Goal: Task Accomplishment & Management: Manage account settings

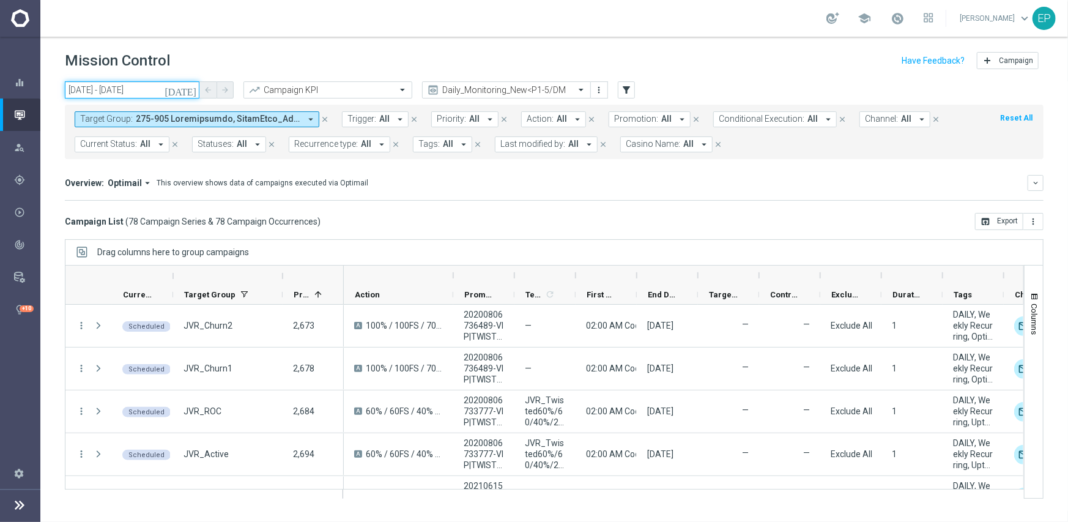
click at [116, 91] on input "09 Sep 2025 - 09 Sep 2025" at bounding box center [132, 89] width 135 height 17
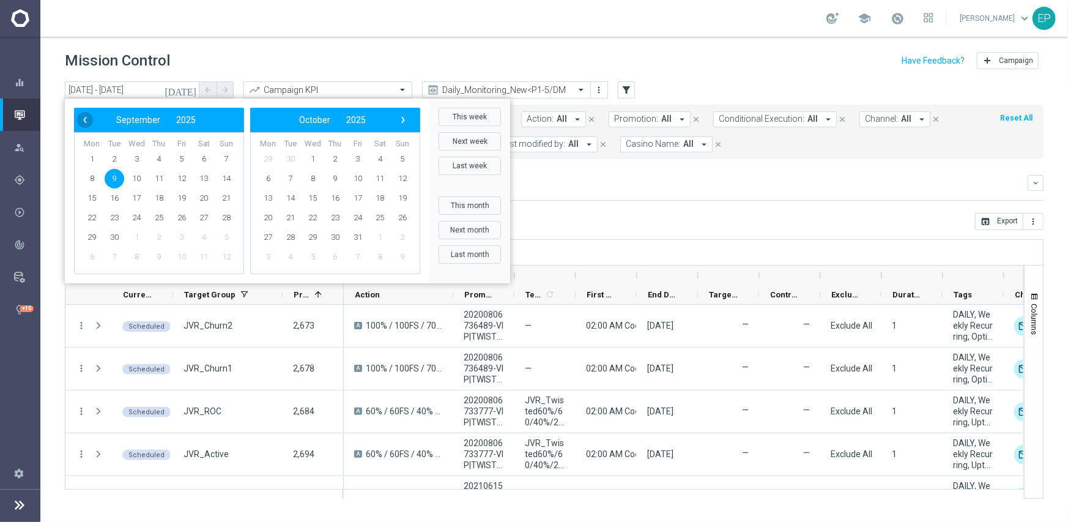
click at [86, 126] on span "‹" at bounding box center [85, 120] width 16 height 16
click at [333, 233] on span "31" at bounding box center [336, 238] width 20 height 20
click at [157, 234] on span "31" at bounding box center [159, 238] width 20 height 20
type input "31 Jul 2025 - 31 Jul 2025"
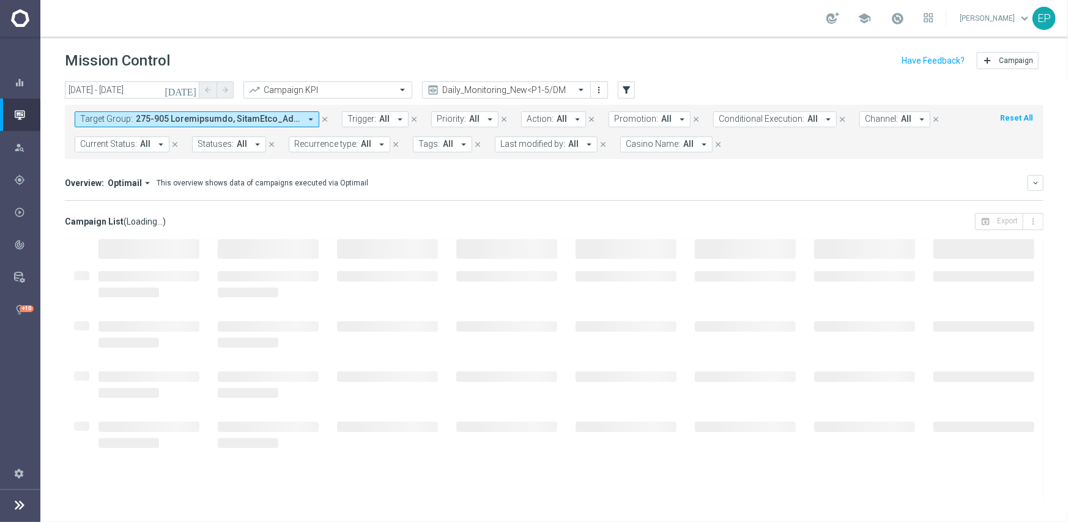
click at [286, 120] on span at bounding box center [218, 119] width 165 height 10
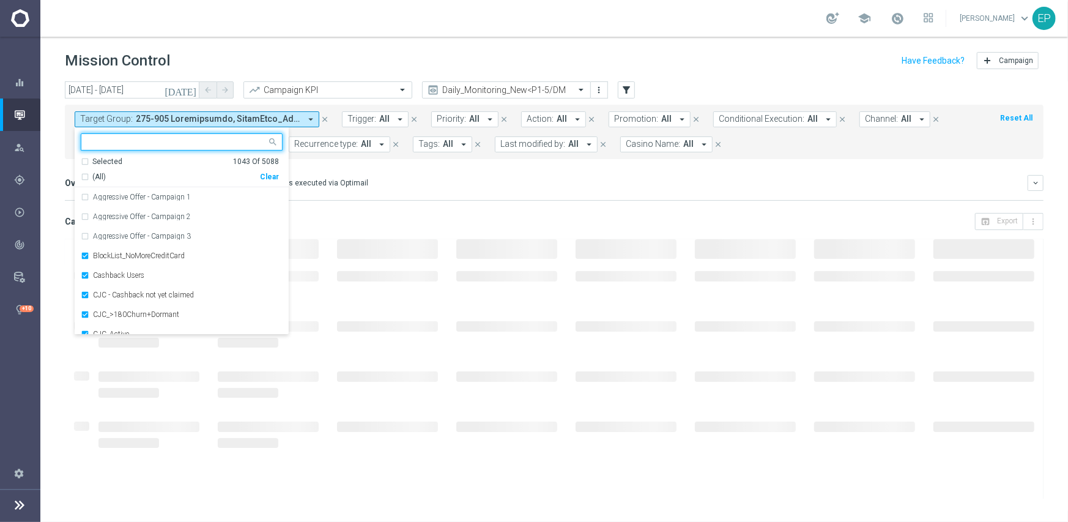
click at [0, 0] on div "Clear" at bounding box center [0, 0] width 0 height 0
click at [214, 138] on input "text" at bounding box center [176, 142] width 179 height 10
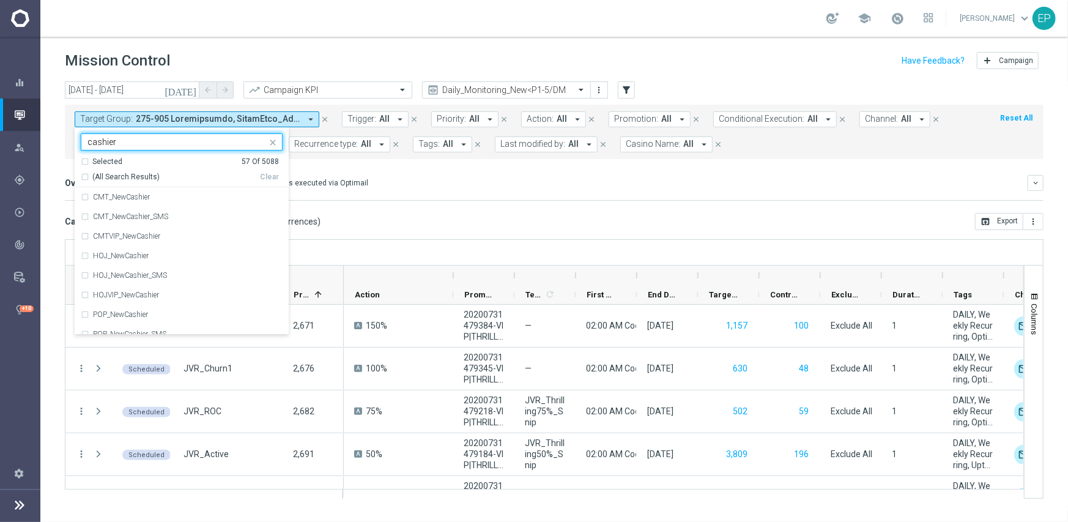
click at [133, 173] on span "(All Search Results)" at bounding box center [125, 177] width 67 height 10
type input "cashier"
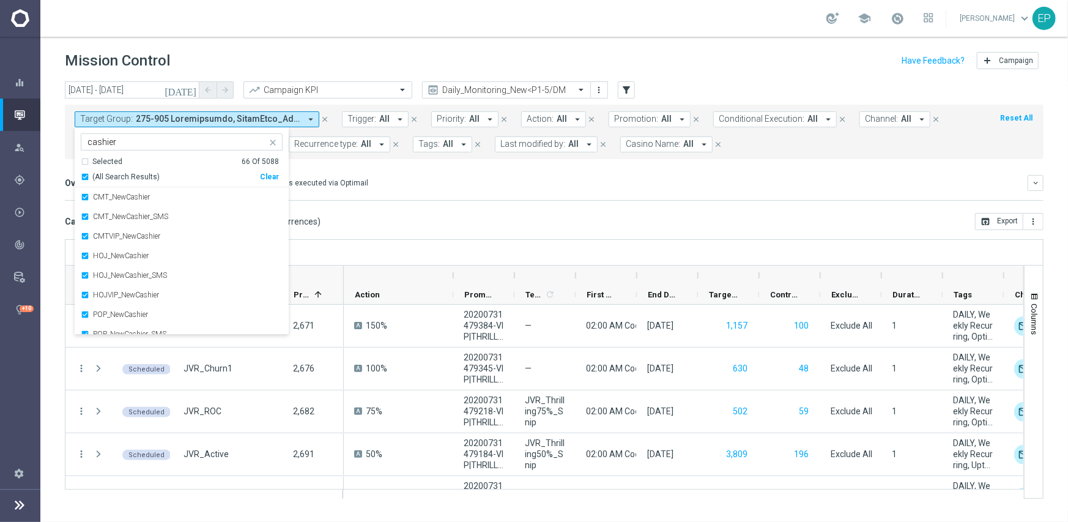
click at [509, 219] on div "Campaign List ( 53 Campaign Series & 53 Campaign Occurrences ) open_in_browser …" at bounding box center [554, 221] width 979 height 17
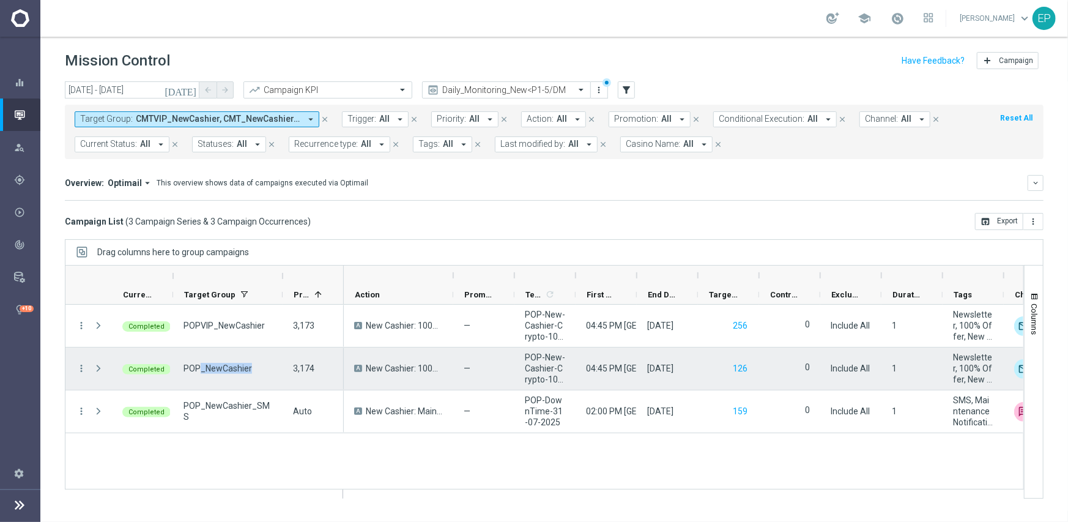
drag, startPoint x: 199, startPoint y: 370, endPoint x: 261, endPoint y: 372, distance: 61.8
click at [261, 372] on div "POP_NewCashier" at bounding box center [228, 369] width 110 height 42
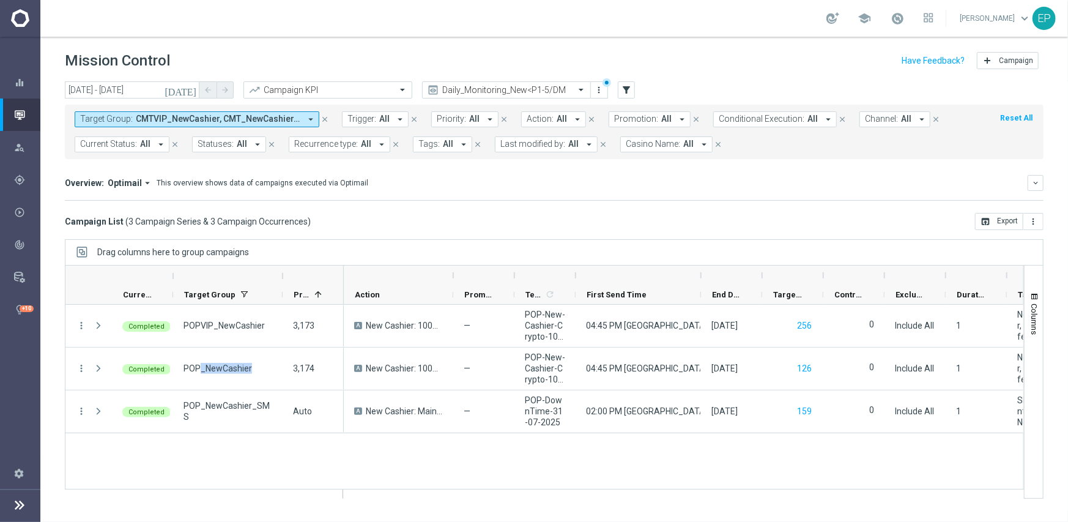
drag, startPoint x: 638, startPoint y: 276, endPoint x: 702, endPoint y: 279, distance: 64.3
click at [702, 279] on div at bounding box center [701, 276] width 5 height 20
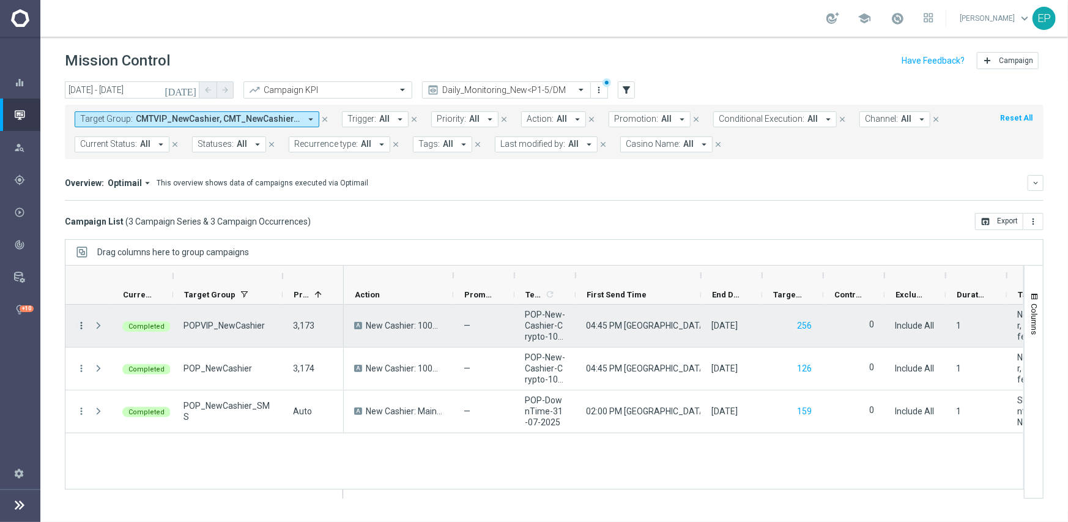
click at [80, 321] on icon "more_vert" at bounding box center [81, 325] width 11 height 11
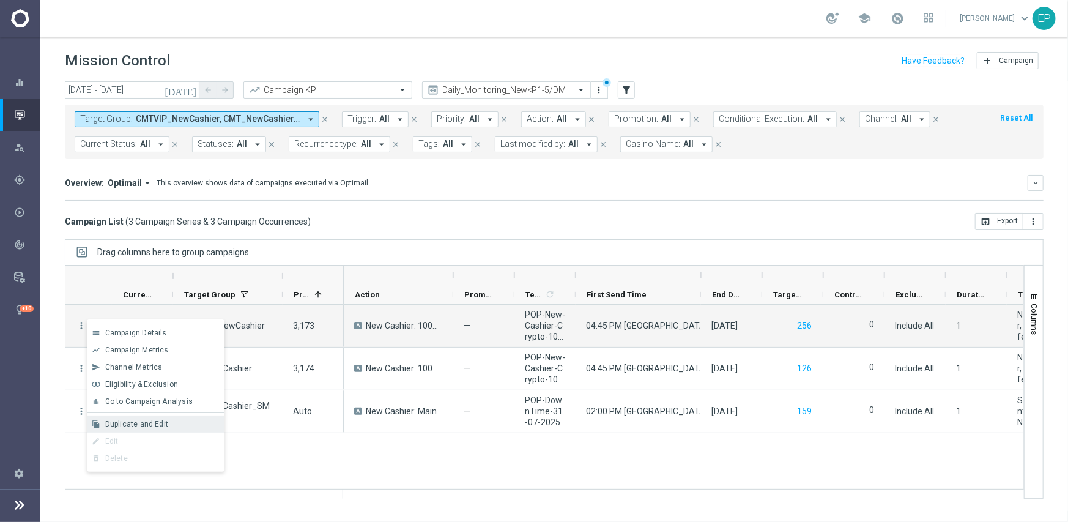
click at [169, 423] on div "Duplicate and Edit" at bounding box center [162, 424] width 114 height 9
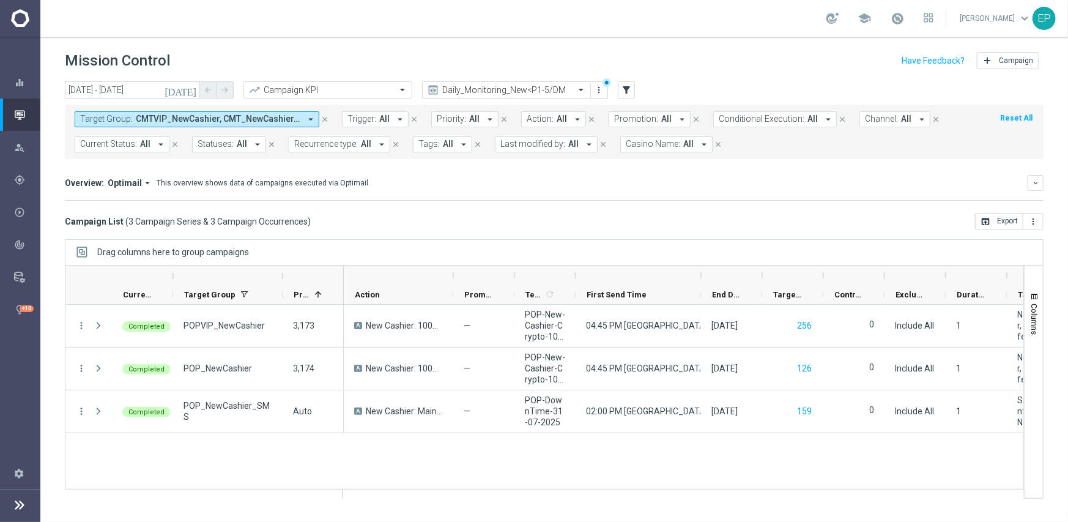
click at [94, 78] on header "Mission Control add Campaign" at bounding box center [554, 59] width 1028 height 45
click at [99, 85] on input "31 Jul 2025 - 31 Jul 2025" at bounding box center [132, 89] width 135 height 17
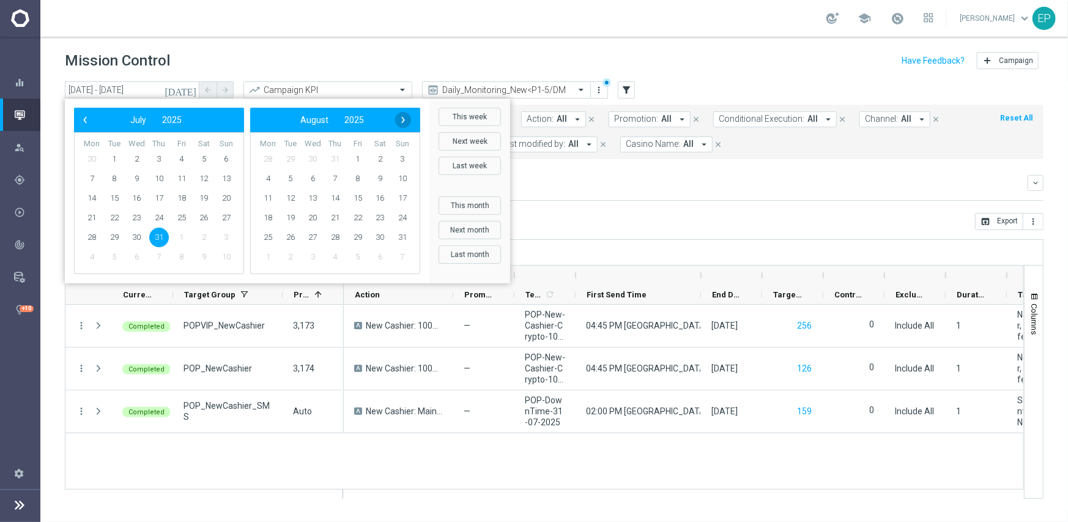
click at [404, 120] on span "›" at bounding box center [403, 120] width 16 height 16
click at [264, 181] on span "8" at bounding box center [268, 179] width 20 height 20
click at [86, 177] on span "8" at bounding box center [92, 179] width 20 height 20
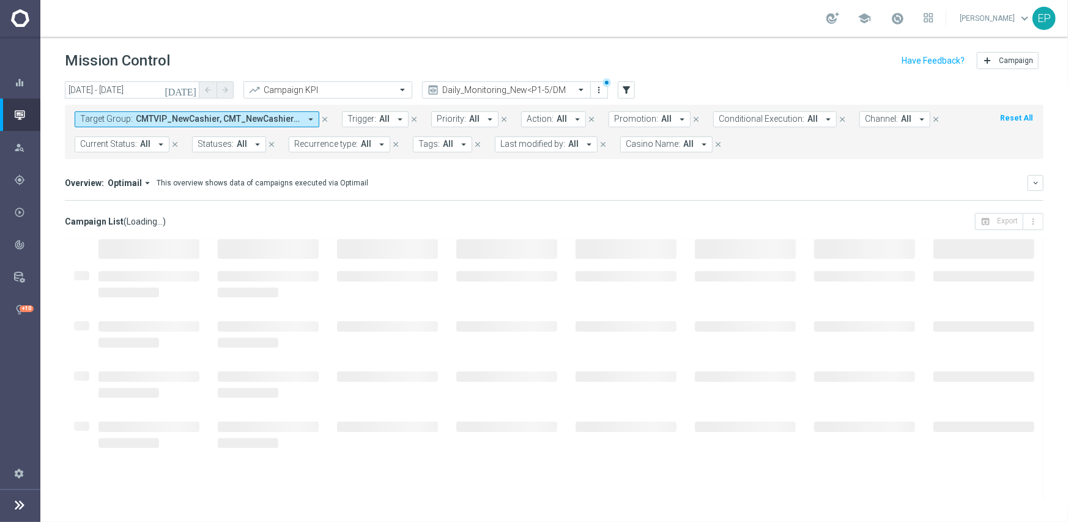
type input "08 Sep 2025 - 08 Sep 2025"
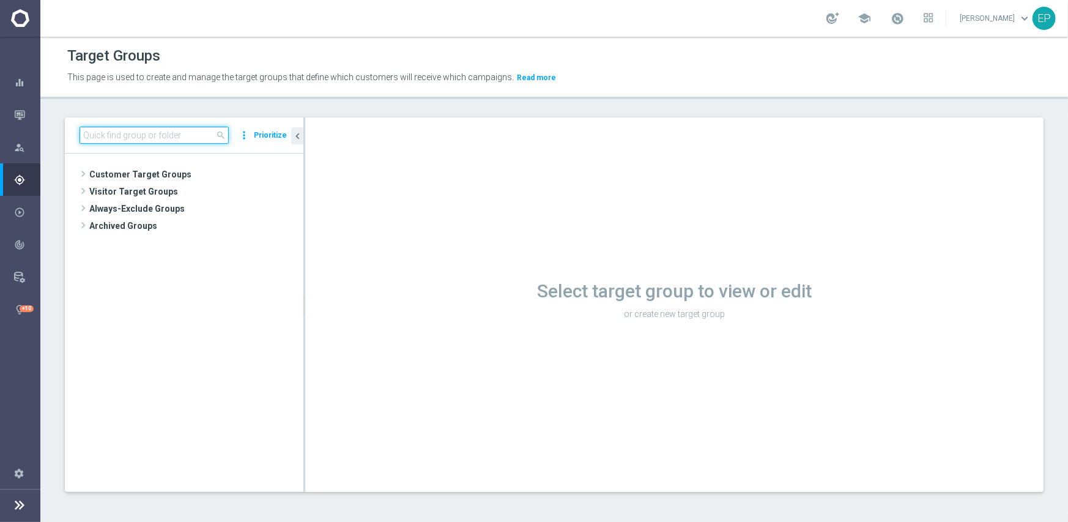
click at [163, 143] on input at bounding box center [154, 135] width 149 height 17
paste input "POP_NewCashier"
click at [97, 136] on input "POP_NewCashier" at bounding box center [154, 135] width 149 height 17
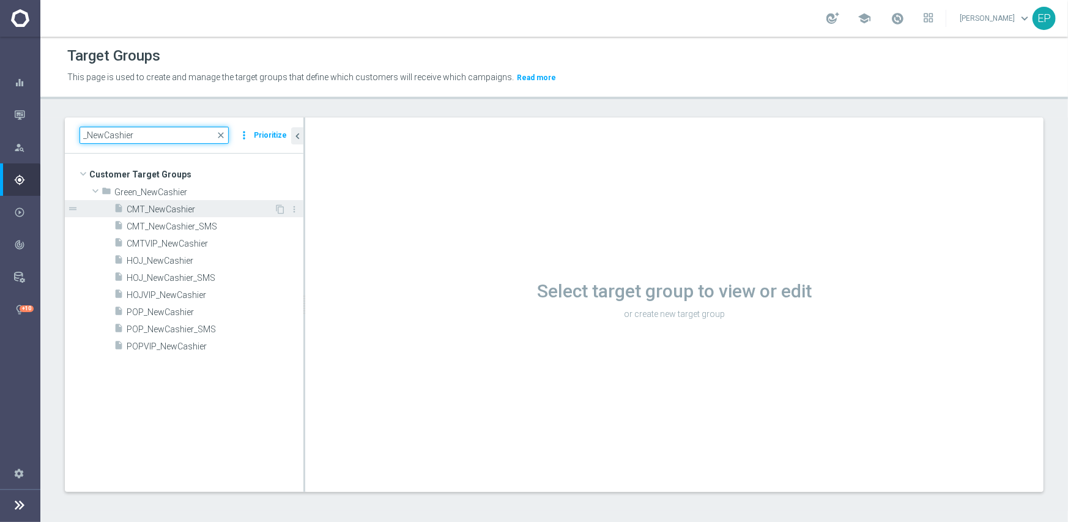
type input "_NewCashier"
click at [200, 204] on span "CMT_NewCashier" at bounding box center [200, 209] width 147 height 10
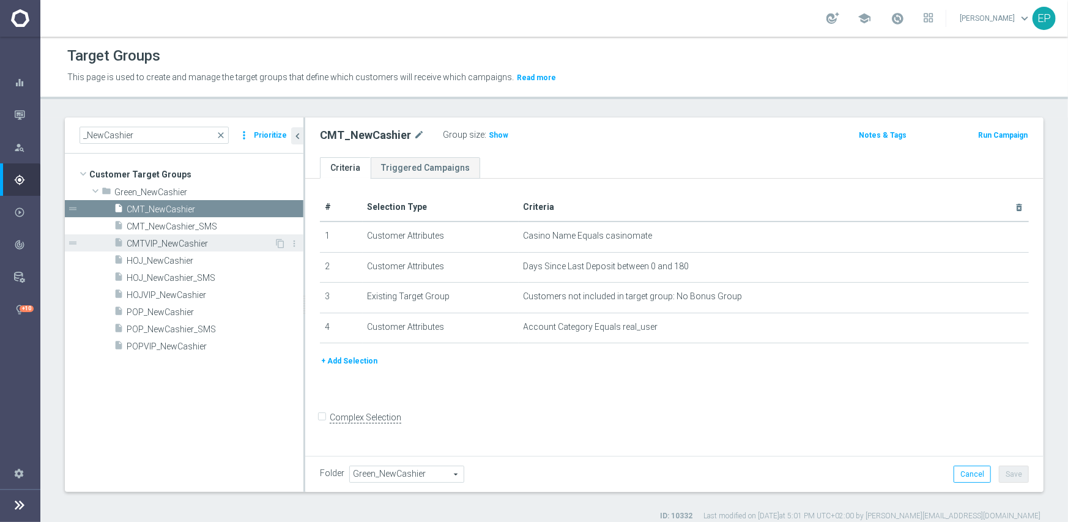
click at [199, 240] on span "CMTVIP_NewCashier" at bounding box center [200, 244] width 147 height 10
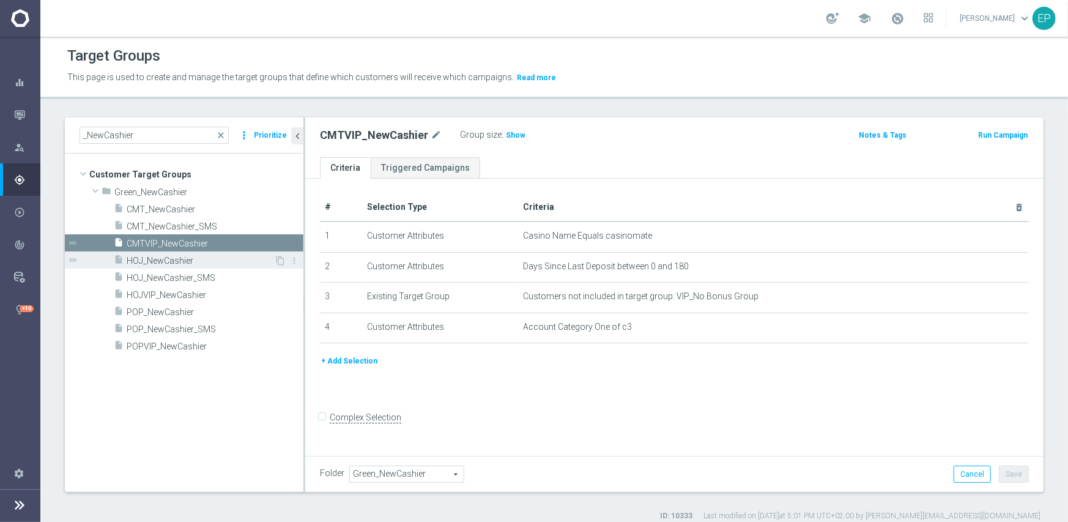
click at [190, 256] on span "HOJ_NewCashier" at bounding box center [200, 261] width 147 height 10
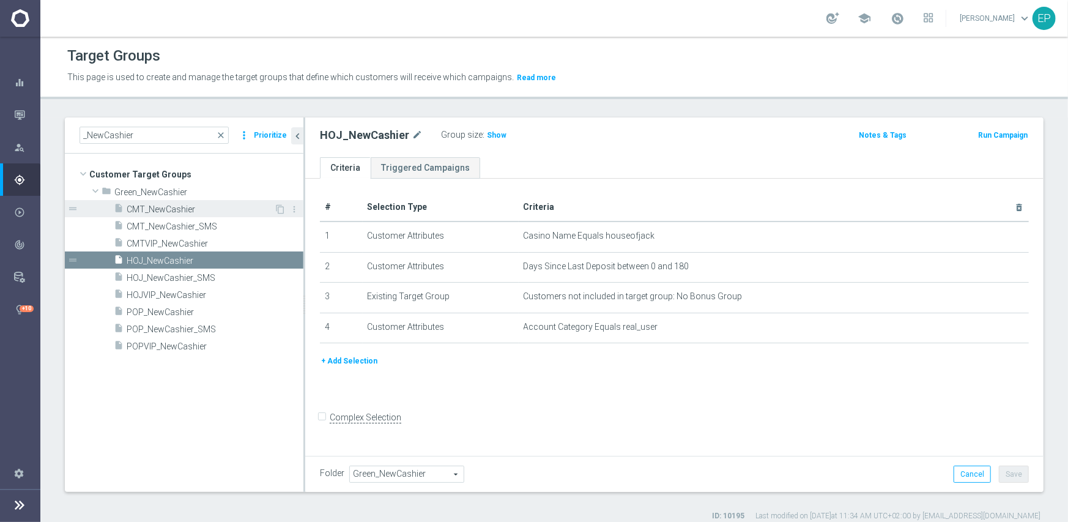
click at [173, 210] on span "CMT_NewCashier" at bounding box center [200, 209] width 147 height 10
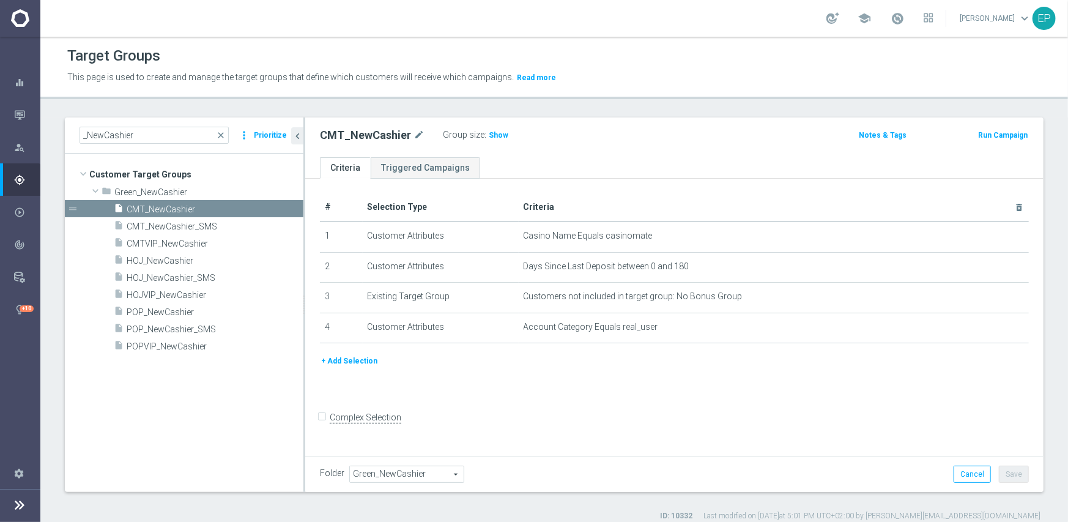
click at [990, 133] on button "Run Campaign" at bounding box center [1003, 134] width 52 height 13
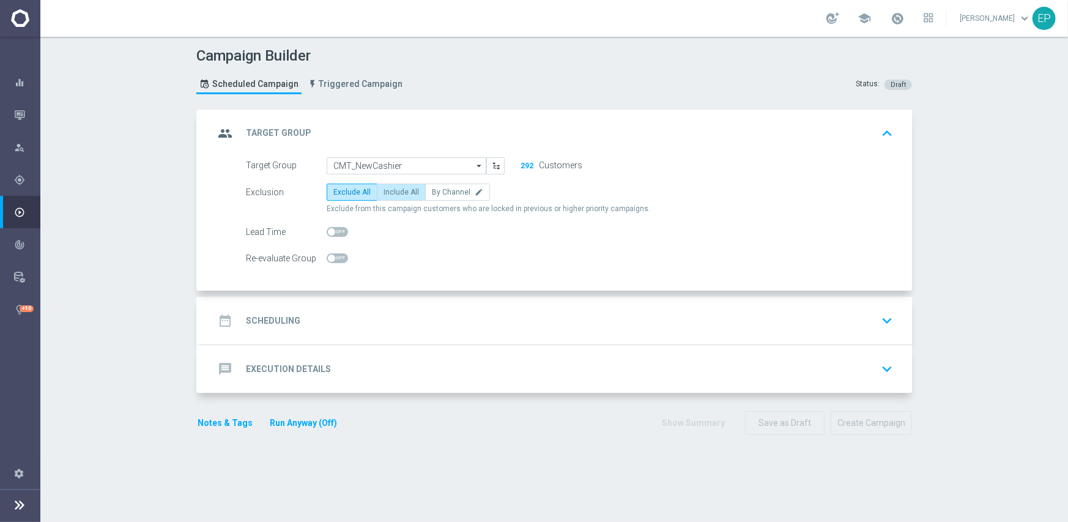
click at [406, 192] on span "Include All" at bounding box center [401, 192] width 35 height 9
click at [392, 192] on input "Include All" at bounding box center [388, 194] width 8 height 8
radio input "true"
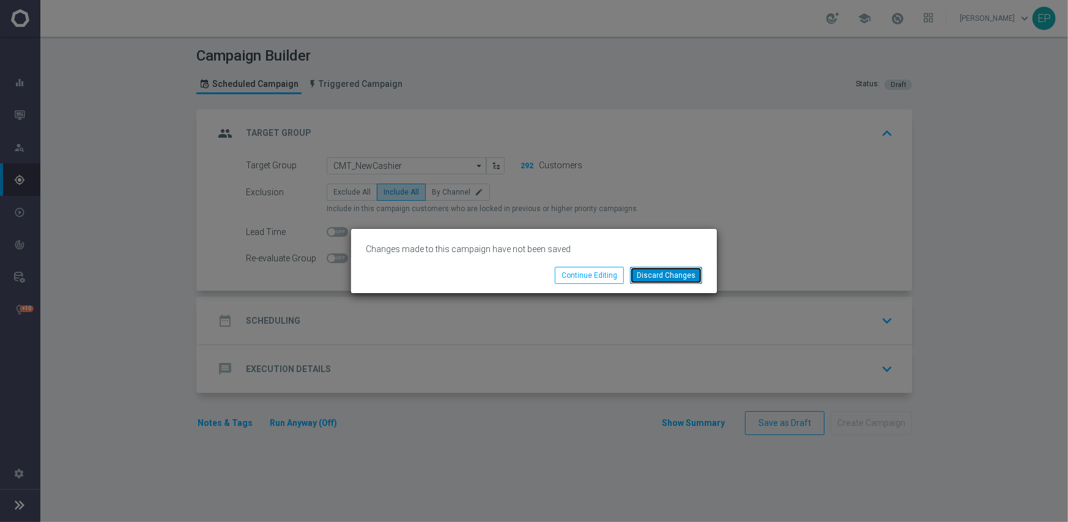
drag, startPoint x: 650, startPoint y: 269, endPoint x: 641, endPoint y: 239, distance: 31.0
click at [650, 269] on button "Discard Changes" at bounding box center [666, 275] width 72 height 17
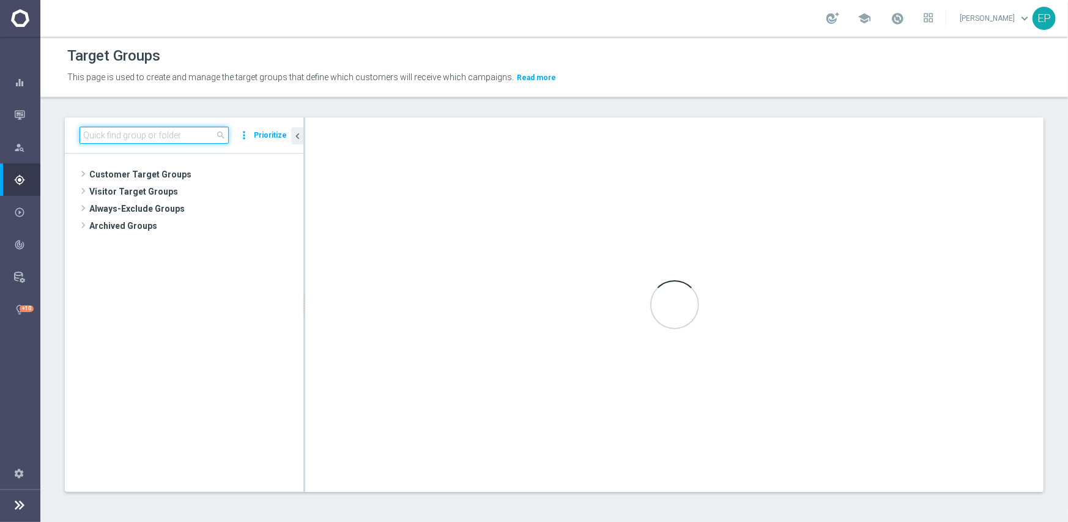
click at [173, 137] on input at bounding box center [154, 135] width 149 height 17
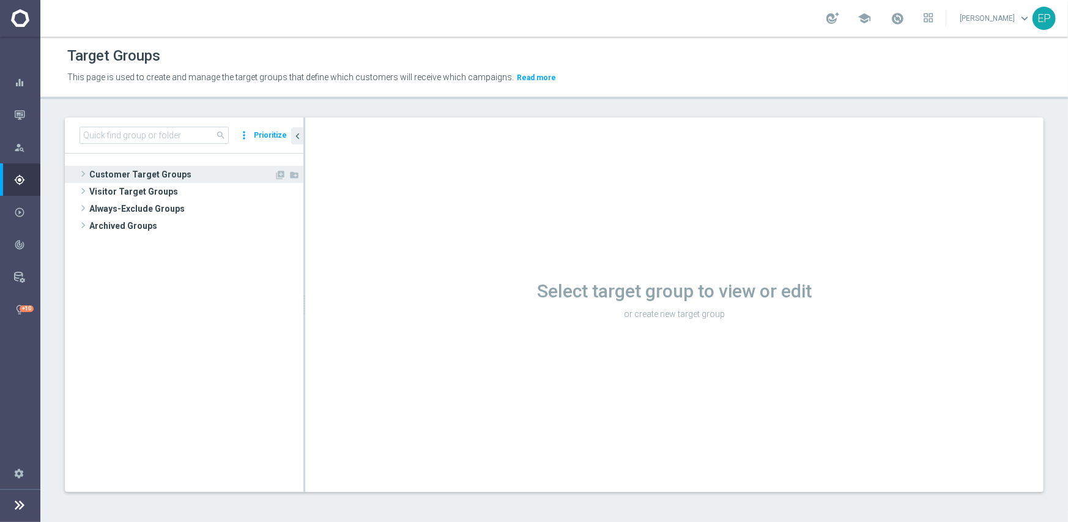
click at [152, 173] on span "Customer Target Groups" at bounding box center [181, 174] width 185 height 17
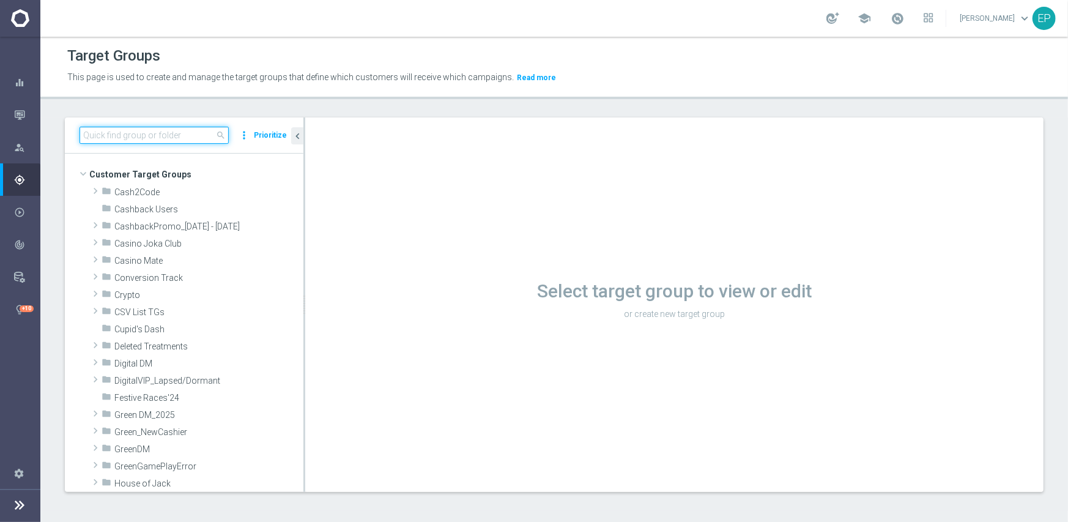
click at [157, 133] on input at bounding box center [154, 135] width 149 height 17
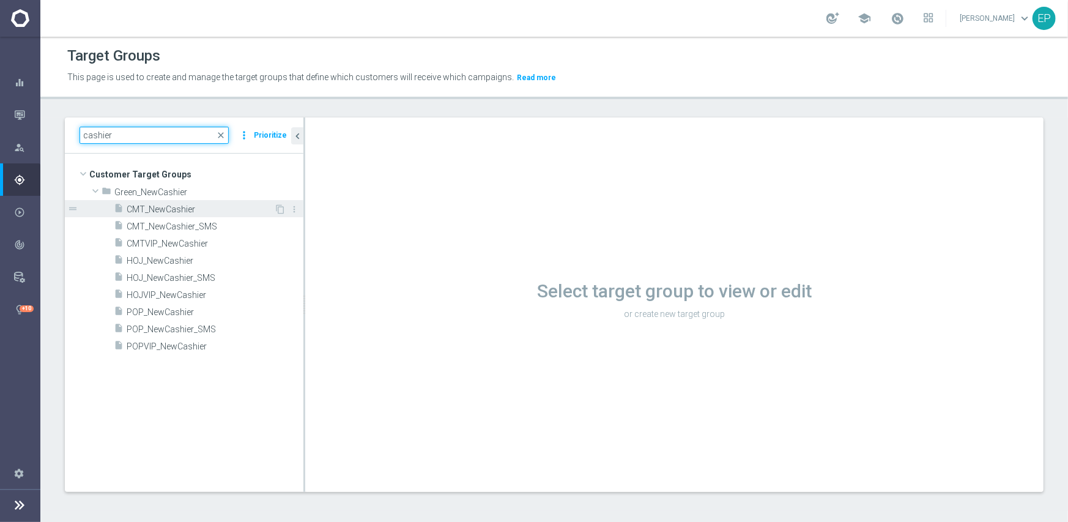
type input "cashier"
click at [165, 204] on span "CMT_NewCashier" at bounding box center [200, 209] width 147 height 10
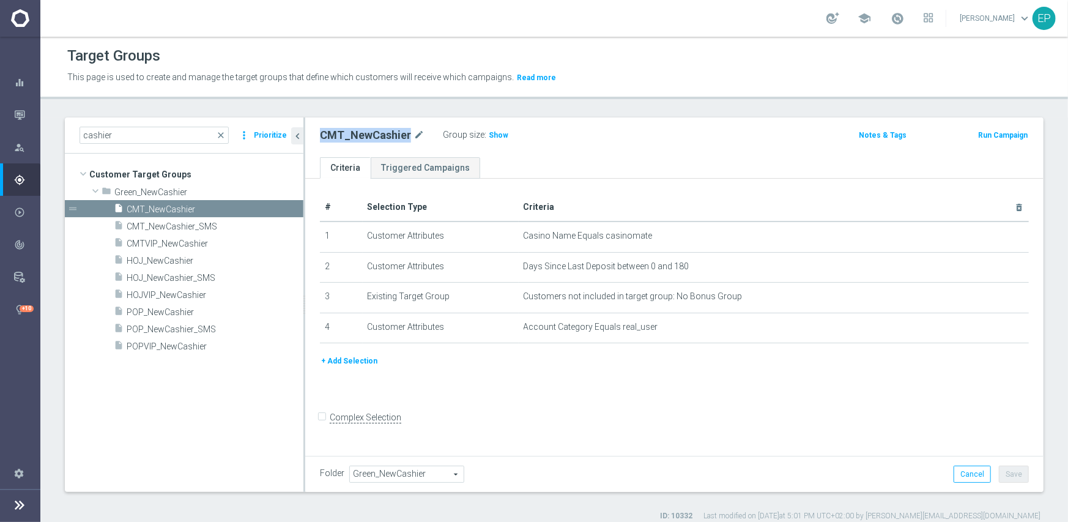
drag, startPoint x: 318, startPoint y: 131, endPoint x: 407, endPoint y: 135, distance: 89.4
click at [407, 135] on div "CMT_NewCashier mode_edit Group size : Show" at bounding box center [553, 135] width 485 height 17
copy h2 "CMT_NewCashier"
click at [379, 135] on h2 "CMT_NewCashier" at bounding box center [365, 135] width 91 height 15
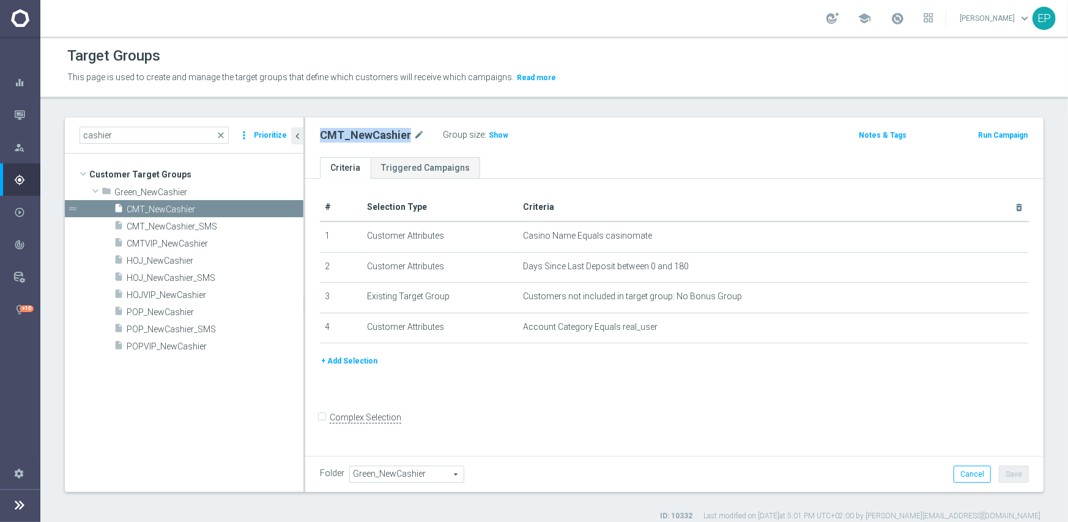
click at [379, 135] on h2 "CMT_NewCashier" at bounding box center [365, 135] width 91 height 15
click at [195, 246] on span "CMTVIP_NewCashier" at bounding box center [200, 244] width 147 height 10
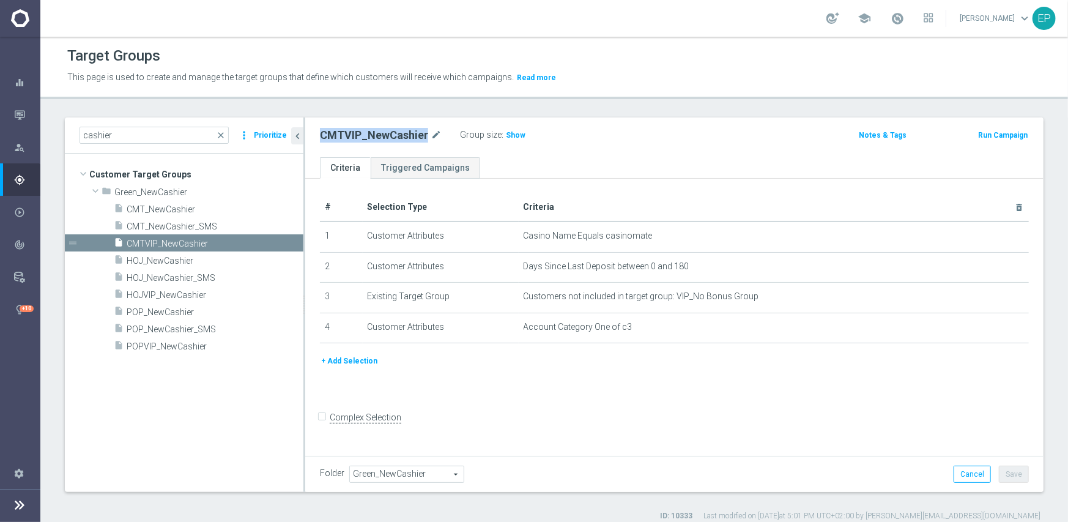
click at [392, 135] on h2 "CMTVIP_NewCashier" at bounding box center [374, 135] width 108 height 15
click at [165, 259] on span "HOJ_NewCashier" at bounding box center [200, 261] width 147 height 10
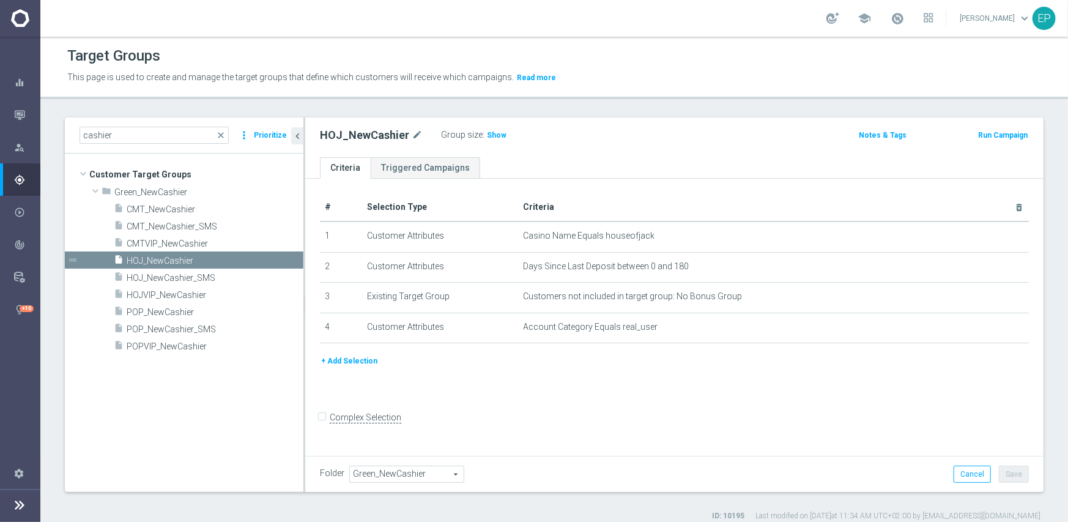
click at [370, 141] on h2 "HOJ_NewCashier" at bounding box center [364, 135] width 89 height 15
copy h2 "HOJ_NewCashier"
click at [171, 292] on span "HOJVIP_NewCashier" at bounding box center [200, 295] width 147 height 10
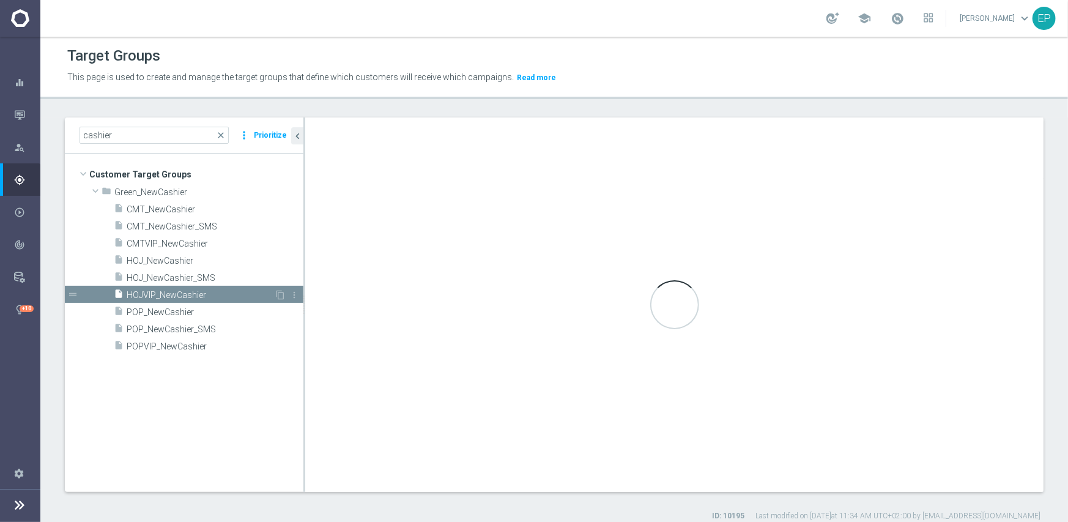
click at [171, 292] on span "HOJVIP_NewCashier" at bounding box center [200, 295] width 147 height 10
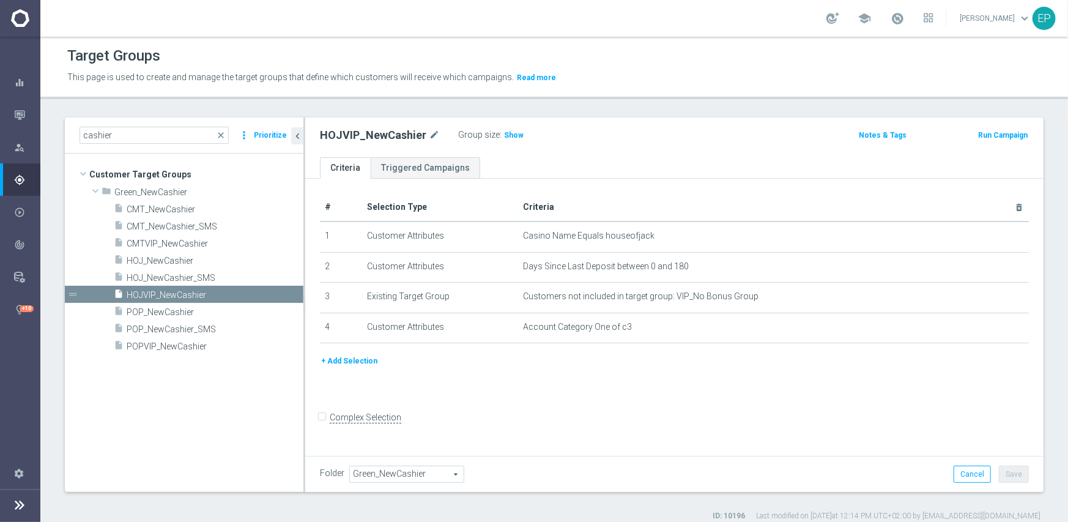
click at [373, 133] on h2 "HOJVIP_NewCashier" at bounding box center [373, 135] width 106 height 15
copy h2 "HOJVIP_NewCashier"
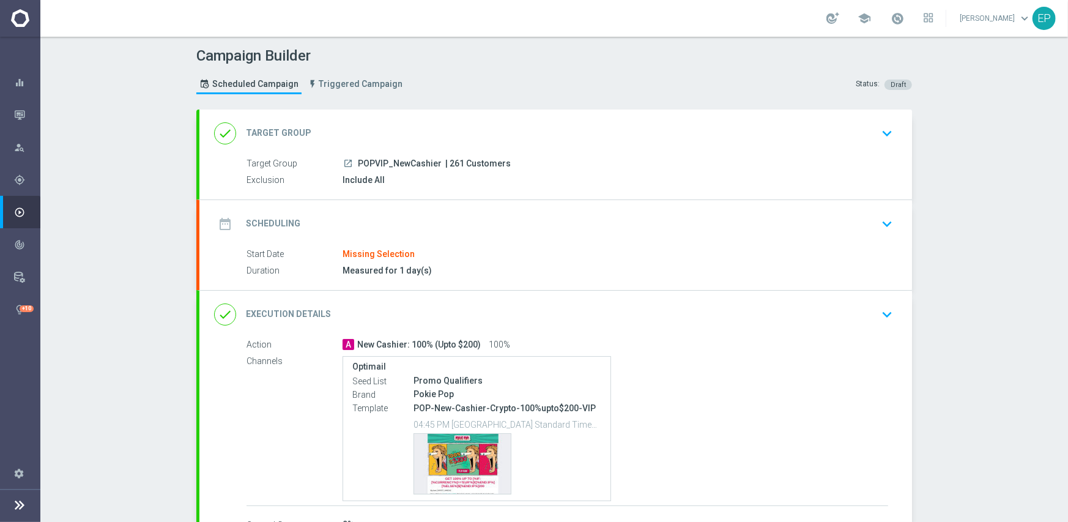
click at [460, 128] on div "done Target Group keyboard_arrow_down" at bounding box center [555, 133] width 683 height 23
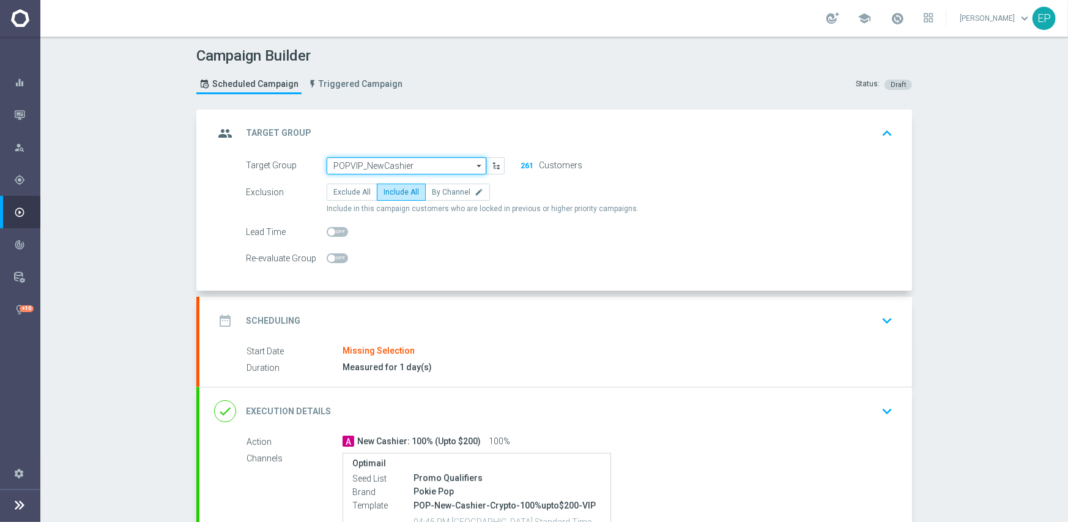
click at [416, 164] on input "POPVIP_NewCashier" at bounding box center [407, 165] width 160 height 17
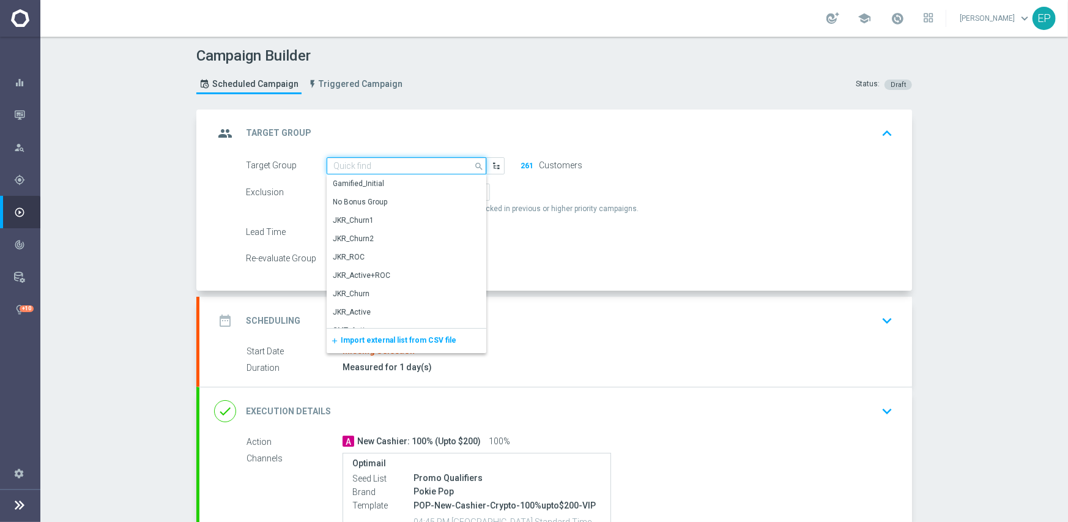
paste input "CMT_NewCashier"
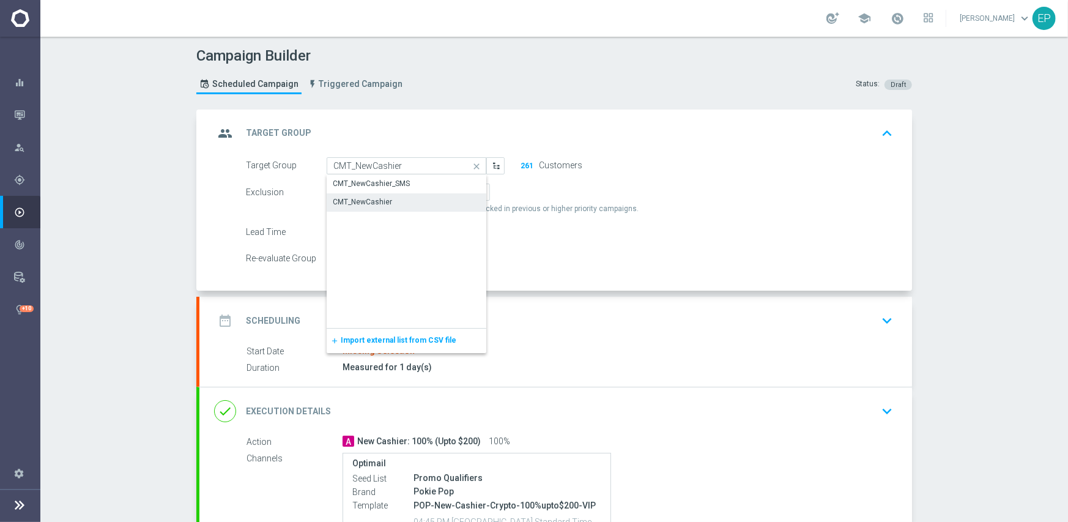
click at [346, 199] on div "CMT_NewCashier" at bounding box center [362, 201] width 59 height 11
type input "CMT_NewCashier"
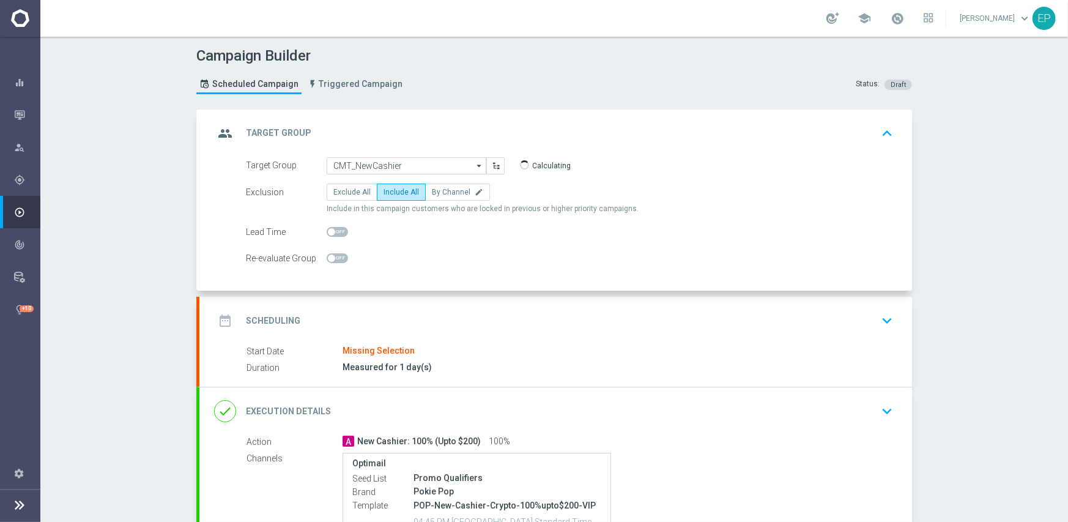
click at [422, 317] on div "date_range Scheduling keyboard_arrow_down" at bounding box center [555, 320] width 683 height 23
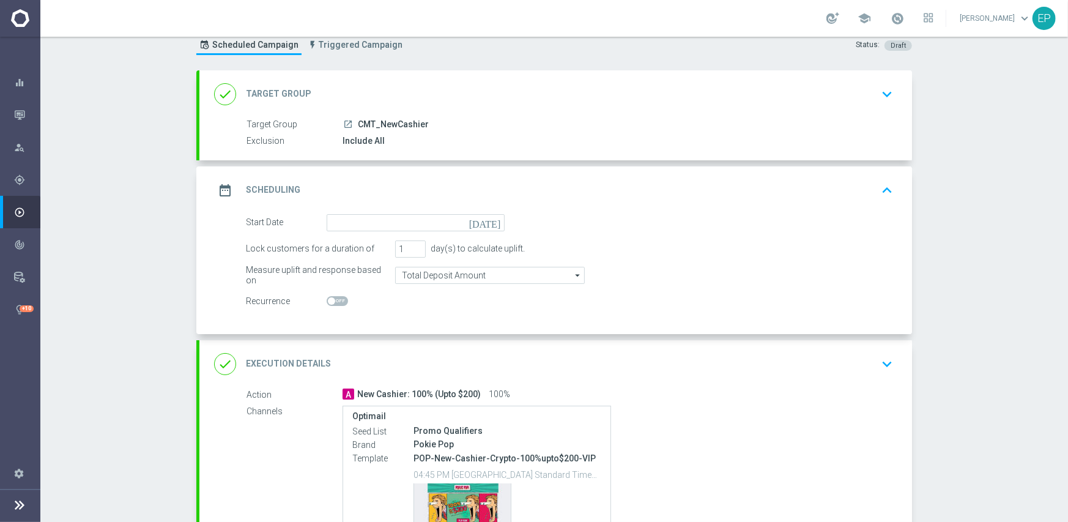
scroll to position [61, 0]
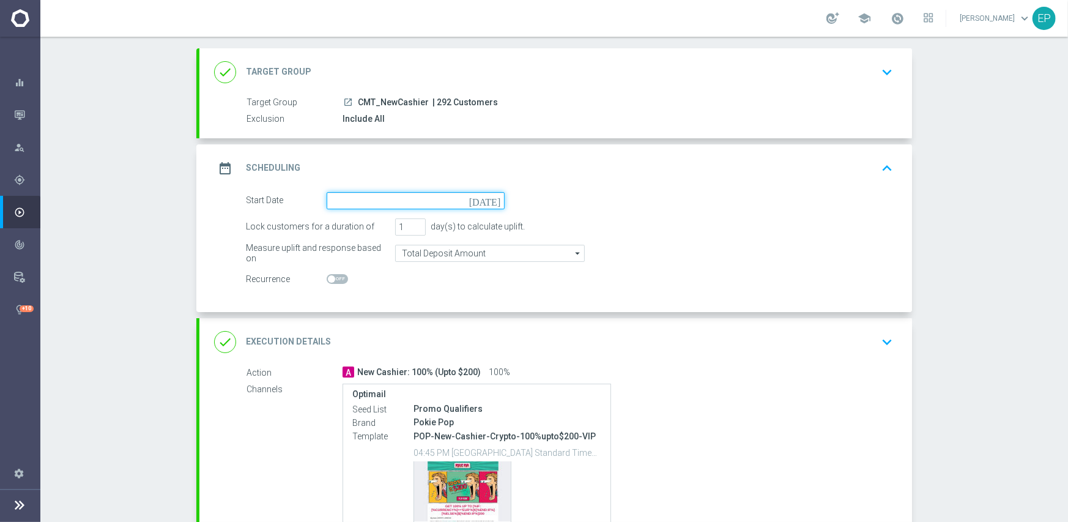
click at [408, 193] on input at bounding box center [416, 200] width 178 height 17
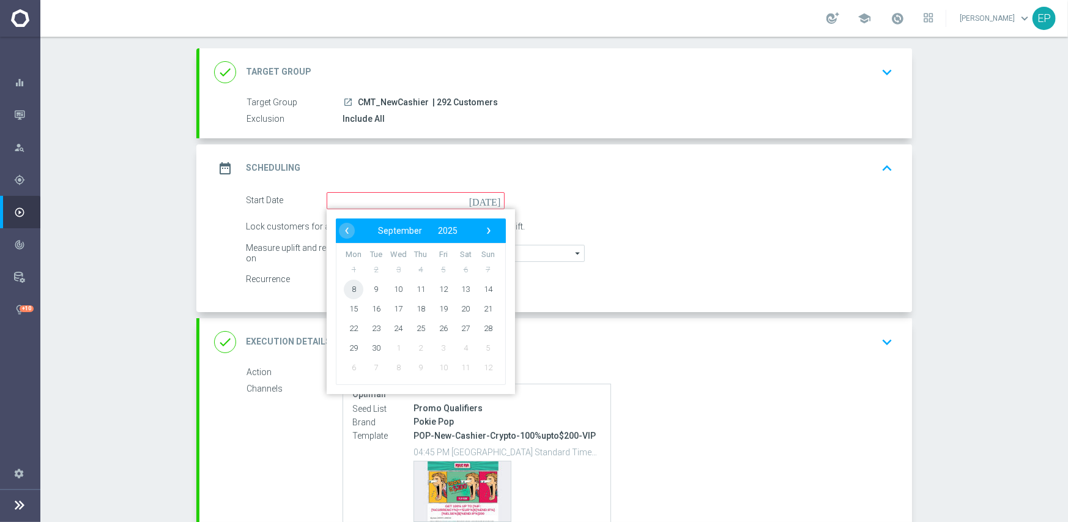
click at [348, 291] on span "8" at bounding box center [354, 289] width 20 height 20
type input "[DATE]"
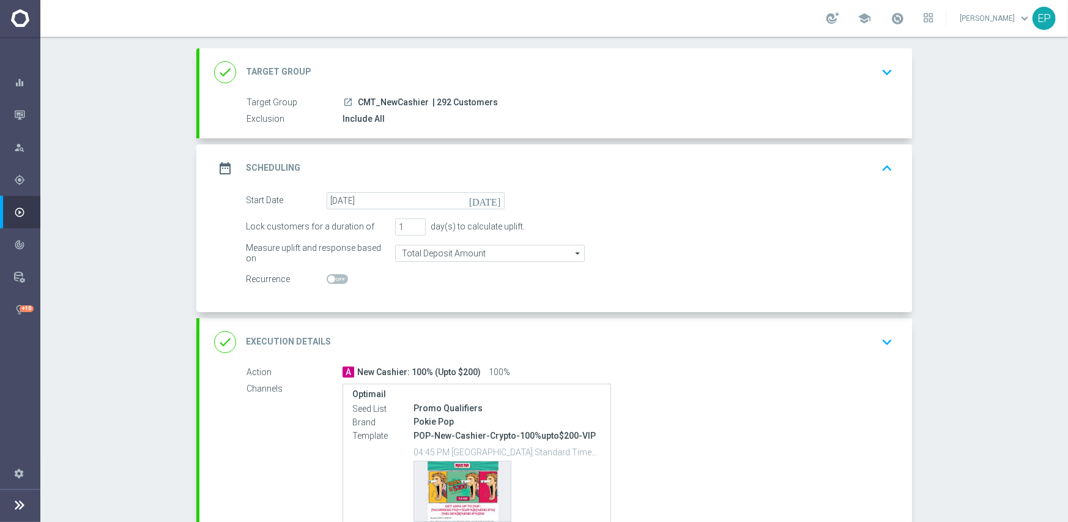
click at [550, 330] on div "done Execution Details keyboard_arrow_down" at bounding box center [555, 341] width 683 height 23
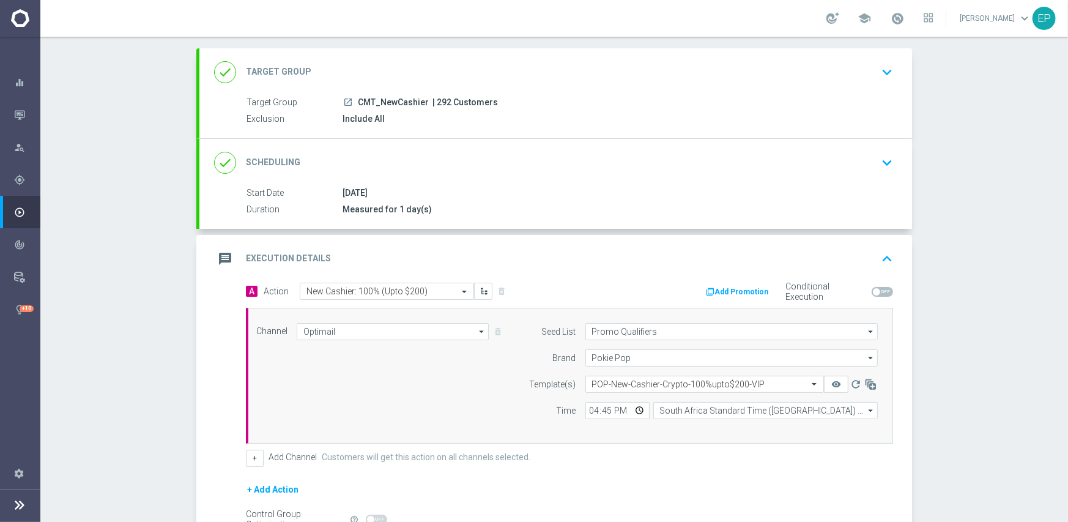
scroll to position [122, 0]
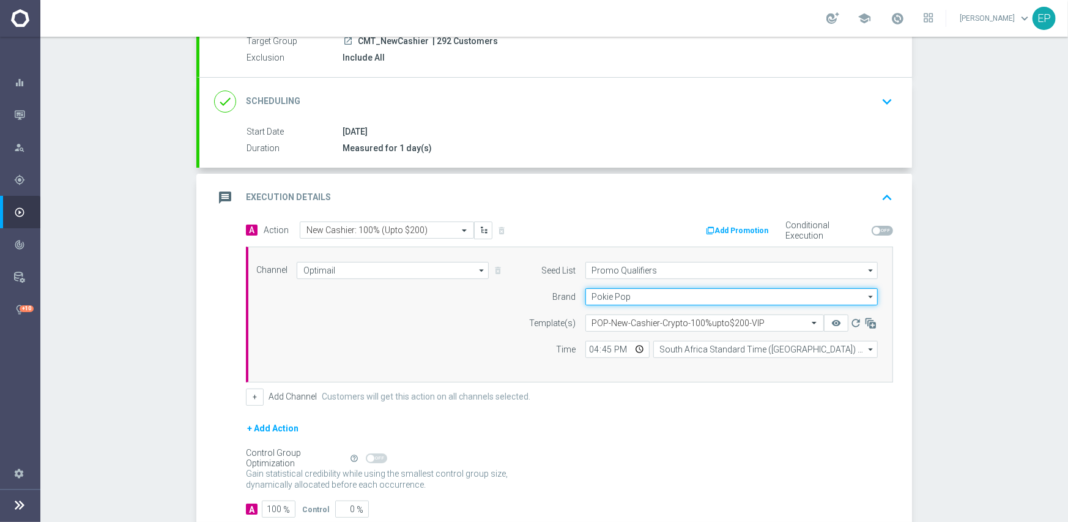
click at [652, 296] on input "Pokie Pop" at bounding box center [732, 296] width 292 height 17
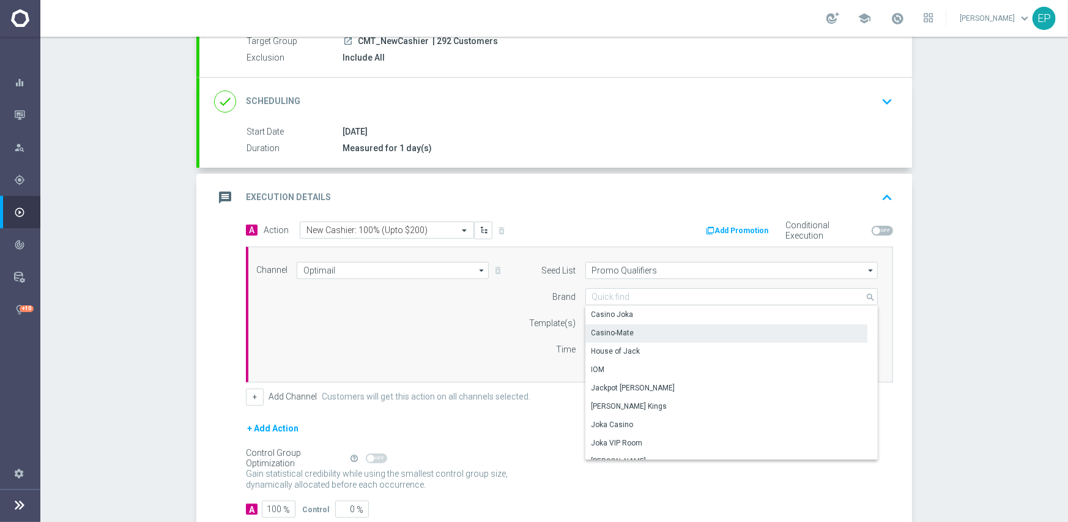
click at [628, 329] on div "Casino-Mate" at bounding box center [727, 332] width 283 height 17
type input "Casino-Mate"
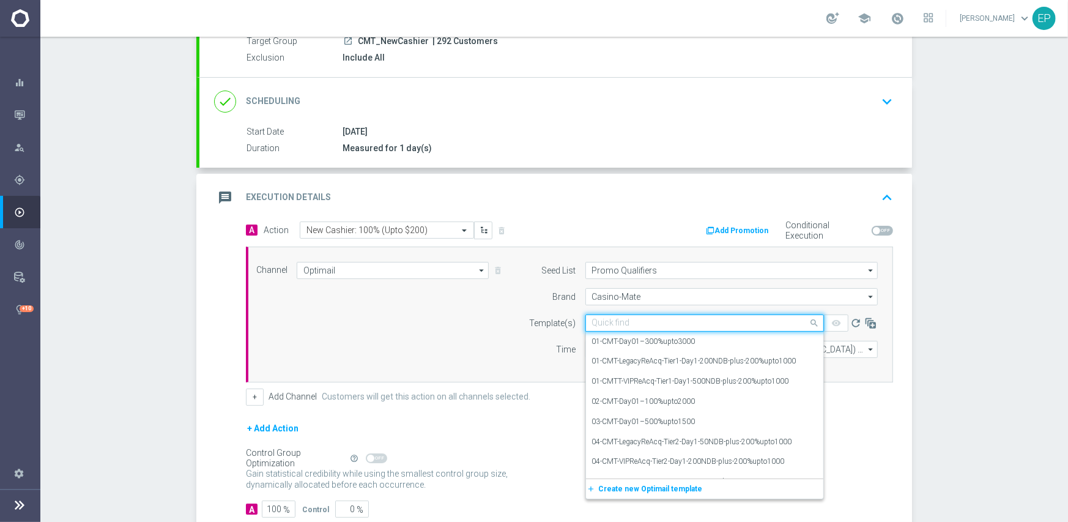
click at [674, 324] on input "text" at bounding box center [692, 323] width 201 height 10
paste input "CMT-New-Cashier-Crypto-100%upto$200-NONVIP"
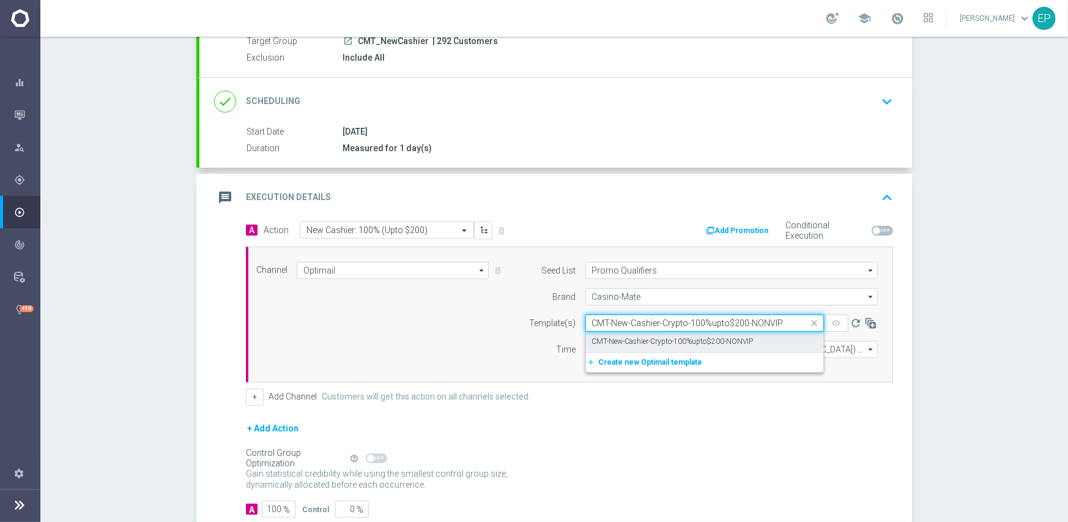
click at [655, 342] on label "CMT-New-Cashier-Crypto-100%upto$200-NONVIP" at bounding box center [673, 342] width 162 height 10
type input "CMT-New-Cashier-Crypto-100%upto$200-NONVIP"
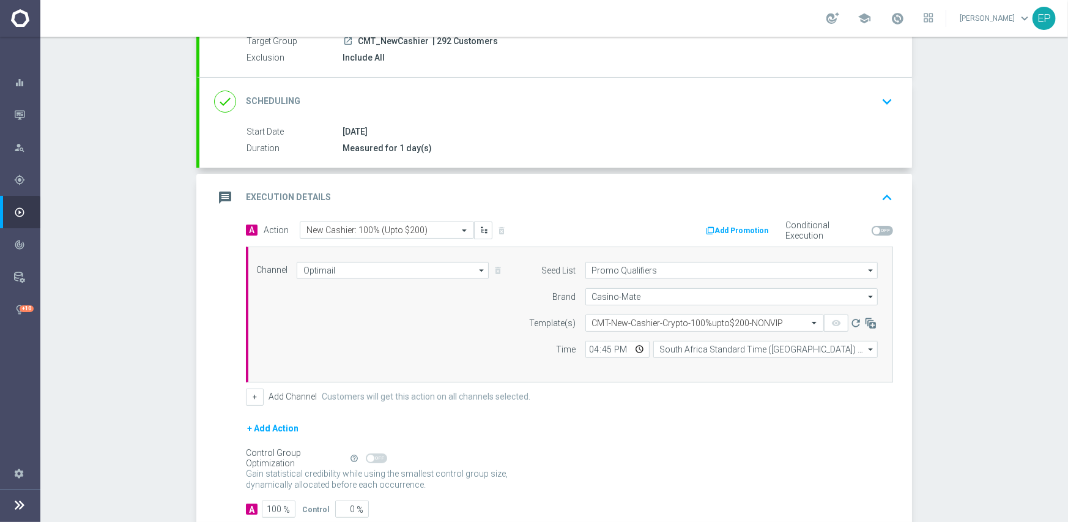
drag, startPoint x: 385, startPoint y: 453, endPoint x: 433, endPoint y: 441, distance: 49.3
click at [385, 453] on div "Control Group Optimization Self Optimizing Campaign help_outline" at bounding box center [569, 458] width 647 height 13
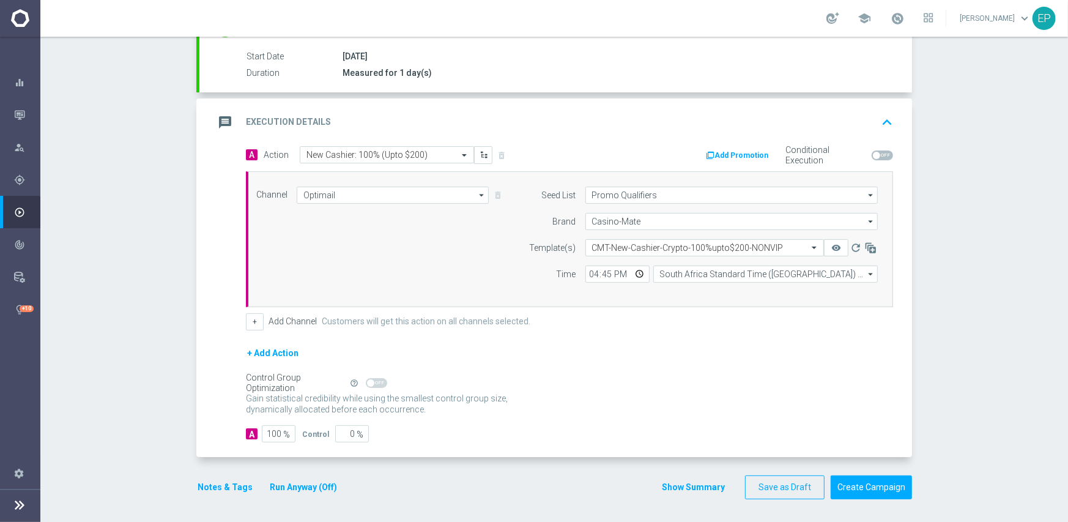
click at [233, 482] on button "Notes & Tags" at bounding box center [225, 487] width 58 height 15
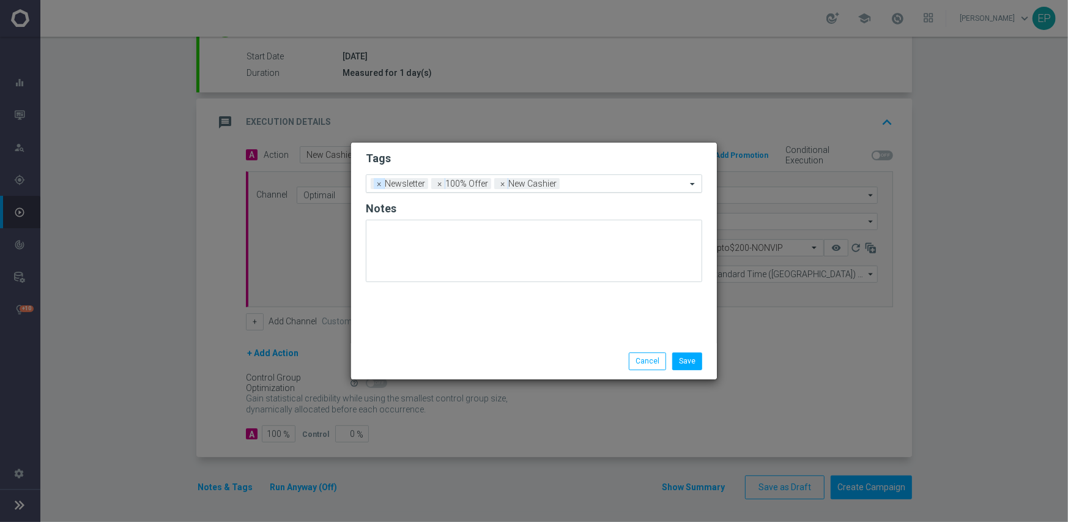
click at [376, 185] on span "×" at bounding box center [379, 183] width 11 height 11
drag, startPoint x: 693, startPoint y: 363, endPoint x: 695, endPoint y: 347, distance: 16.6
click at [695, 347] on div "Save Cancel" at bounding box center [534, 360] width 366 height 35
click at [688, 363] on button "Save" at bounding box center [687, 360] width 30 height 17
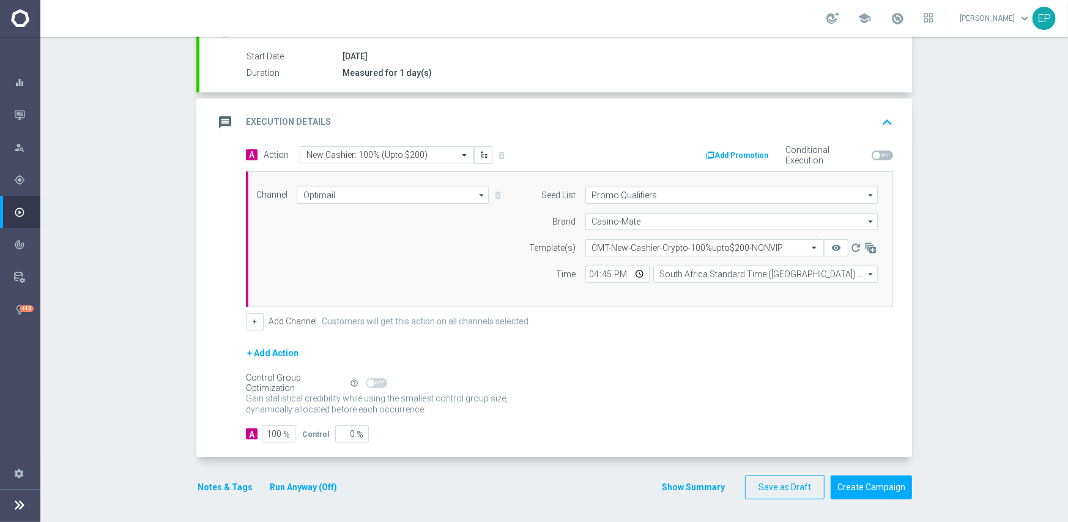
click at [428, 254] on div "Channel Optimail Optimail arrow_drop_down Show Selected 1 of 21 Facebook Custom…" at bounding box center [567, 239] width 640 height 105
click at [586, 272] on input "16:45" at bounding box center [618, 274] width 64 height 17
click at [721, 286] on div "Seed List Promo Qualifiers Promo Qualifiers arrow_drop_down Show Selected 0 of 3" at bounding box center [700, 239] width 373 height 105
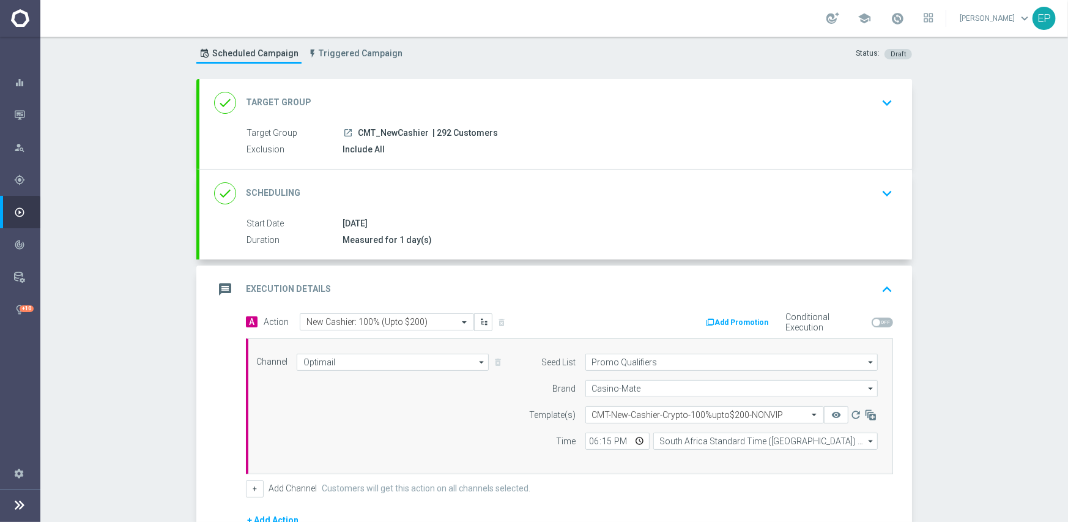
scroll to position [61, 0]
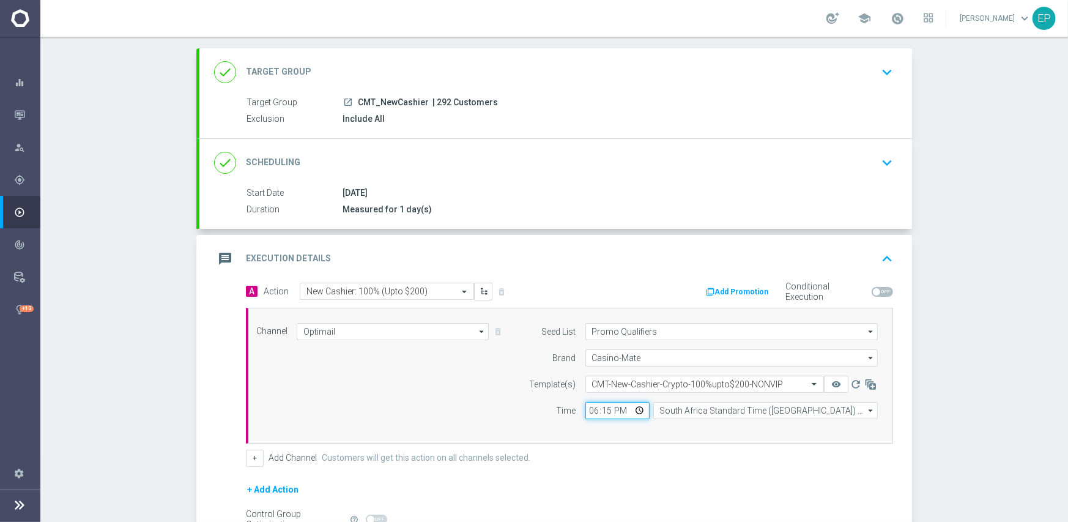
click at [586, 406] on input "18:15" at bounding box center [618, 410] width 64 height 17
type input "19:15"
click at [579, 451] on div "+ Add Channel Customers will get this action on all channels selected." at bounding box center [569, 458] width 647 height 17
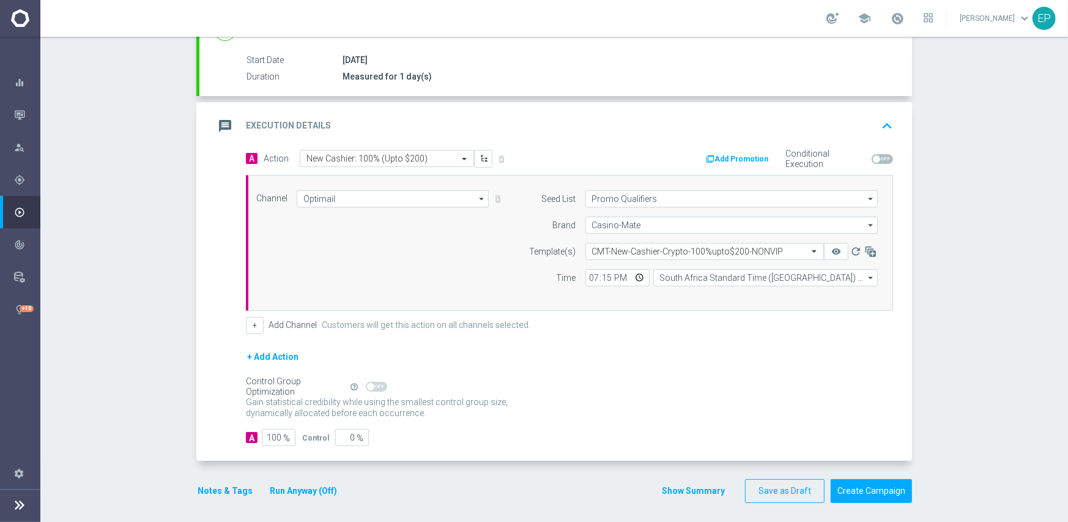
scroll to position [198, 0]
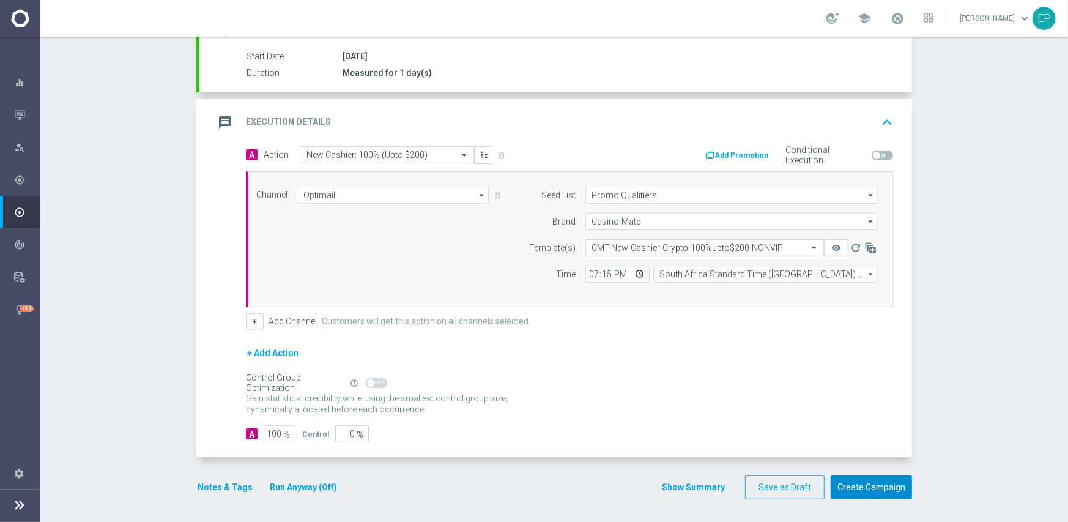
click at [869, 483] on button "Create Campaign" at bounding box center [871, 487] width 81 height 24
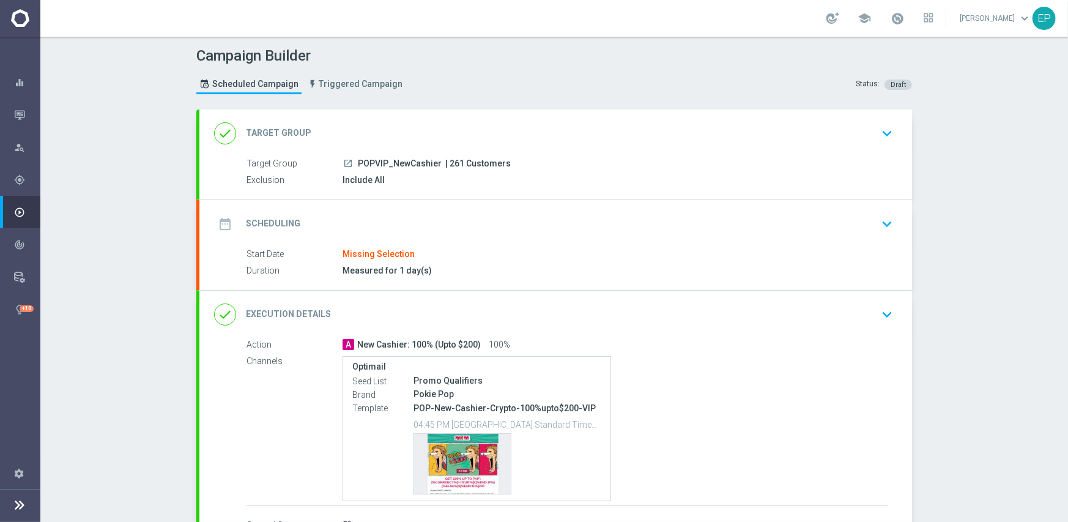
click at [381, 127] on div "done Target Group keyboard_arrow_down" at bounding box center [555, 133] width 683 height 23
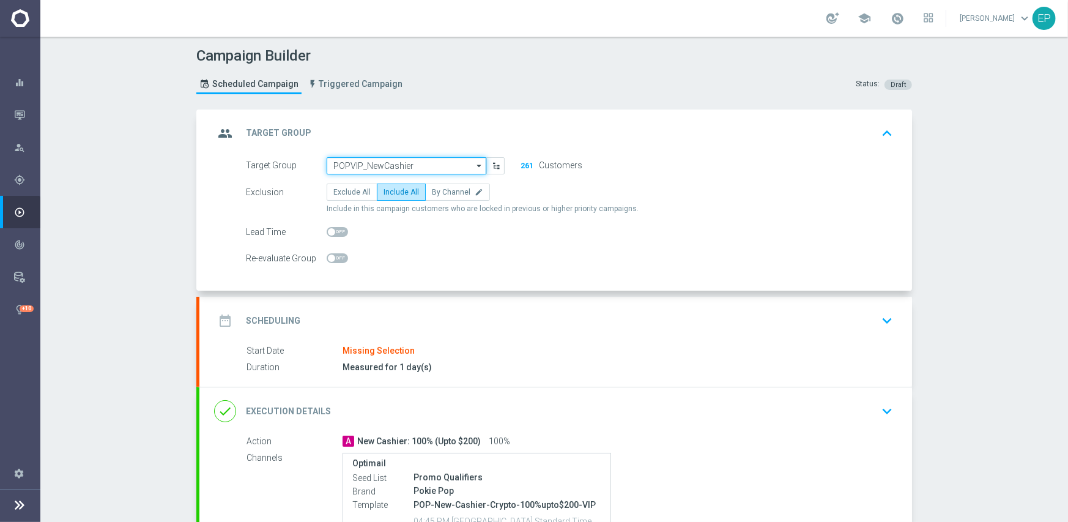
click at [368, 163] on input "POPVIP_NewCashier" at bounding box center [407, 165] width 160 height 17
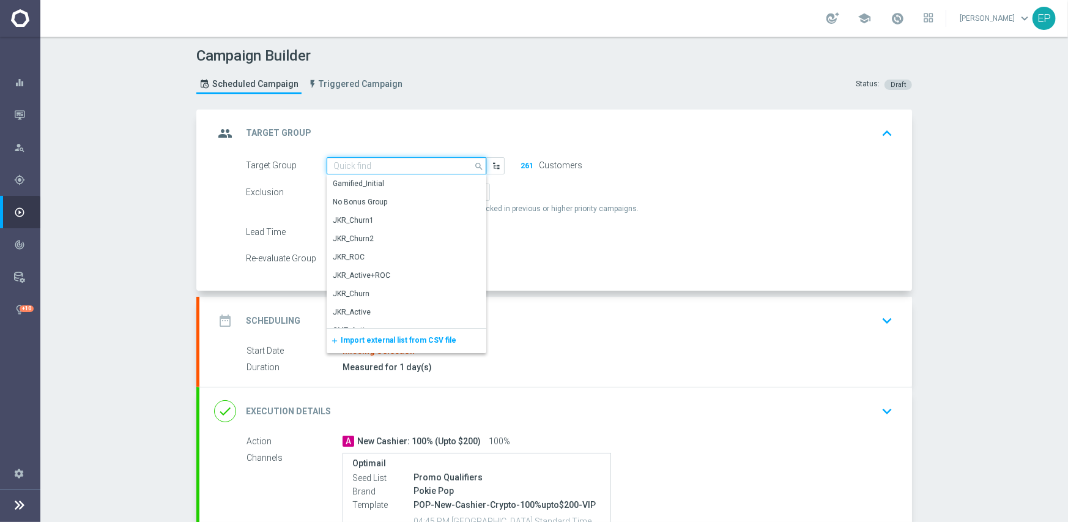
paste input "CMTVIP_NewCashier"
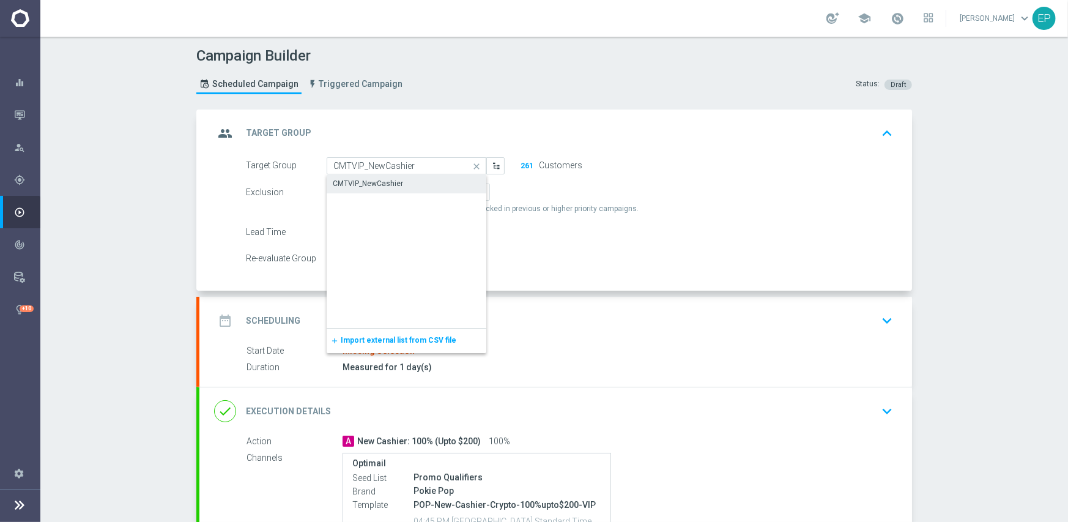
click at [381, 185] on div "CMTVIP_NewCashier" at bounding box center [368, 183] width 70 height 11
type input "CMTVIP_NewCashier"
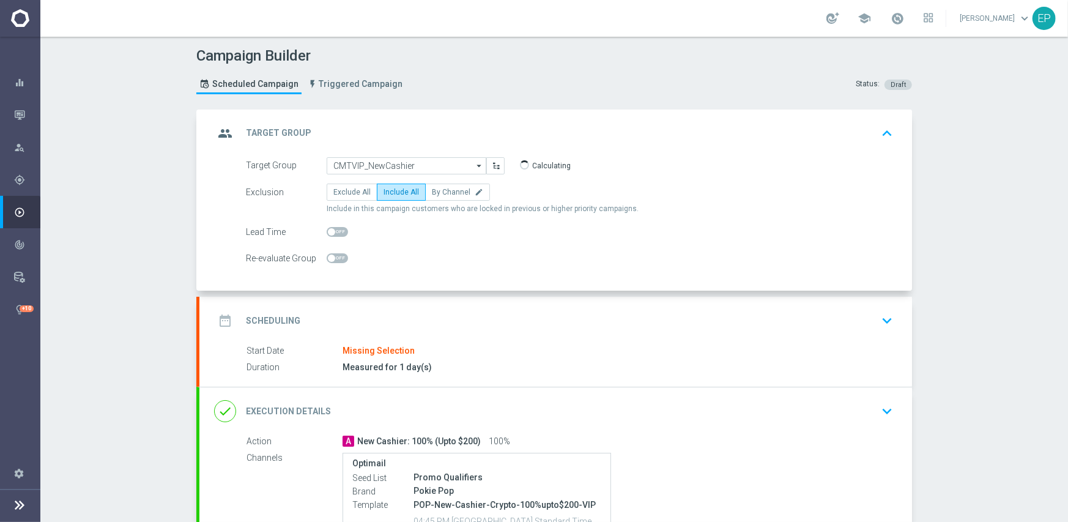
click at [472, 325] on div "date_range Scheduling keyboard_arrow_down" at bounding box center [555, 320] width 683 height 23
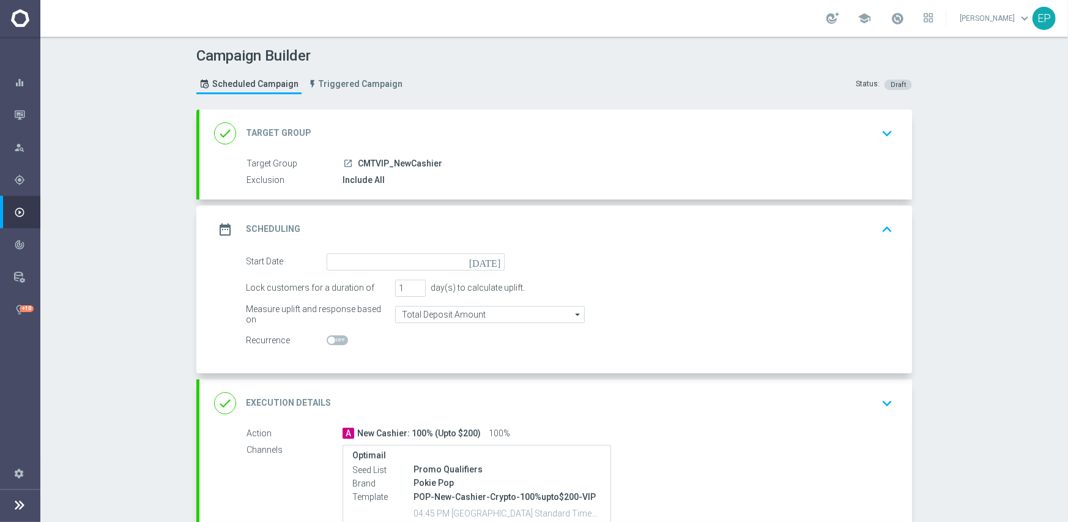
scroll to position [122, 0]
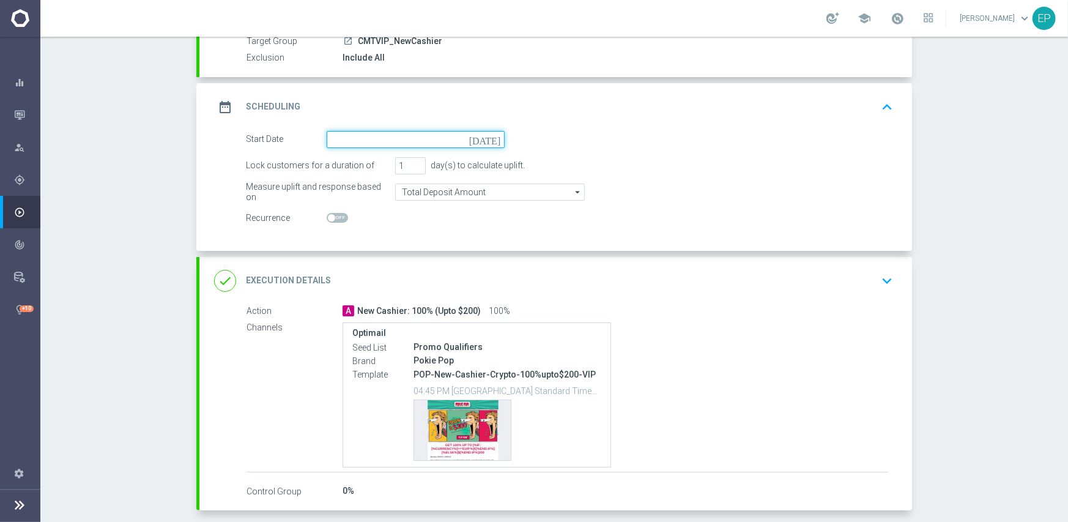
click at [375, 135] on input at bounding box center [416, 139] width 178 height 17
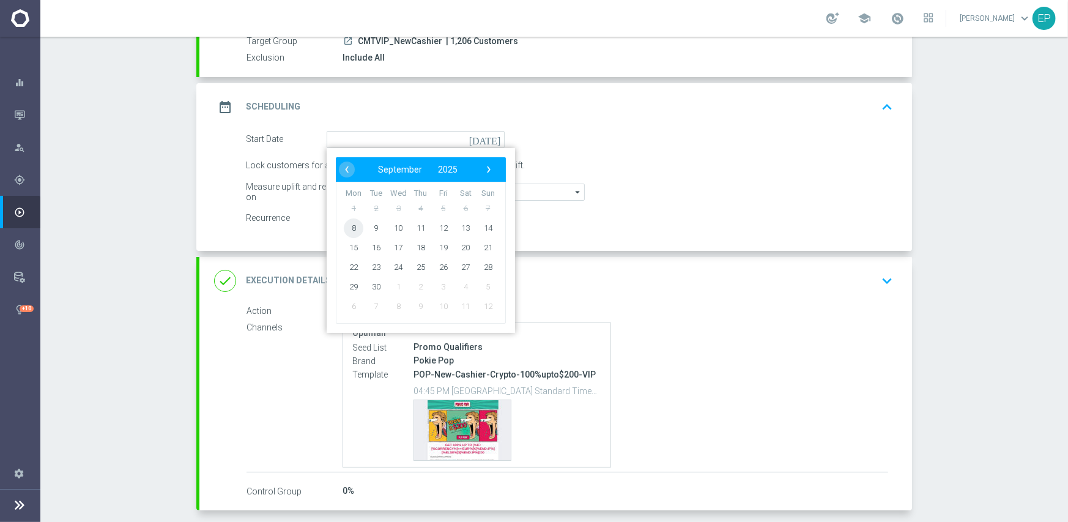
click at [353, 228] on span "8" at bounding box center [354, 228] width 20 height 20
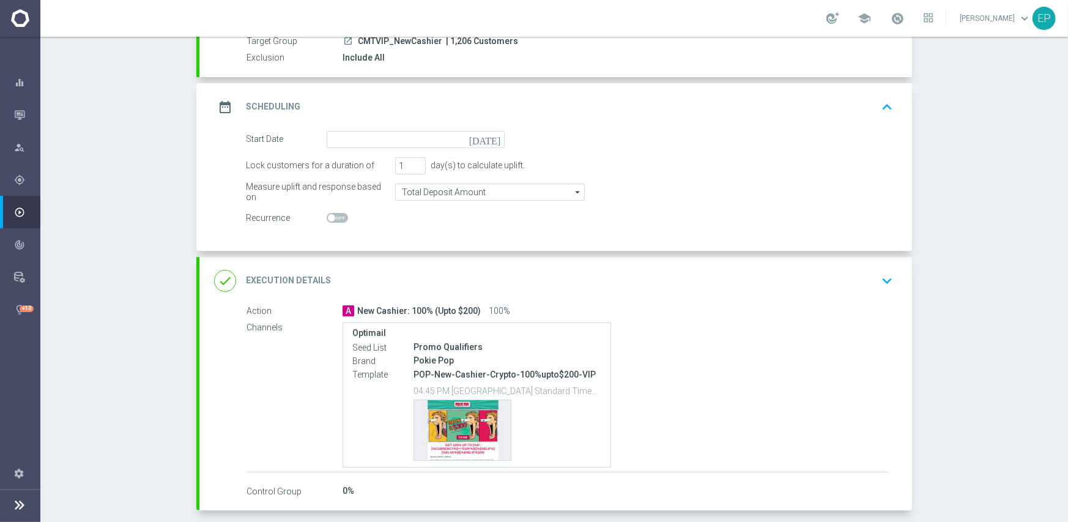
type input "[DATE]"
click at [503, 277] on div "done Execution Details keyboard_arrow_down" at bounding box center [555, 280] width 683 height 23
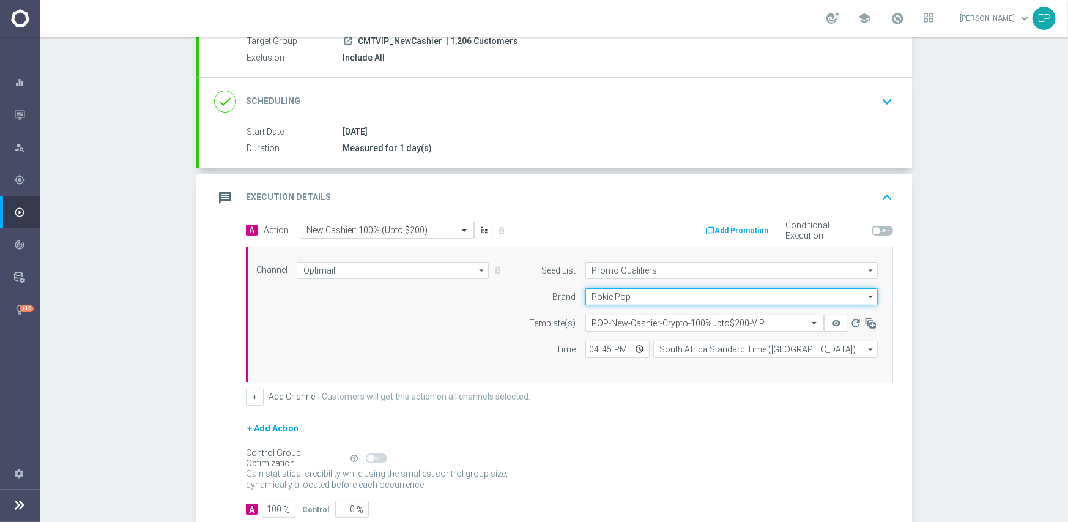
drag, startPoint x: 626, startPoint y: 293, endPoint x: 634, endPoint y: 278, distance: 17.2
click at [626, 293] on input "Pokie Pop" at bounding box center [732, 296] width 292 height 17
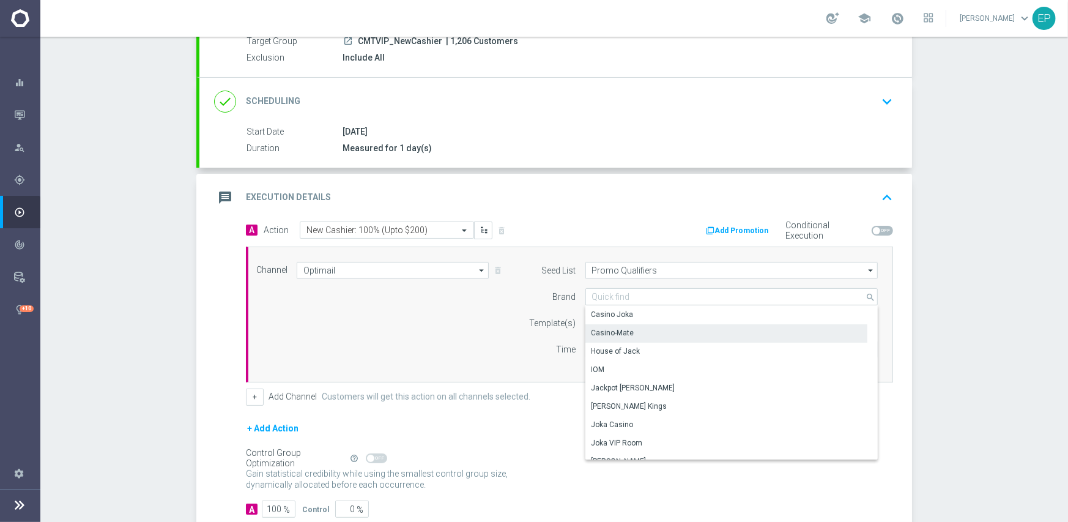
click at [625, 335] on div "Casino-Mate" at bounding box center [613, 332] width 43 height 11
type input "Casino-Mate"
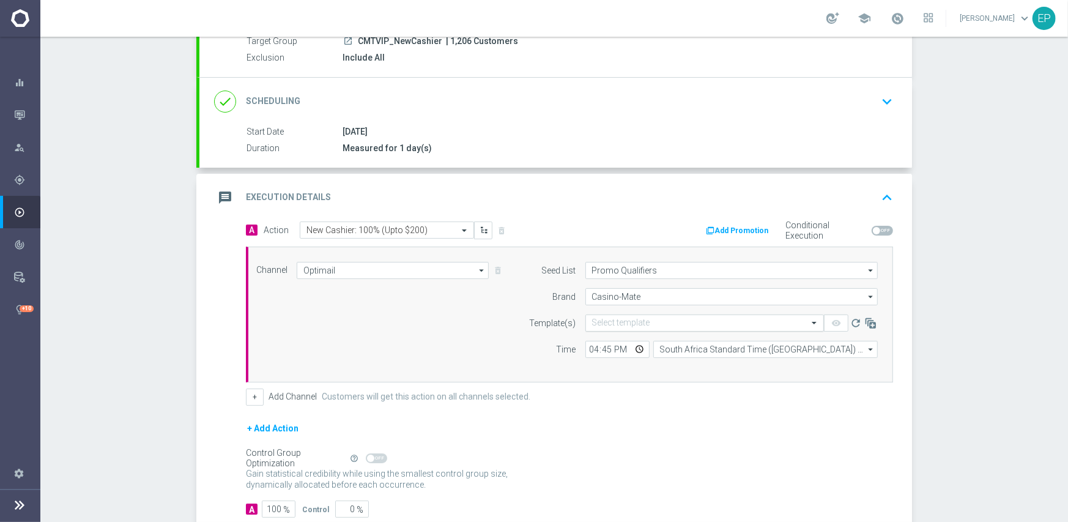
click at [630, 318] on input "text" at bounding box center [692, 323] width 201 height 10
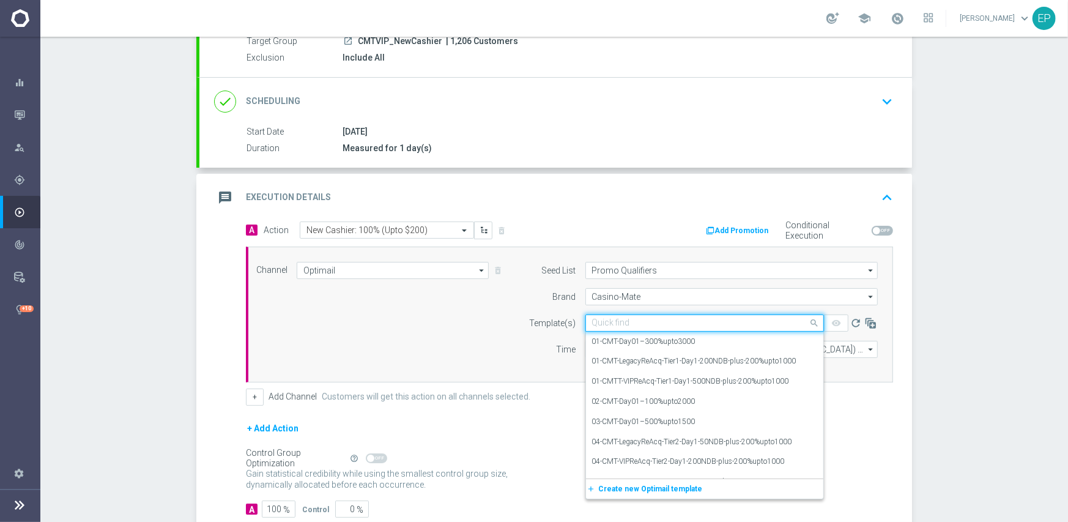
paste input "CMT-New-Cashier-Crypto-100%upto$200-VIP"
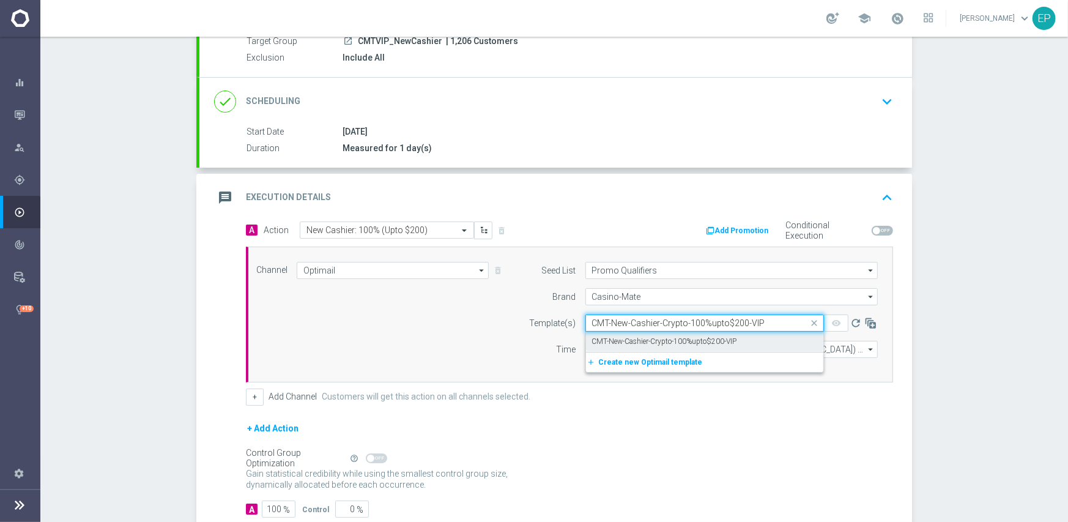
click at [626, 340] on label "CMT-New-Cashier-Crypto-100%upto$200-VIP" at bounding box center [664, 342] width 145 height 10
type input "CMT-New-Cashier-Crypto-100%upto$200-VIP"
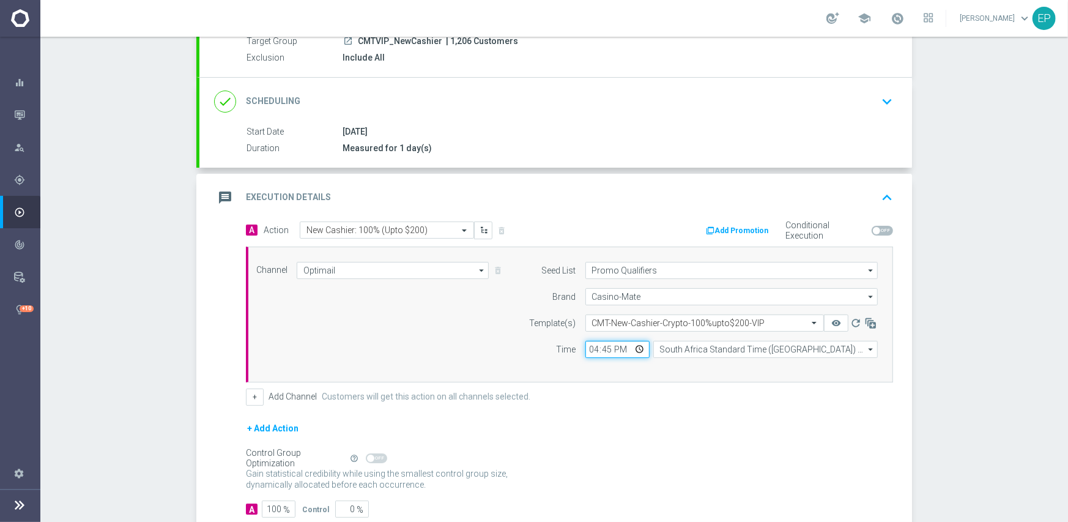
click at [586, 350] on input "16:45" at bounding box center [618, 349] width 64 height 17
click at [646, 403] on div "+ Add Channel Customers will get this action on all channels selected." at bounding box center [569, 397] width 647 height 17
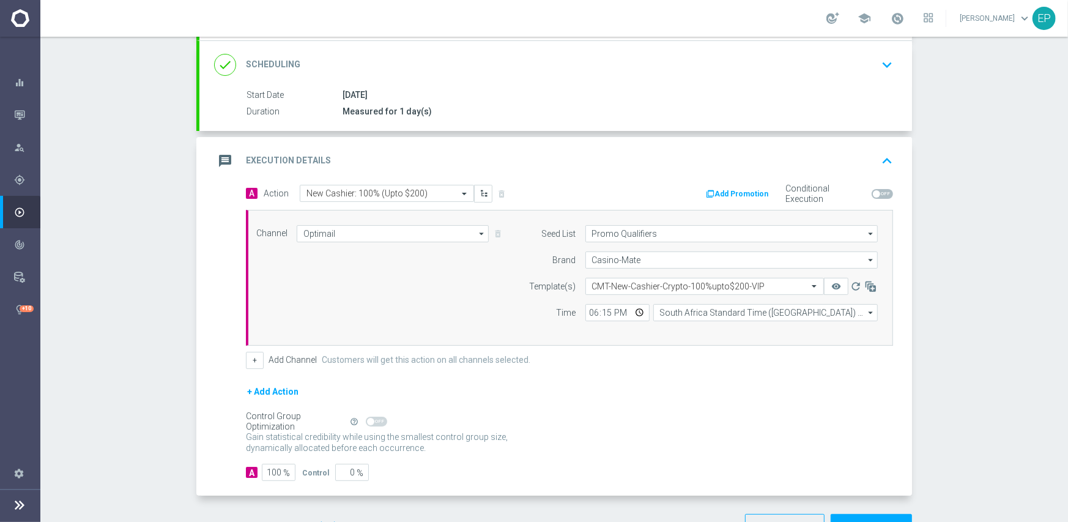
scroll to position [198, 0]
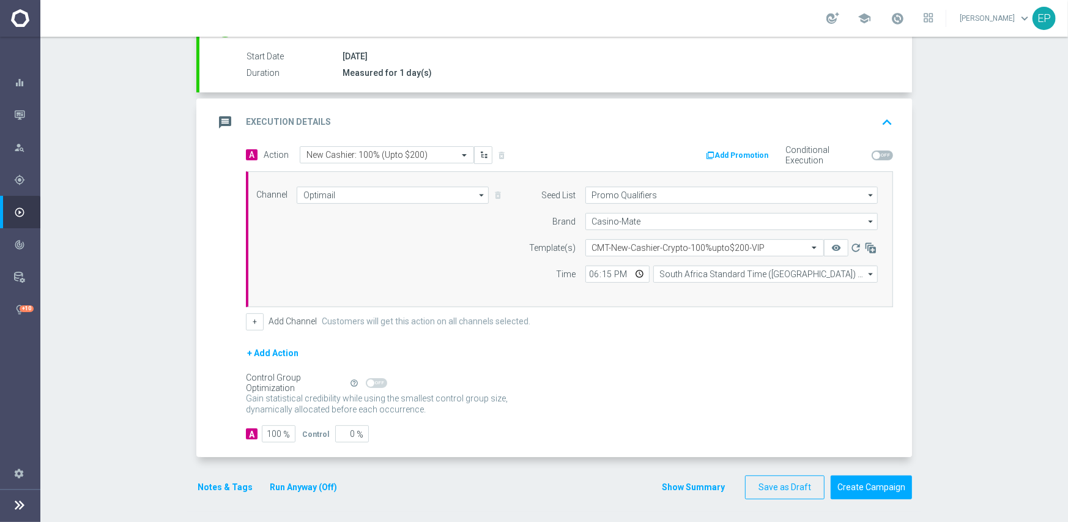
click at [205, 484] on button "Notes & Tags" at bounding box center [225, 487] width 58 height 15
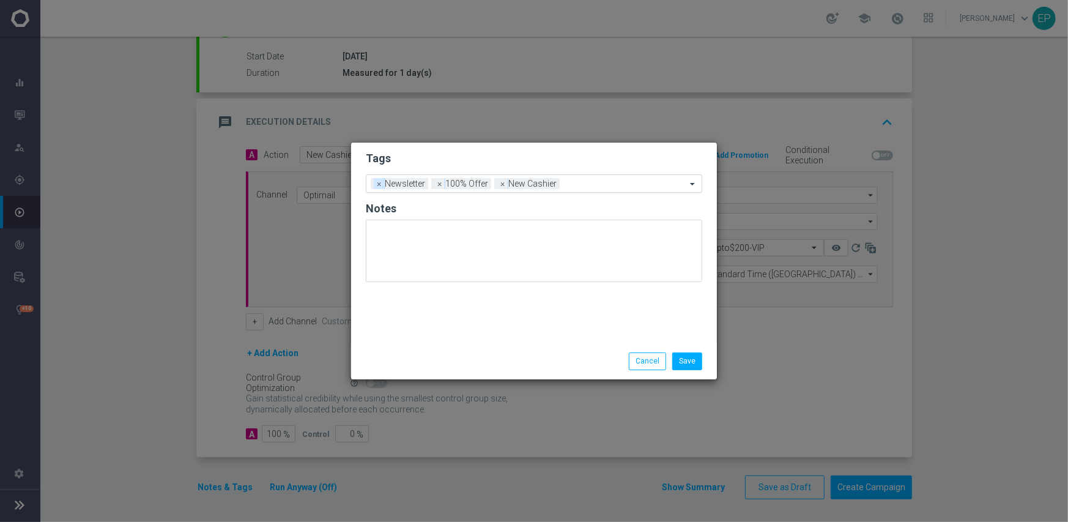
click at [375, 184] on span "×" at bounding box center [379, 183] width 11 height 11
click at [691, 363] on button "Save" at bounding box center [687, 360] width 30 height 17
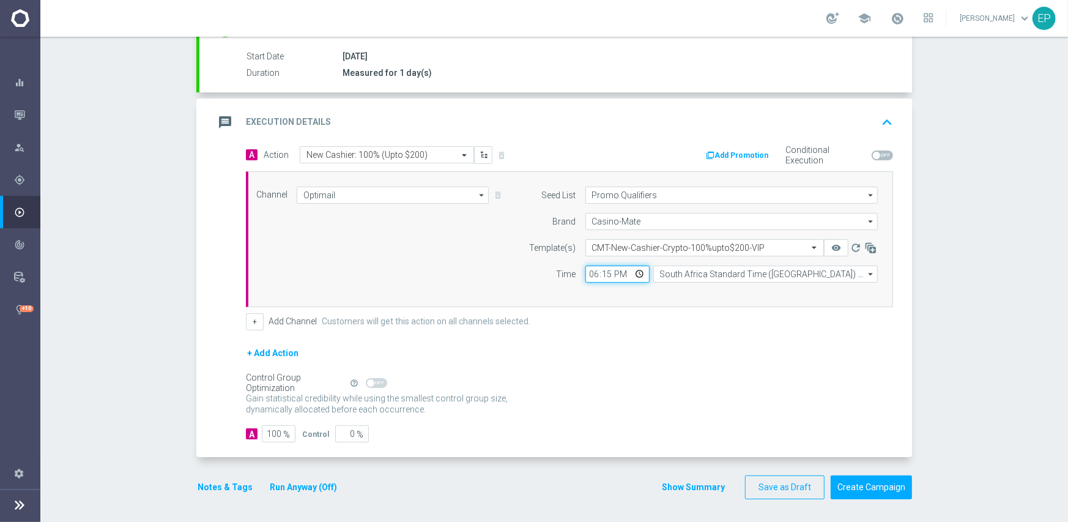
click at [590, 272] on input "18:15" at bounding box center [618, 274] width 64 height 17
type input "19:15"
click at [602, 319] on div "+ Add Channel Customers will get this action on all channels selected." at bounding box center [569, 321] width 647 height 17
click at [855, 485] on button "Create Campaign" at bounding box center [871, 487] width 81 height 24
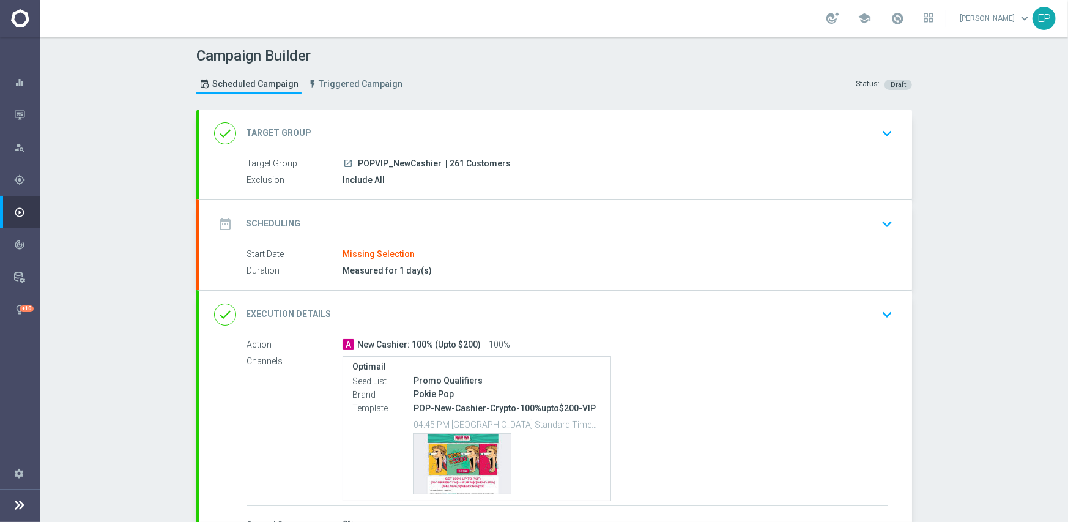
click at [381, 123] on div "done Target Group keyboard_arrow_down" at bounding box center [555, 133] width 683 height 23
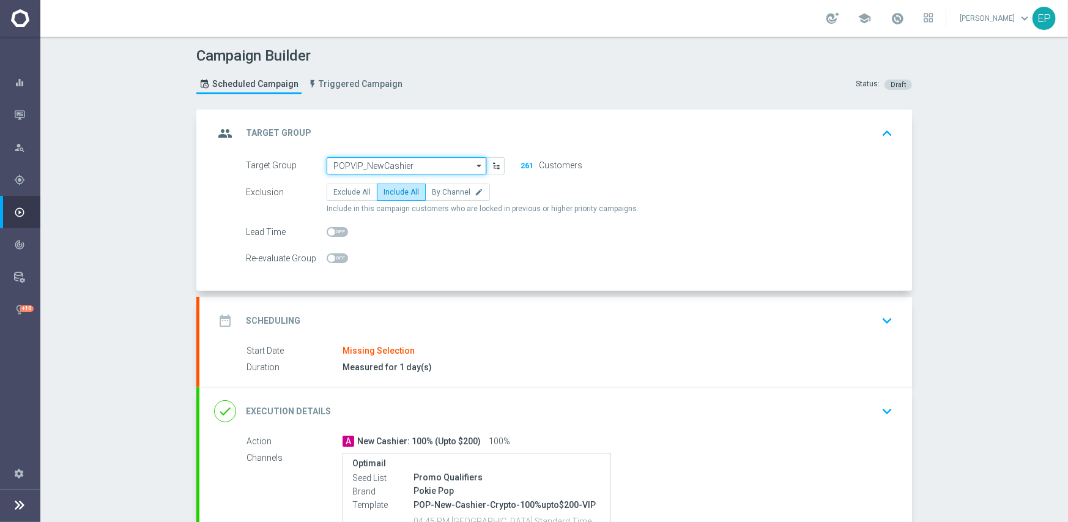
click at [377, 165] on input "POPVIP_NewCashier" at bounding box center [407, 165] width 160 height 17
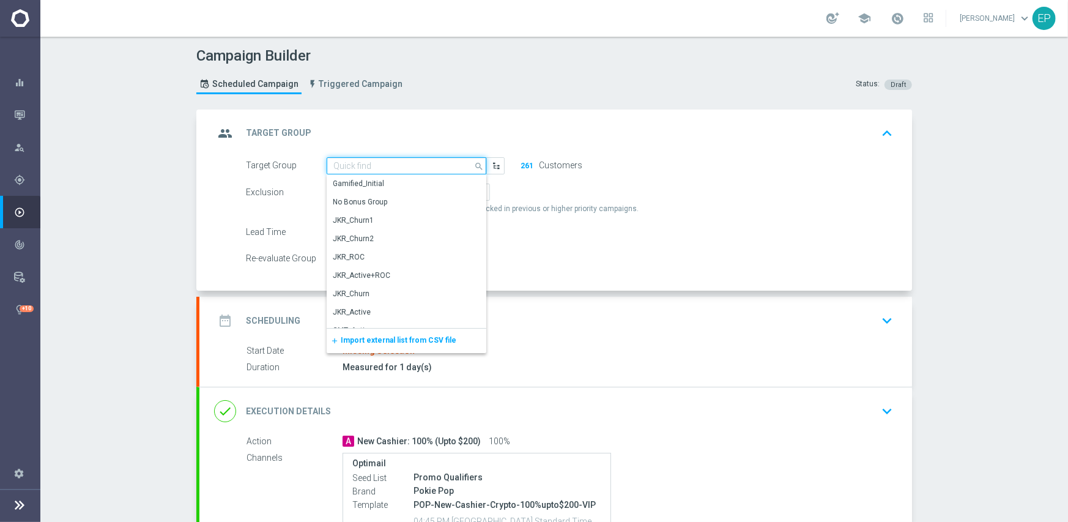
paste input "HOJ_NewCashier"
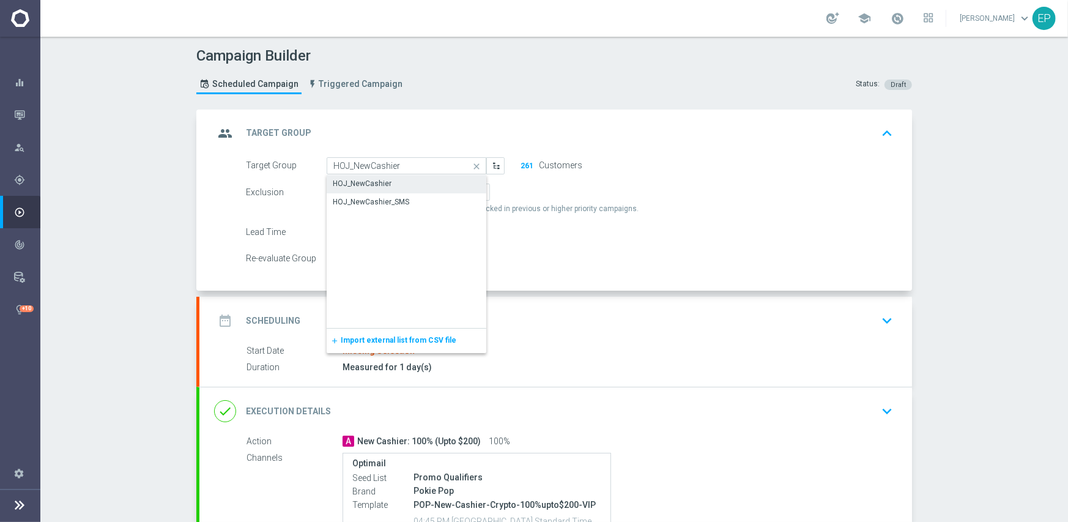
click at [367, 185] on div "HOJ_NewCashier" at bounding box center [362, 183] width 59 height 11
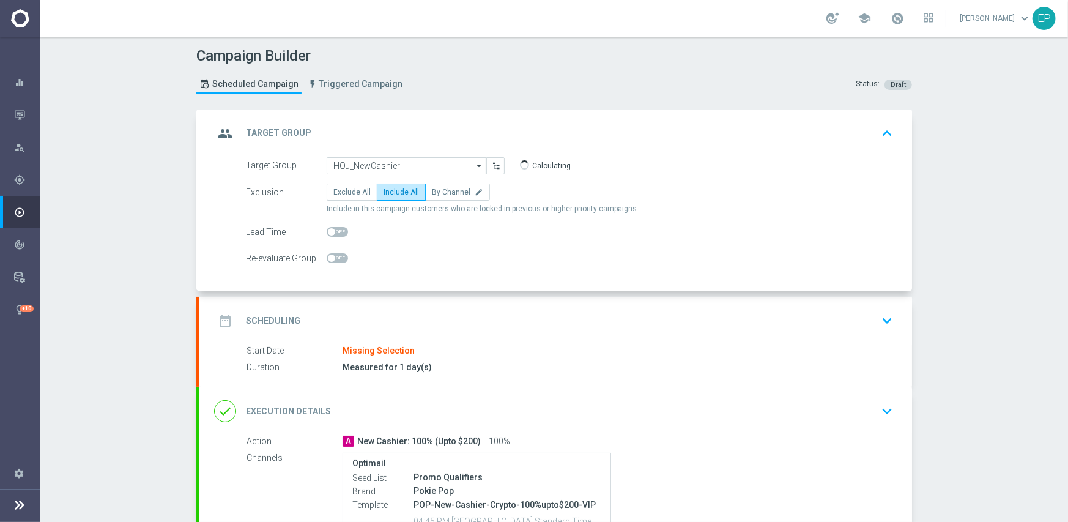
type input "HOJ_NewCashier"
click at [466, 321] on div "date_range Scheduling keyboard_arrow_down" at bounding box center [555, 320] width 683 height 23
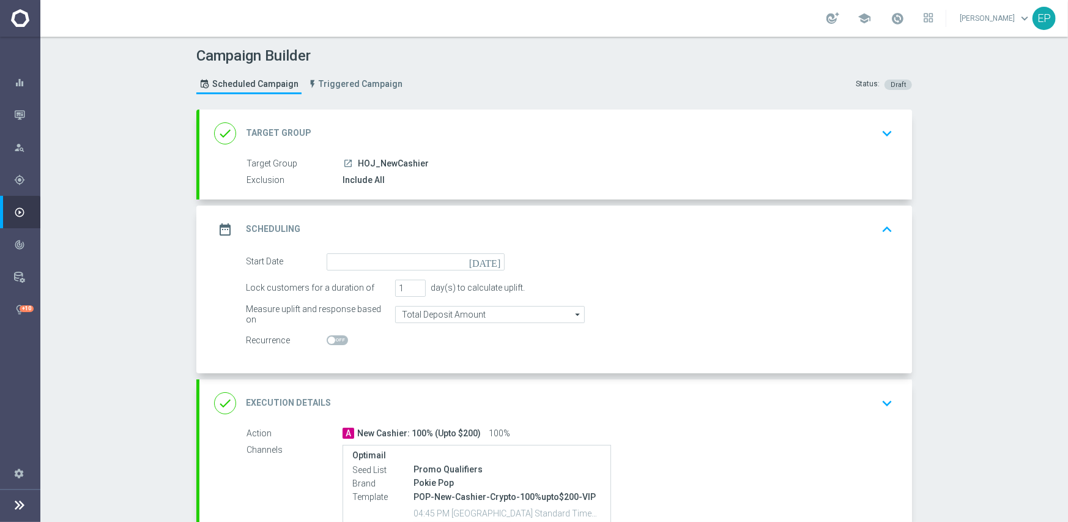
scroll to position [122, 0]
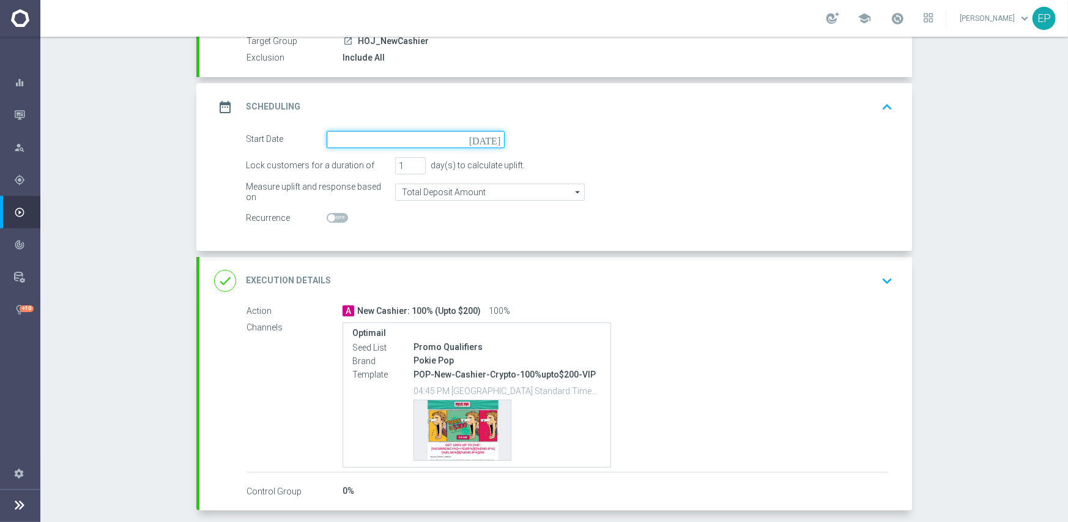
click at [374, 138] on input at bounding box center [416, 139] width 178 height 17
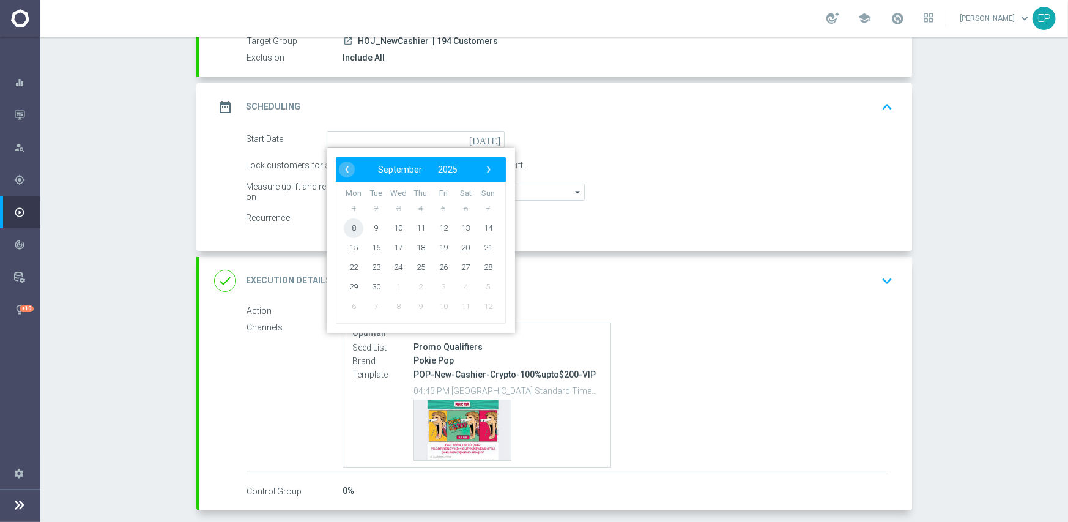
click at [348, 220] on span "8" at bounding box center [354, 228] width 20 height 20
type input "[DATE]"
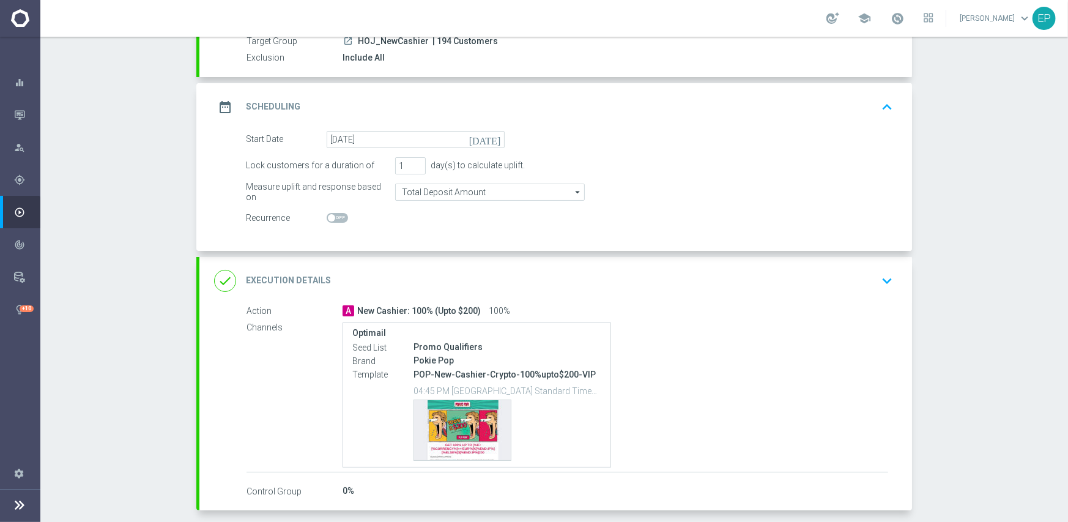
click at [527, 288] on div "done Execution Details keyboard_arrow_down" at bounding box center [555, 280] width 683 height 23
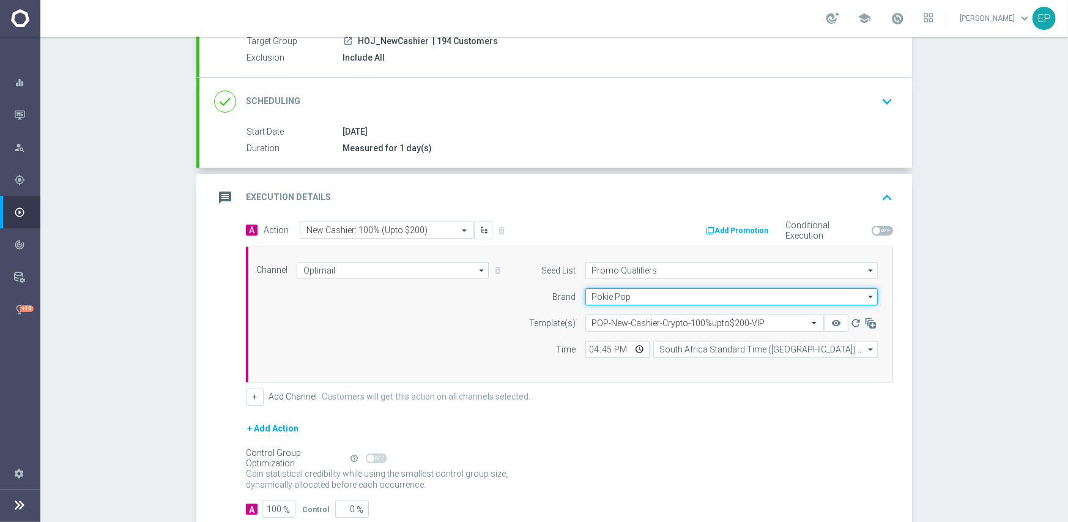
click at [628, 292] on input "Pokie Pop" at bounding box center [732, 296] width 292 height 17
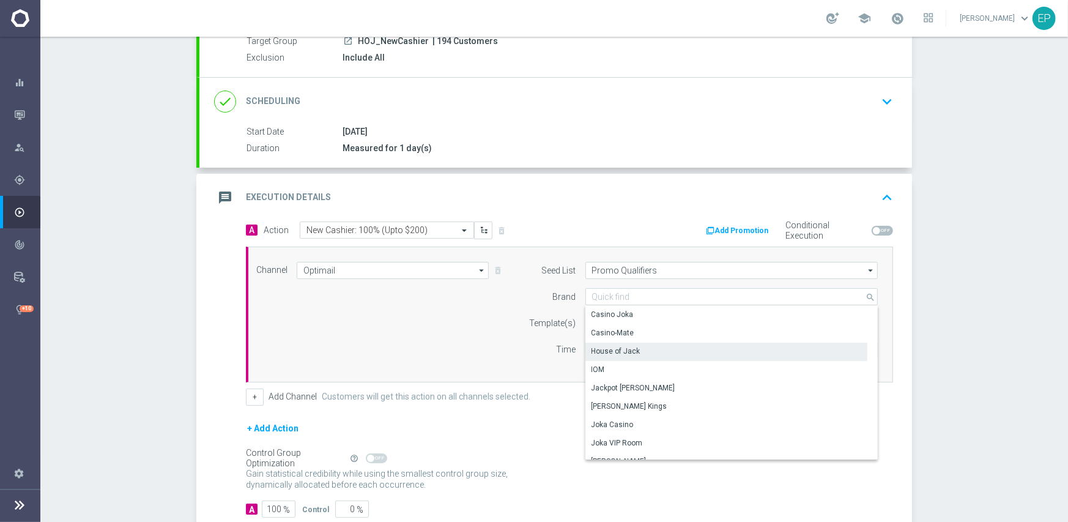
click at [665, 355] on div "House of Jack" at bounding box center [727, 351] width 283 height 17
type input "House of Jack"
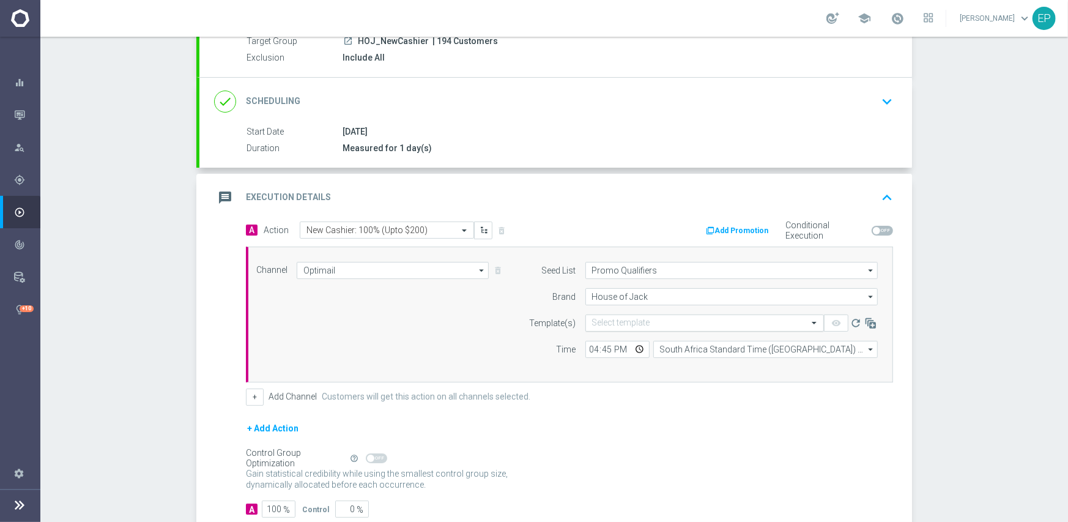
click at [647, 321] on input "text" at bounding box center [692, 323] width 201 height 10
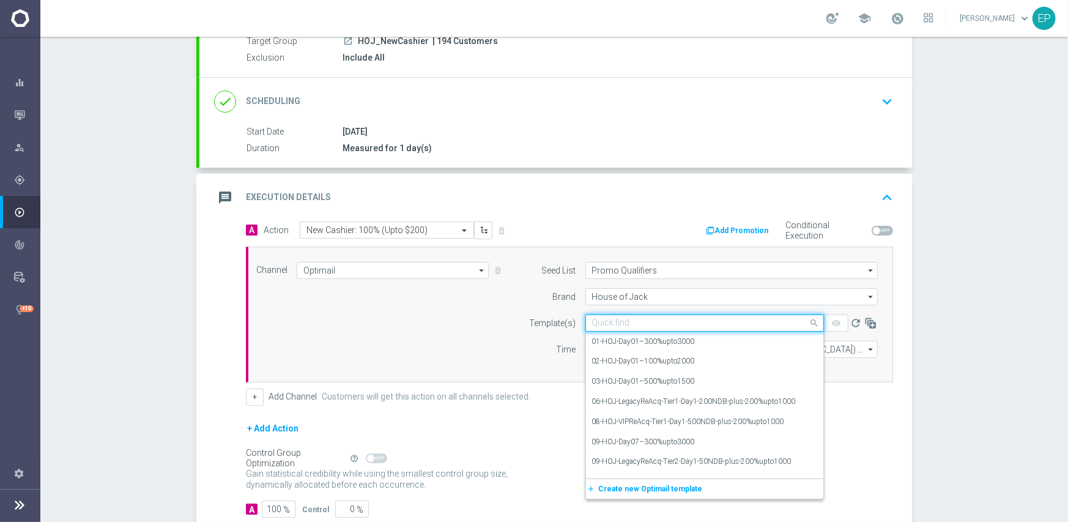
paste input "HOJ-New-Cashier-Crypto-100%upto$200-NONVIP"
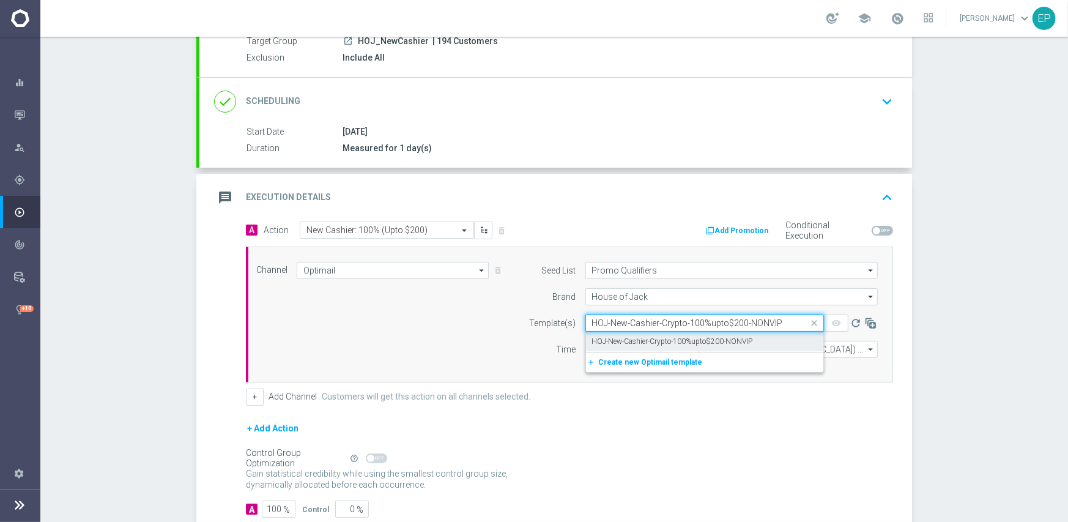
click at [642, 343] on label "HOJ-New-Cashier-Crypto-100%upto$200-NONVIP" at bounding box center [672, 342] width 161 height 10
type input "HOJ-New-Cashier-Crypto-100%upto$200-NONVIP"
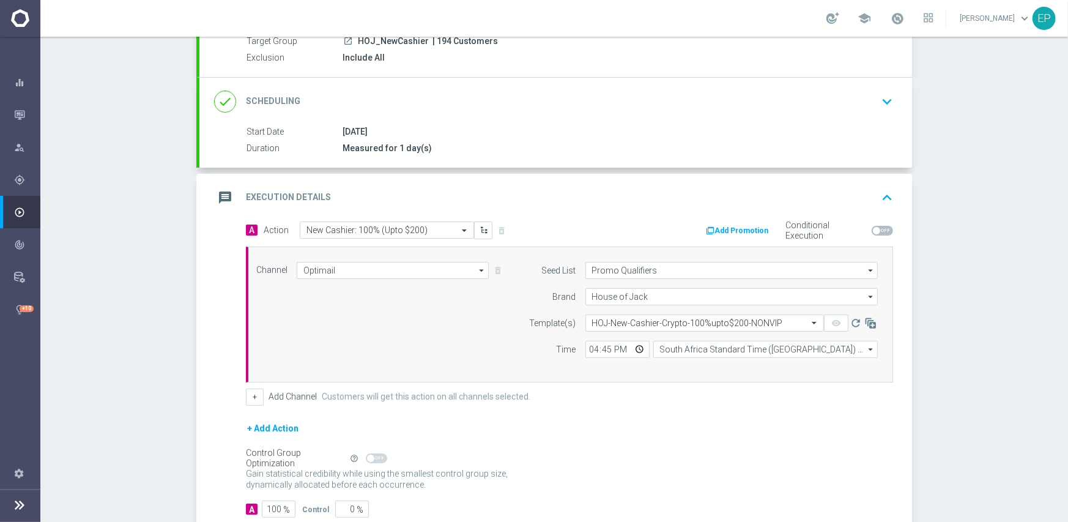
click at [629, 396] on div "+ Add Channel Customers will get this action on all channels selected." at bounding box center [569, 397] width 647 height 17
click at [586, 350] on input "16:45" at bounding box center [618, 349] width 64 height 17
click at [616, 435] on div "+ Add Action" at bounding box center [569, 436] width 647 height 31
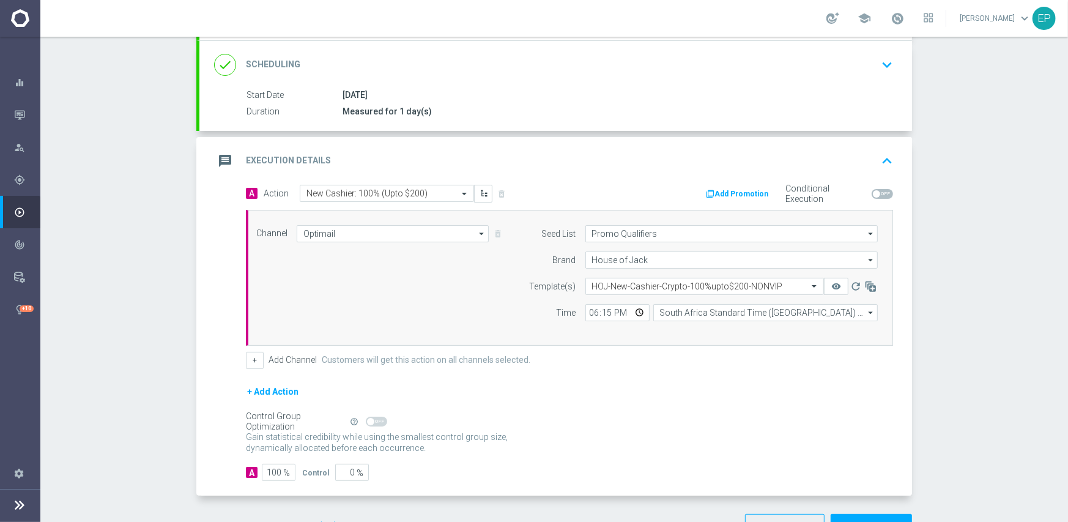
scroll to position [198, 0]
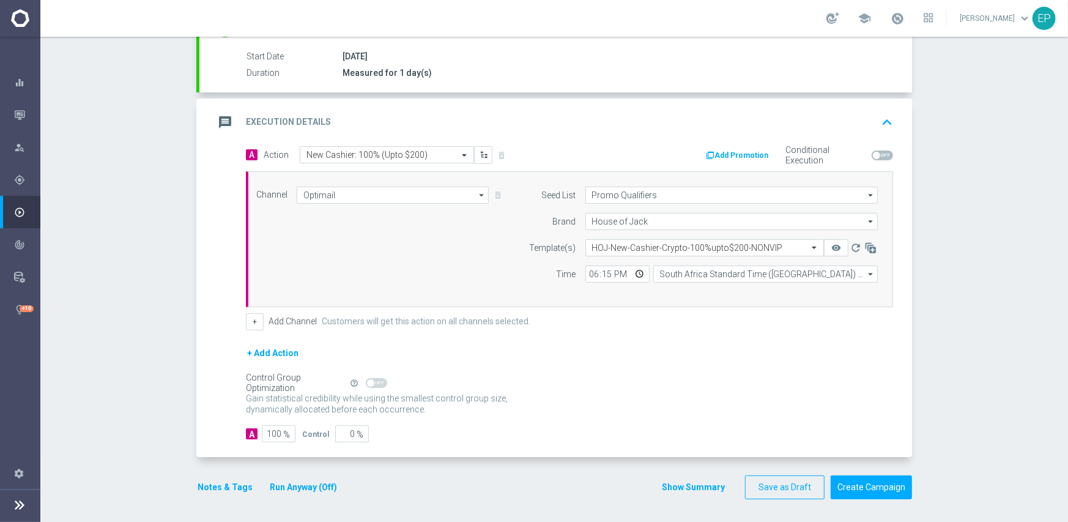
click at [197, 488] on button "Notes & Tags" at bounding box center [225, 487] width 58 height 15
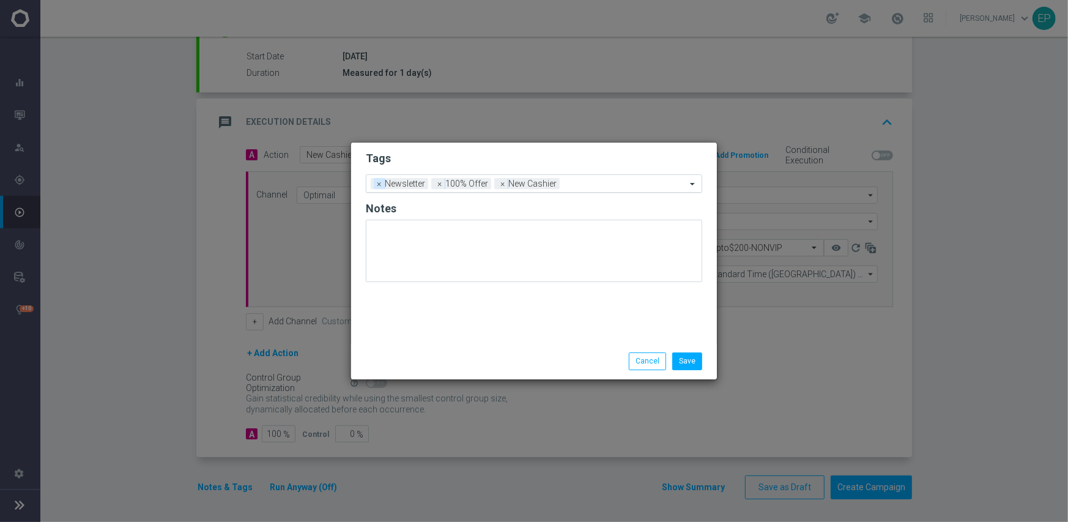
click at [376, 187] on span "×" at bounding box center [379, 183] width 11 height 11
click at [694, 360] on button "Save" at bounding box center [687, 360] width 30 height 17
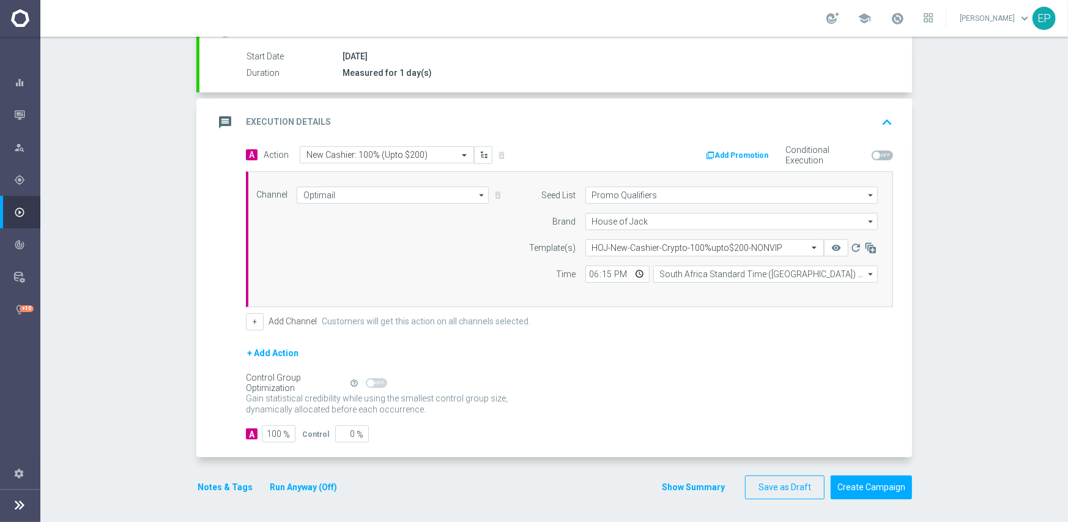
click at [721, 363] on div "+ Add Action" at bounding box center [569, 361] width 647 height 31
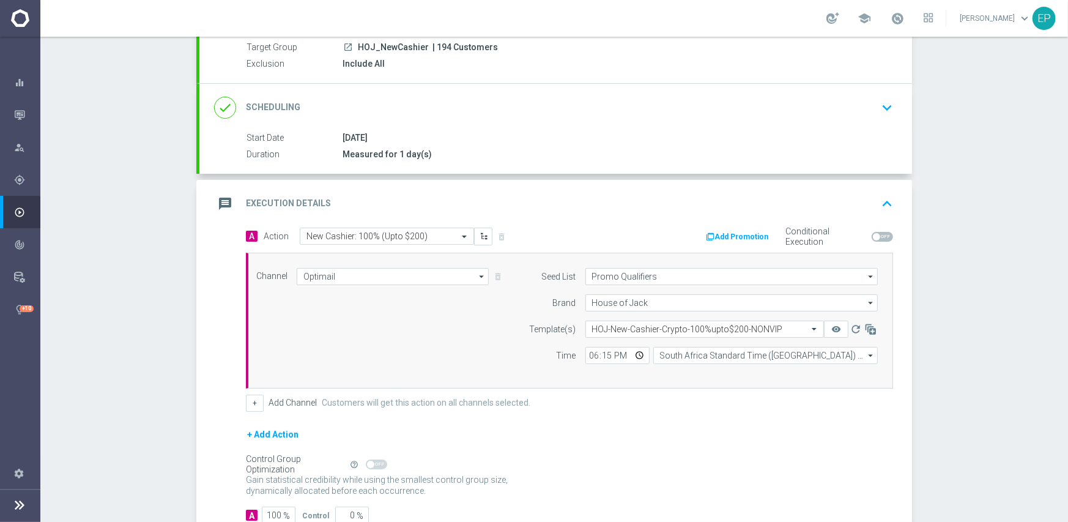
scroll to position [122, 0]
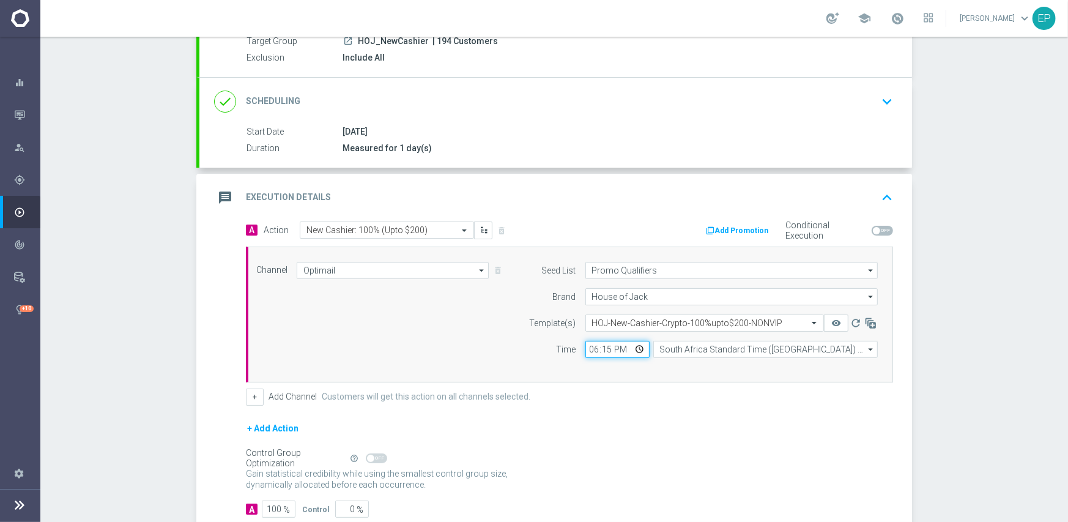
click at [589, 349] on input "18:15" at bounding box center [618, 349] width 64 height 17
type input "19:15"
drag, startPoint x: 571, startPoint y: 378, endPoint x: 586, endPoint y: 351, distance: 31.5
click at [571, 379] on div "Channel Optimail Optimail arrow_drop_down Show Selected 1 of 21 Facebook Custom…" at bounding box center [569, 315] width 647 height 136
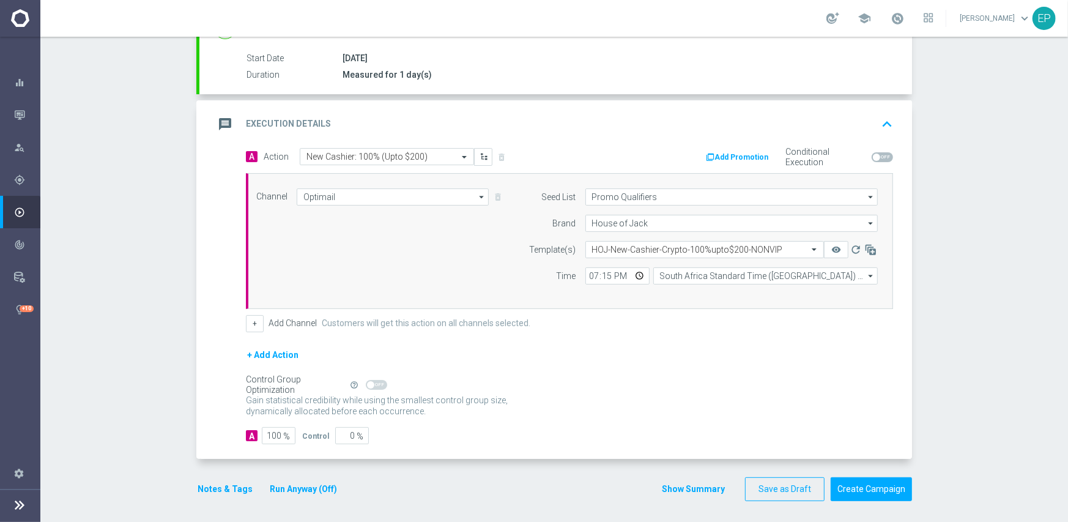
scroll to position [198, 0]
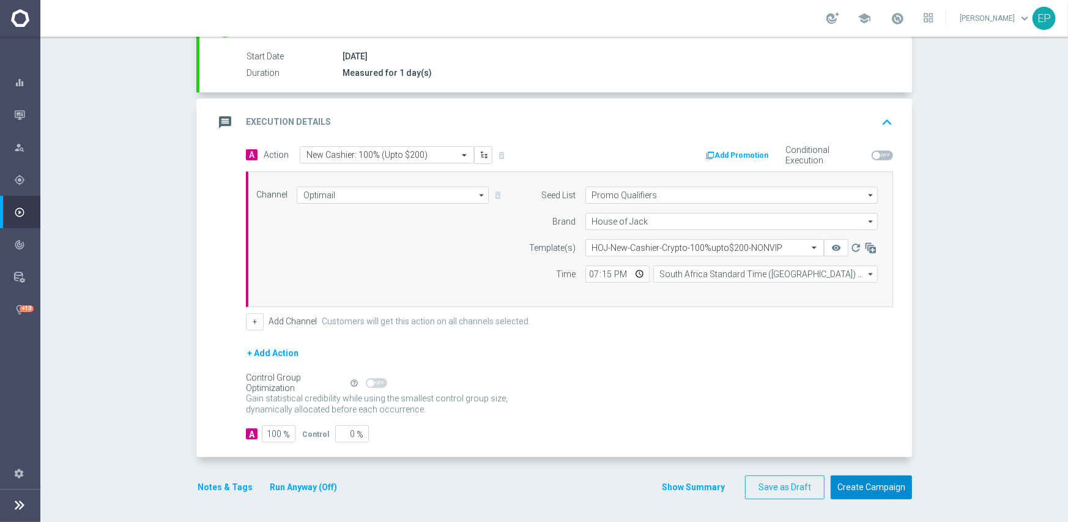
click at [868, 485] on button "Create Campaign" at bounding box center [871, 487] width 81 height 24
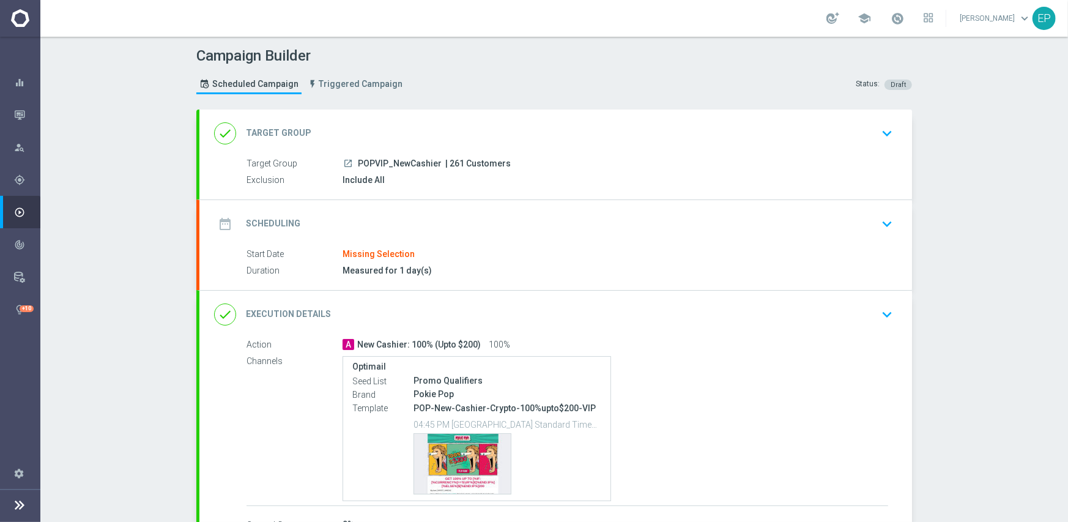
click at [457, 132] on div "done Target Group keyboard_arrow_down" at bounding box center [555, 133] width 683 height 23
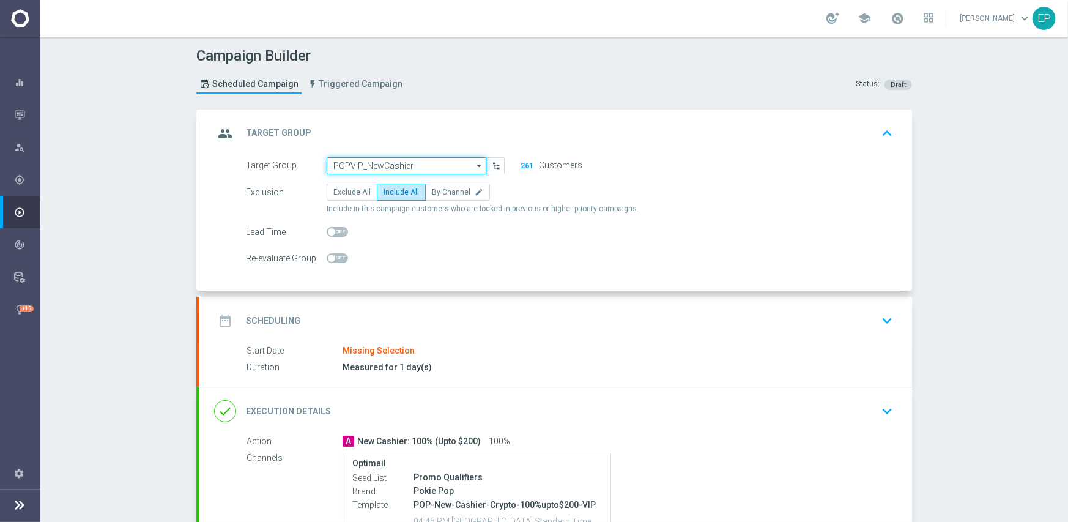
click at [378, 163] on input "POPVIP_NewCashier" at bounding box center [407, 165] width 160 height 17
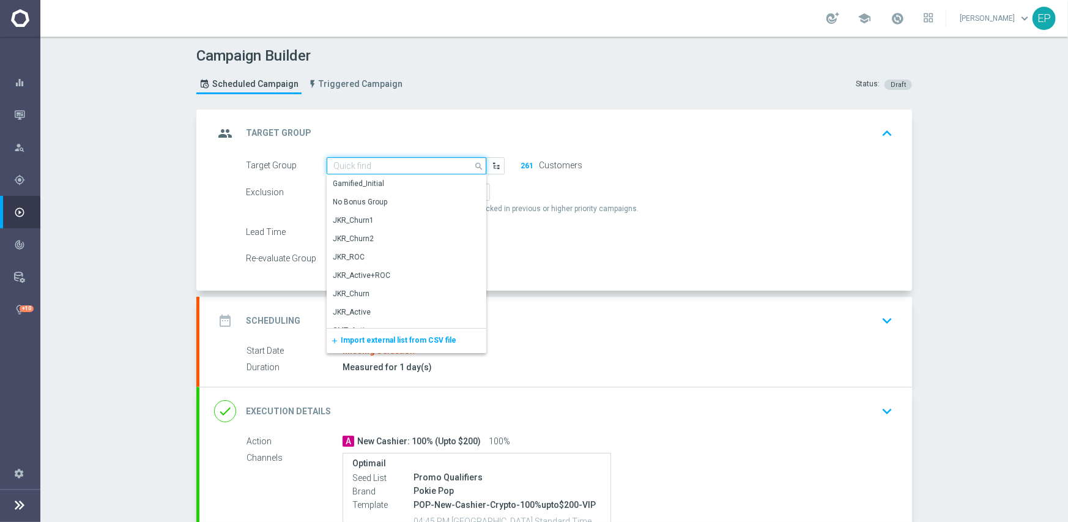
paste input "HOJVIP_NewCashier"
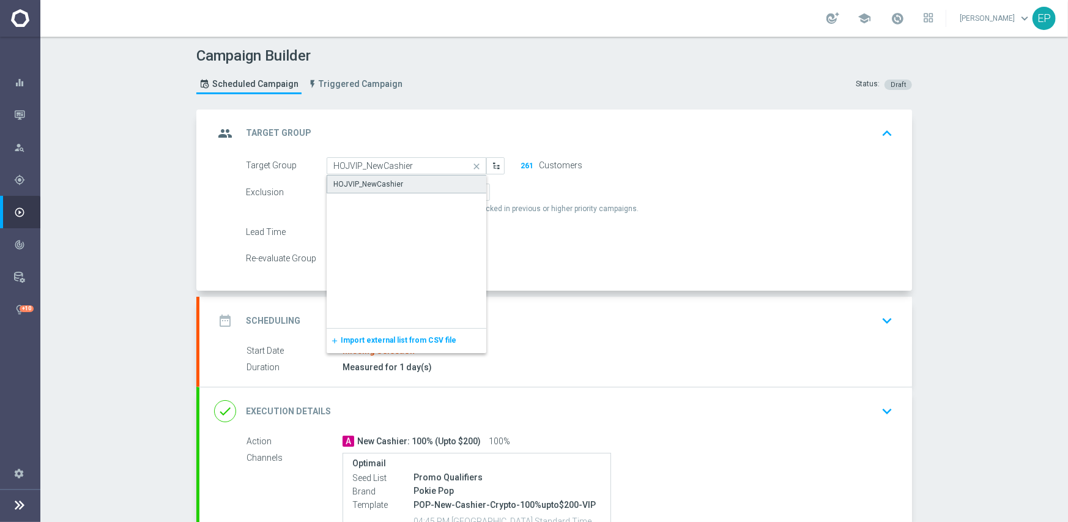
click at [374, 179] on div "HOJVIP_NewCashier" at bounding box center [368, 184] width 70 height 11
type input "HOJVIP_NewCashier"
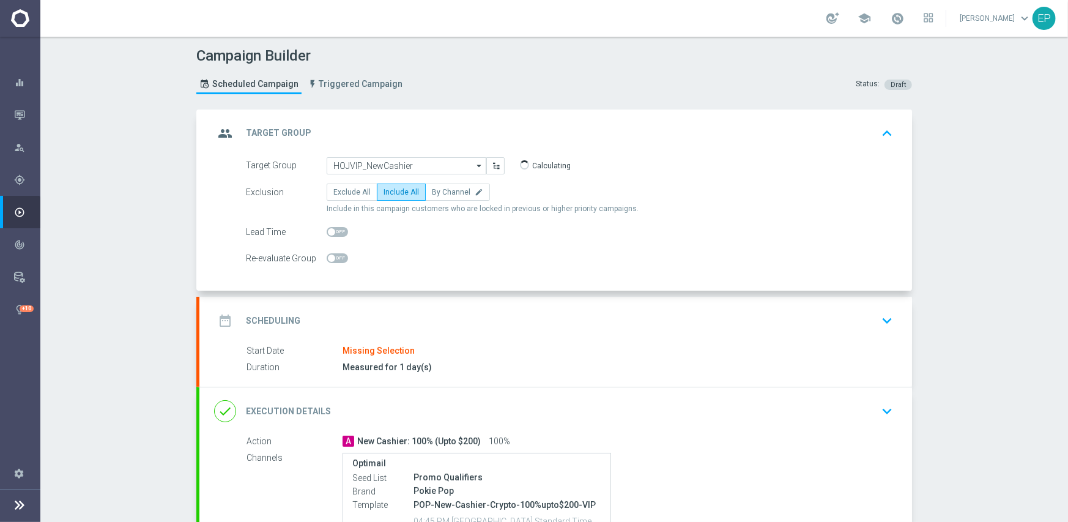
drag, startPoint x: 482, startPoint y: 307, endPoint x: 524, endPoint y: 285, distance: 47.3
click at [482, 306] on div "date_range Scheduling keyboard_arrow_down" at bounding box center [555, 321] width 713 height 48
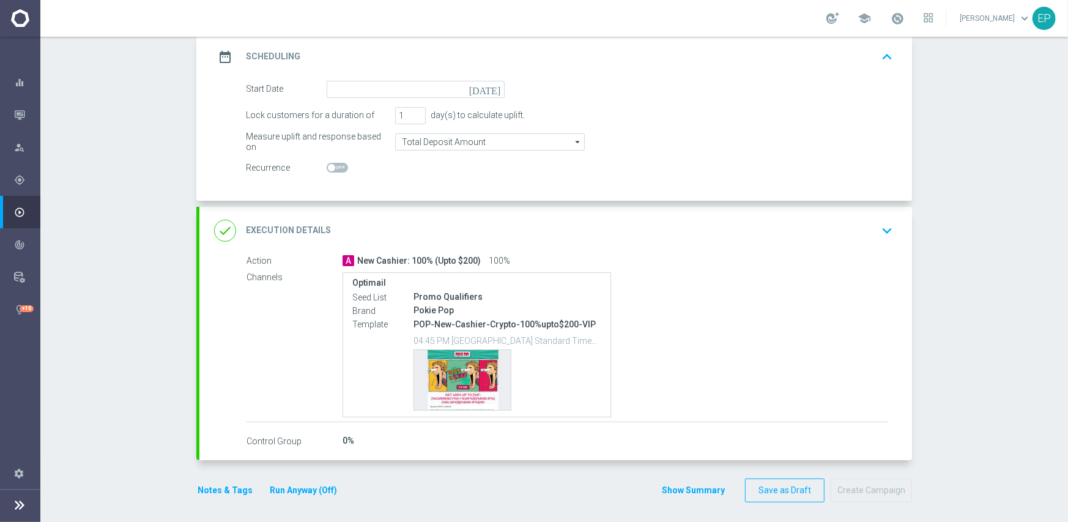
scroll to position [177, 0]
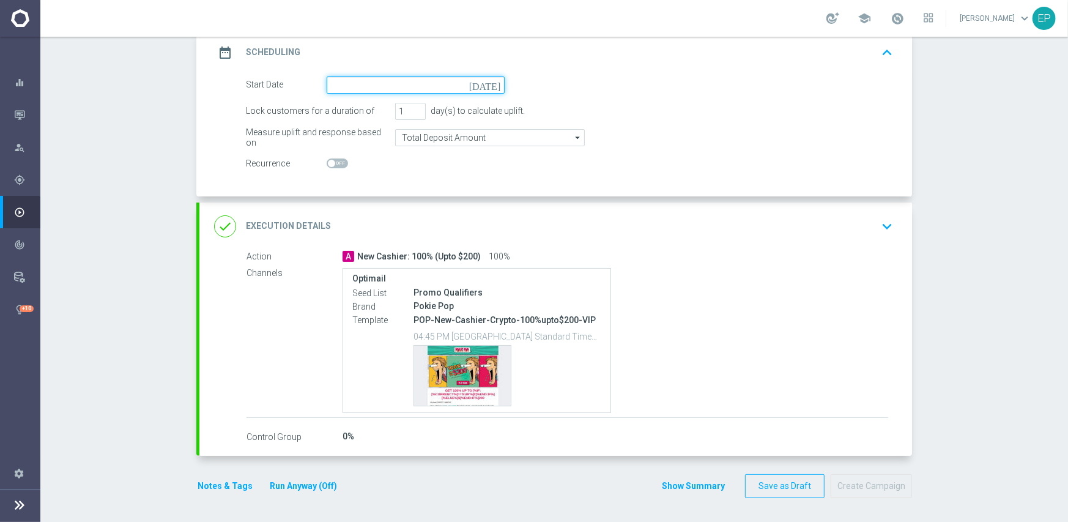
click at [381, 86] on input at bounding box center [416, 84] width 178 height 17
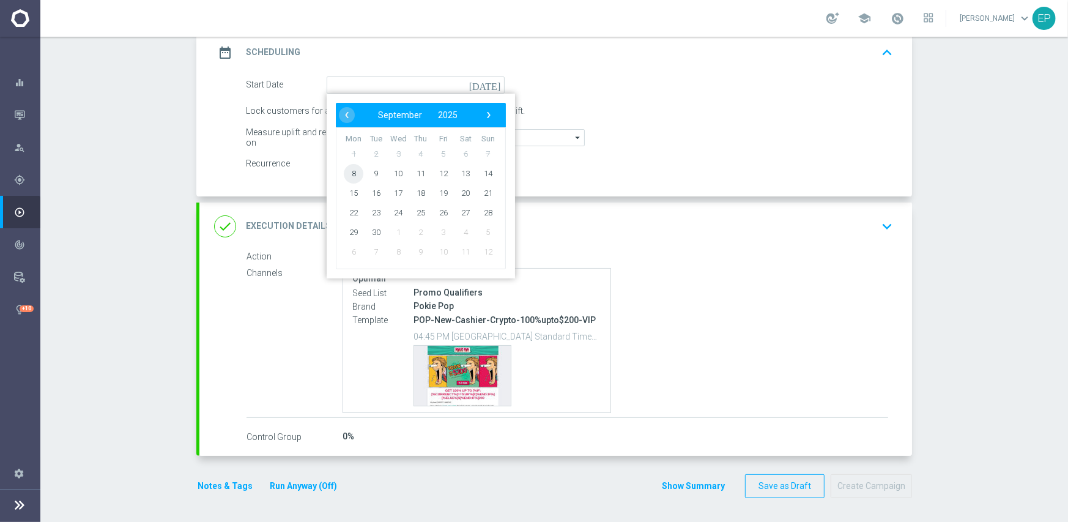
click at [348, 171] on span "8" at bounding box center [354, 173] width 20 height 20
type input "[DATE]"
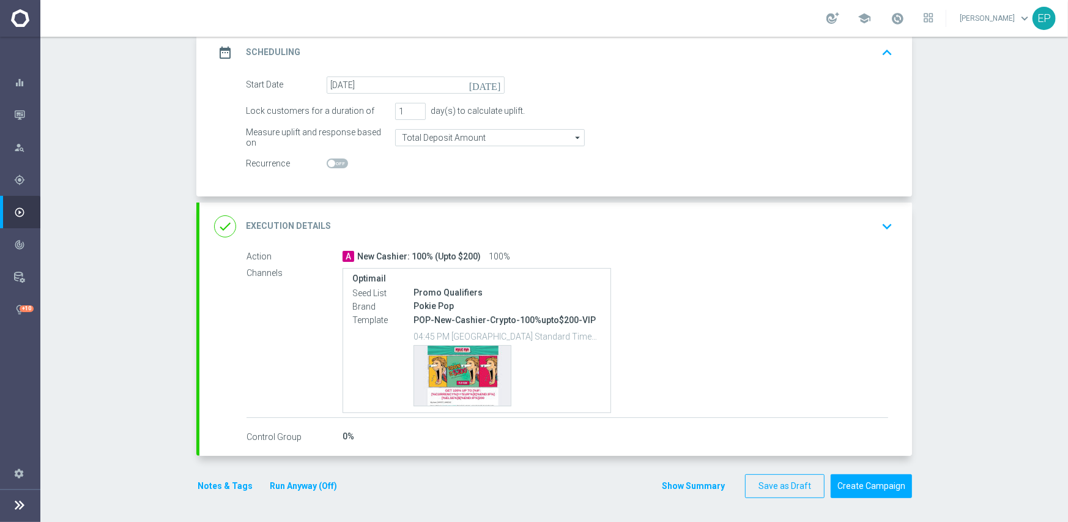
drag, startPoint x: 551, startPoint y: 213, endPoint x: 595, endPoint y: 219, distance: 43.9
click at [557, 213] on div "done Execution Details keyboard_arrow_down" at bounding box center [555, 227] width 713 height 48
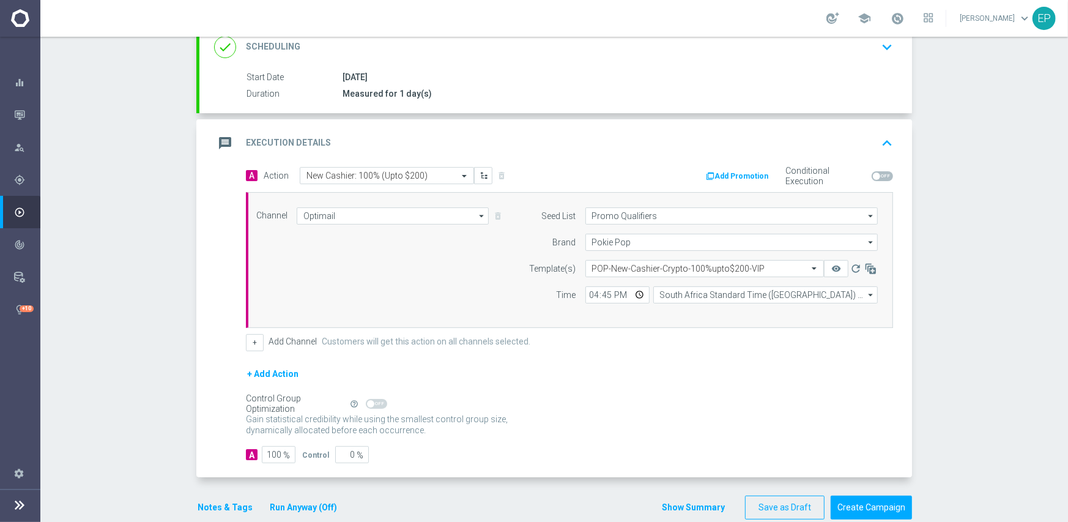
scroll to position [165, 0]
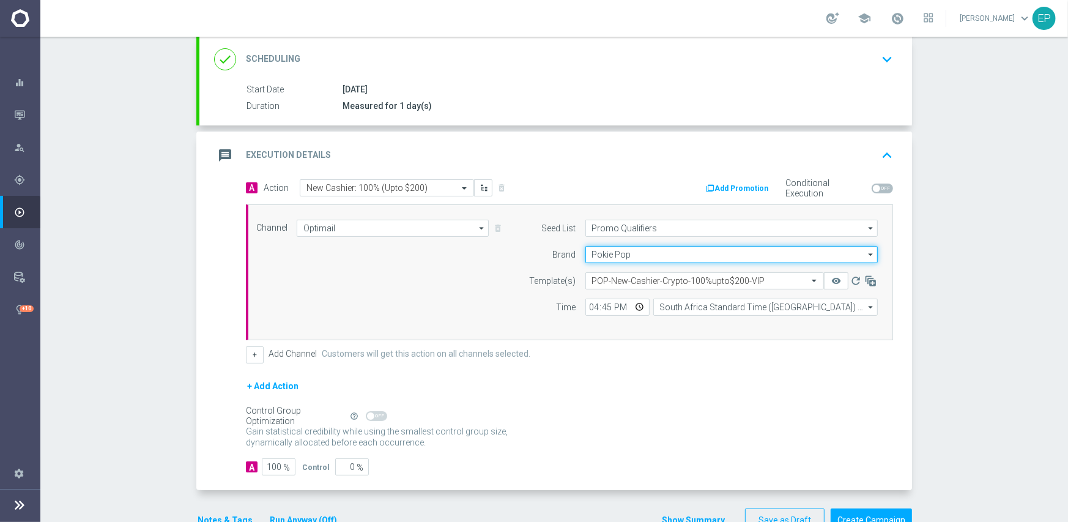
click at [649, 261] on input "Pokie Pop" at bounding box center [732, 254] width 292 height 17
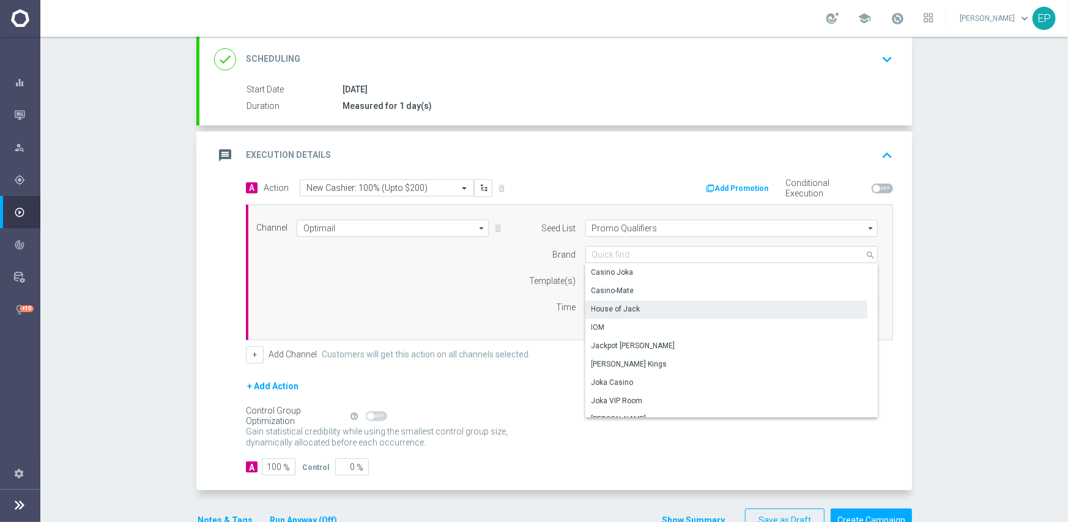
click at [630, 313] on div "House of Jack" at bounding box center [727, 308] width 283 height 17
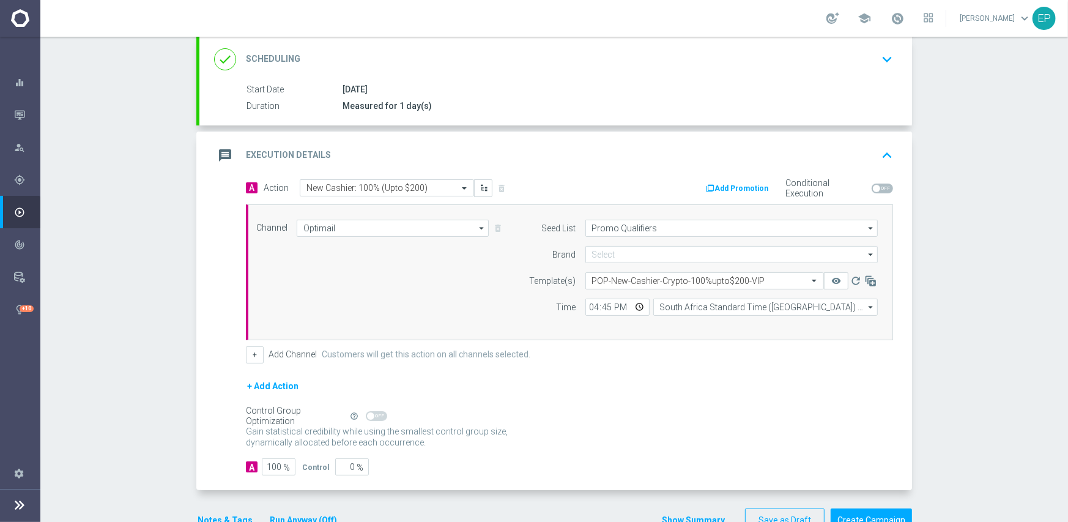
type input "House of Jack"
click at [620, 283] on input "text" at bounding box center [692, 281] width 201 height 10
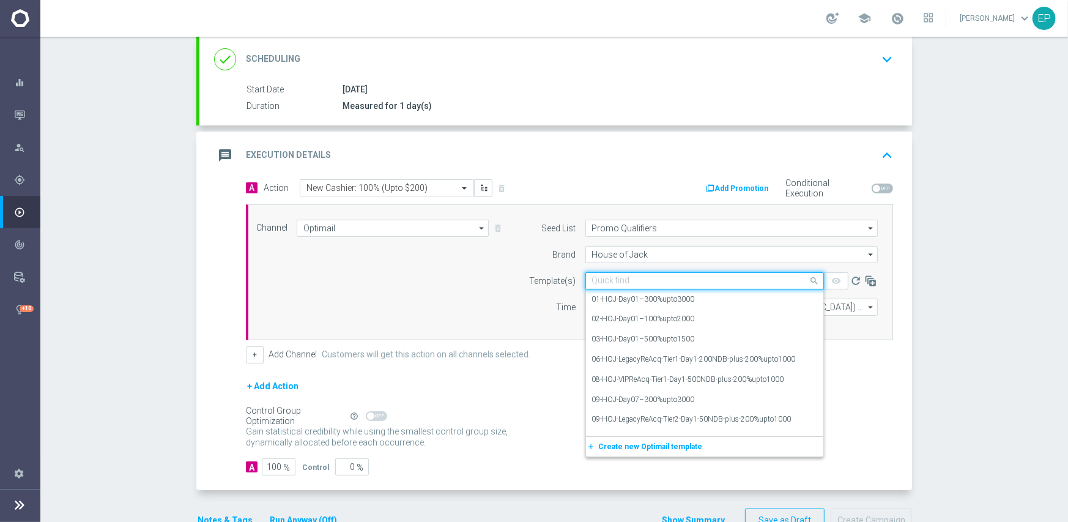
paste input "HOJ-New-Cashier-Crypto-100%upto$200-VIP"
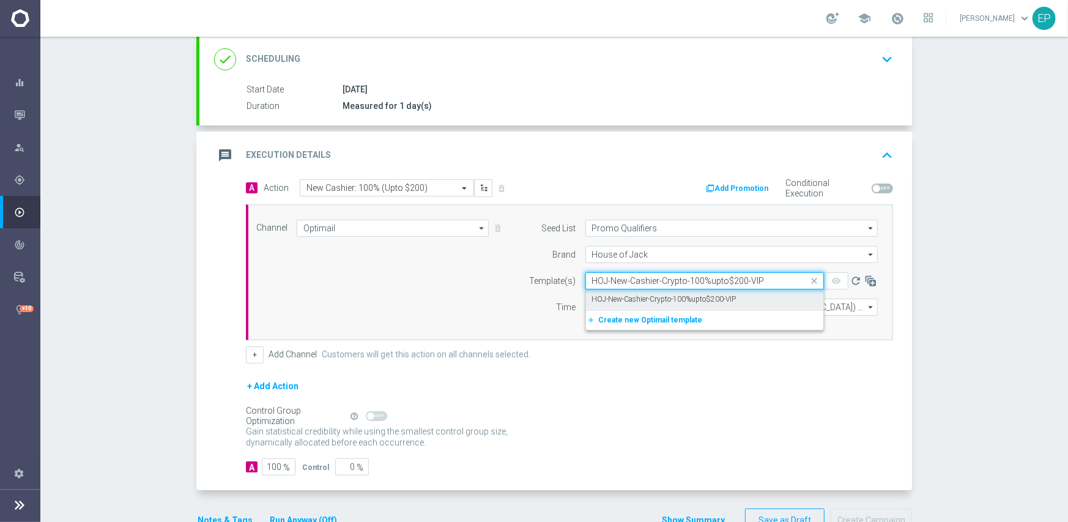
click at [615, 297] on label "HOJ-New-Cashier-Crypto-100%upto$200-VIP" at bounding box center [664, 299] width 144 height 10
type input "HOJ-New-Cashier-Crypto-100%upto$200-VIP"
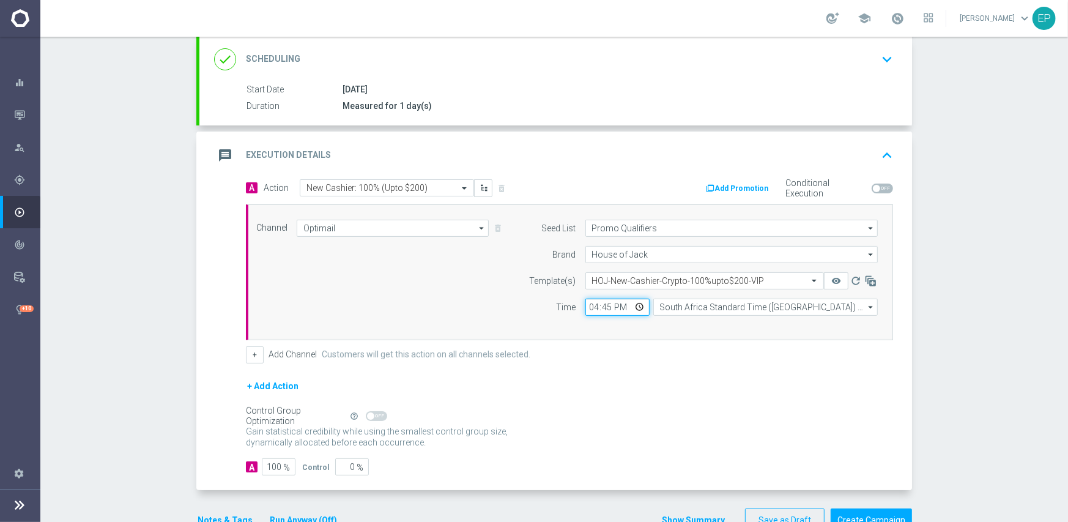
click at [586, 310] on input "16:45" at bounding box center [618, 307] width 64 height 17
drag, startPoint x: 656, startPoint y: 382, endPoint x: 558, endPoint y: 413, distance: 102.6
click at [656, 383] on div "+ Add Action" at bounding box center [569, 394] width 647 height 31
click at [218, 516] on button "Notes & Tags" at bounding box center [225, 520] width 58 height 15
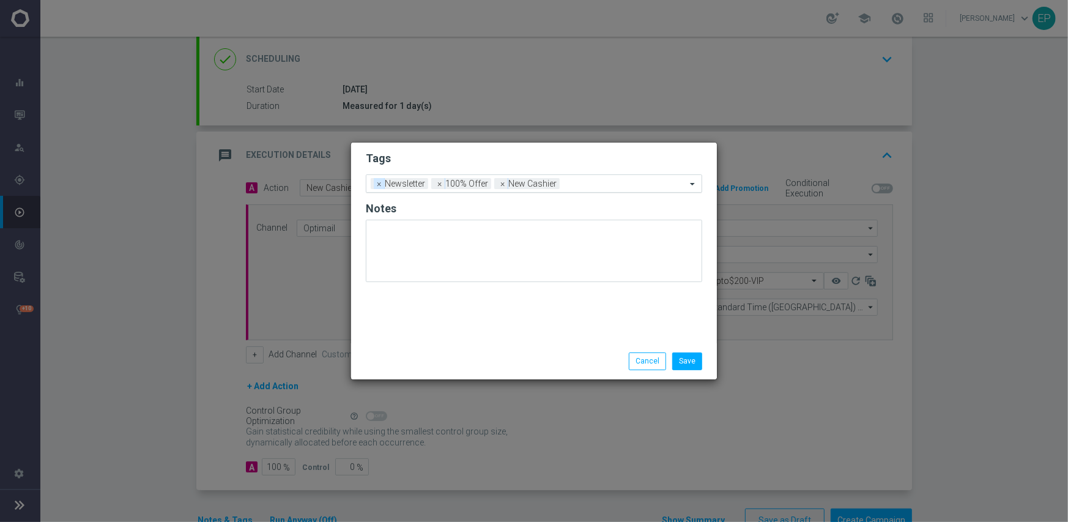
click at [376, 185] on span "×" at bounding box center [379, 183] width 11 height 11
click at [697, 360] on button "Save" at bounding box center [687, 360] width 30 height 17
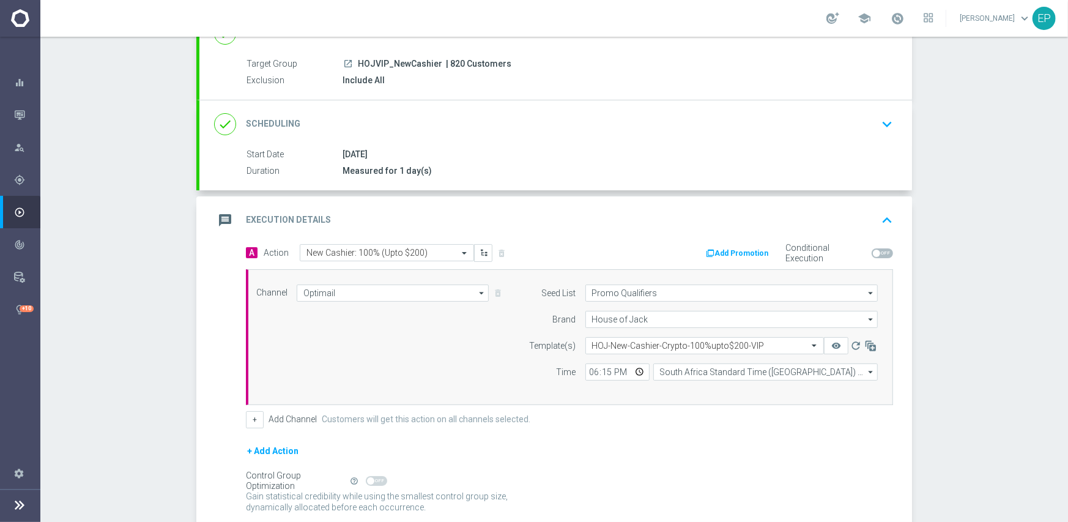
scroll to position [122, 0]
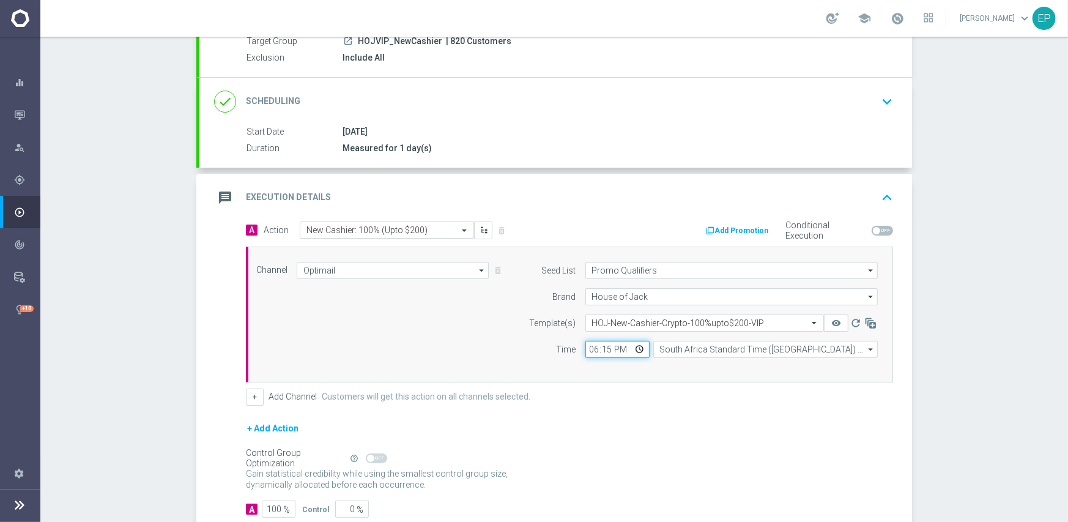
click at [590, 346] on input "18:15" at bounding box center [618, 349] width 64 height 17
type input "19:15"
click at [611, 390] on div "+ Add Channel Customers will get this action on all channels selected." at bounding box center [569, 397] width 647 height 17
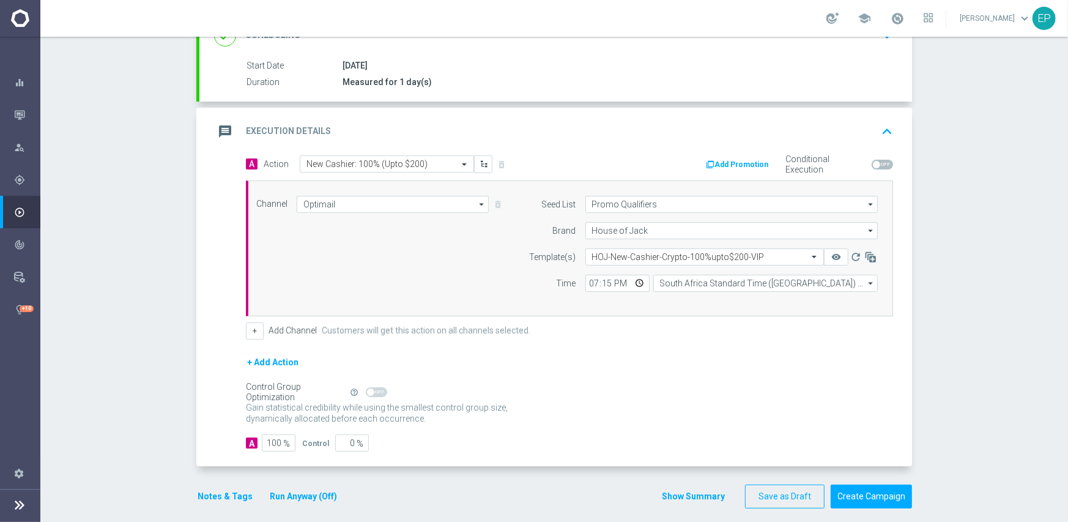
scroll to position [198, 0]
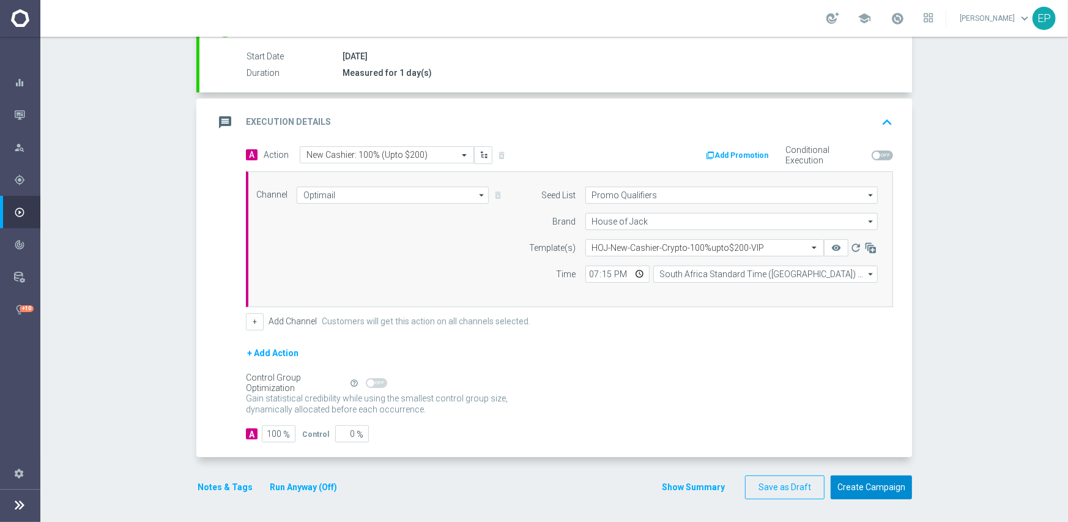
click at [849, 488] on button "Create Campaign" at bounding box center [871, 487] width 81 height 24
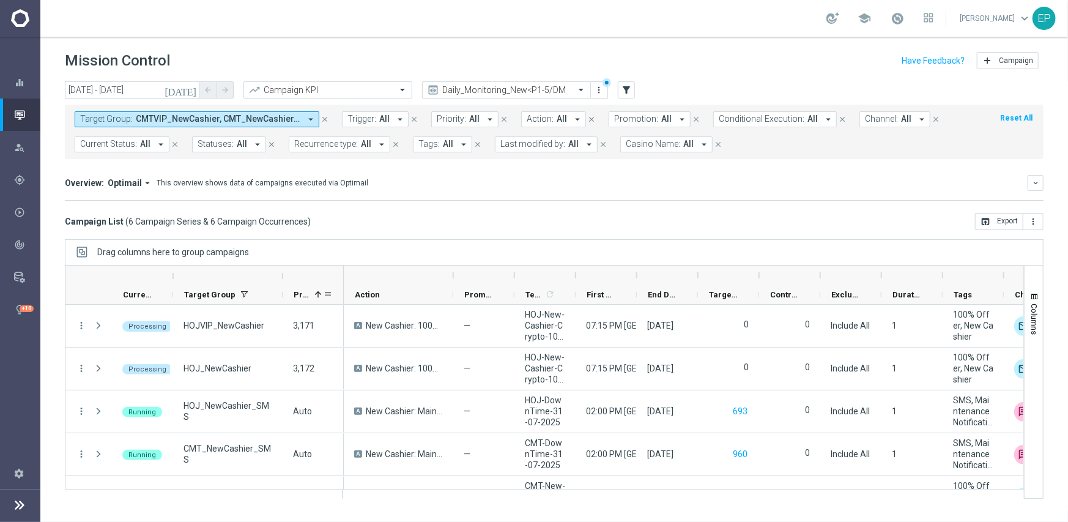
click at [306, 294] on span "Priority" at bounding box center [302, 294] width 16 height 9
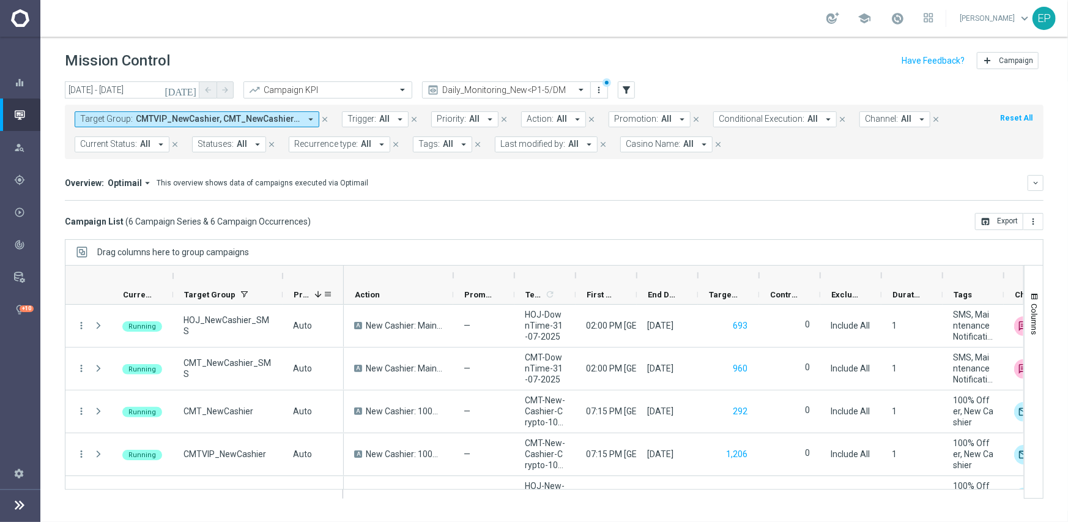
click at [306, 294] on span "Priority" at bounding box center [302, 294] width 16 height 9
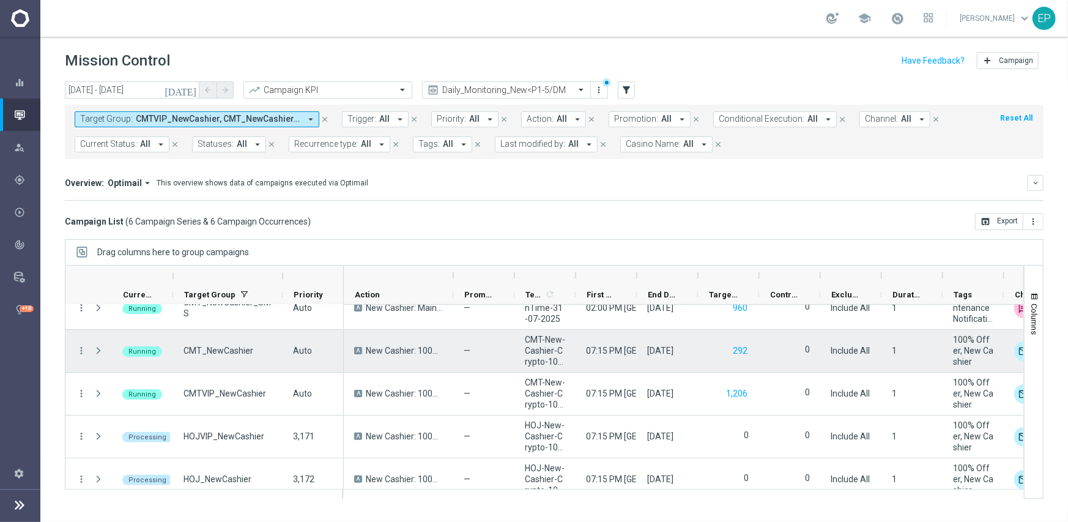
scroll to position [72, 0]
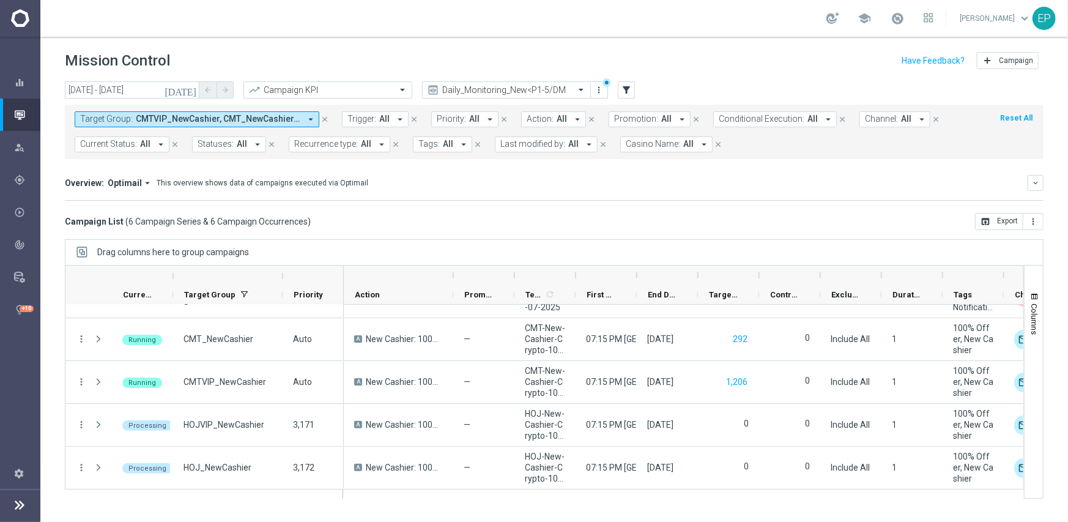
click at [880, 121] on span "Channel:" at bounding box center [881, 119] width 33 height 10
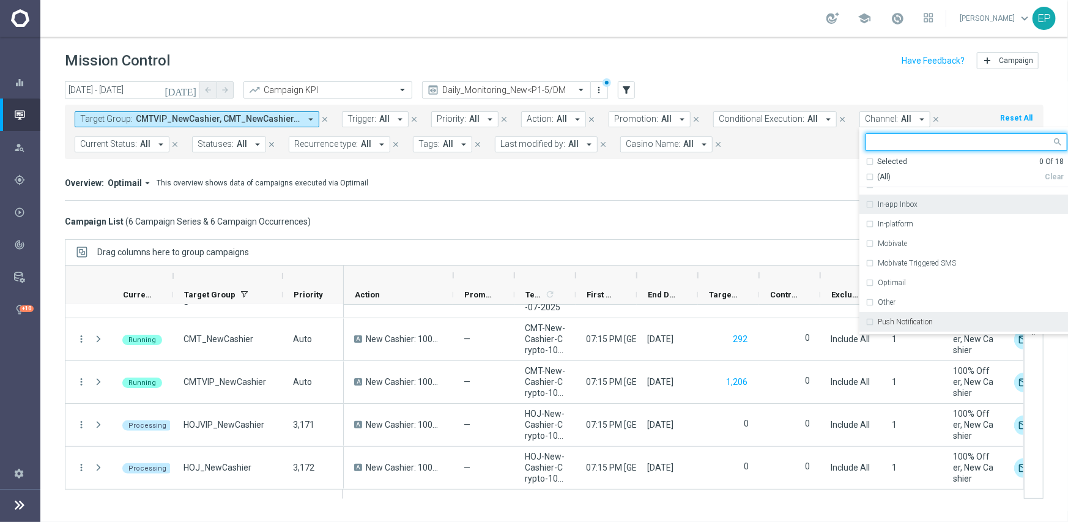
scroll to position [122, 0]
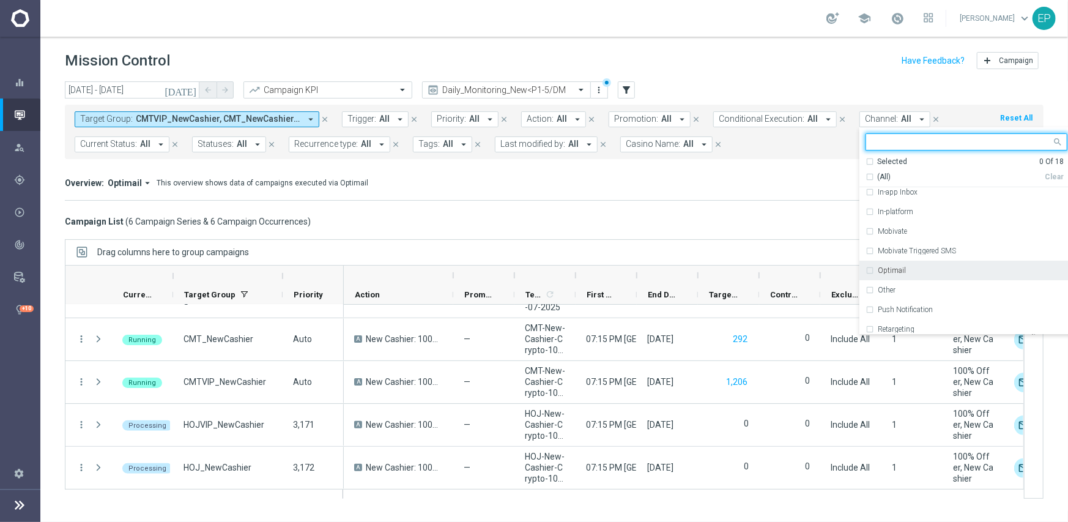
click at [912, 271] on div "Optimail" at bounding box center [973, 270] width 190 height 7
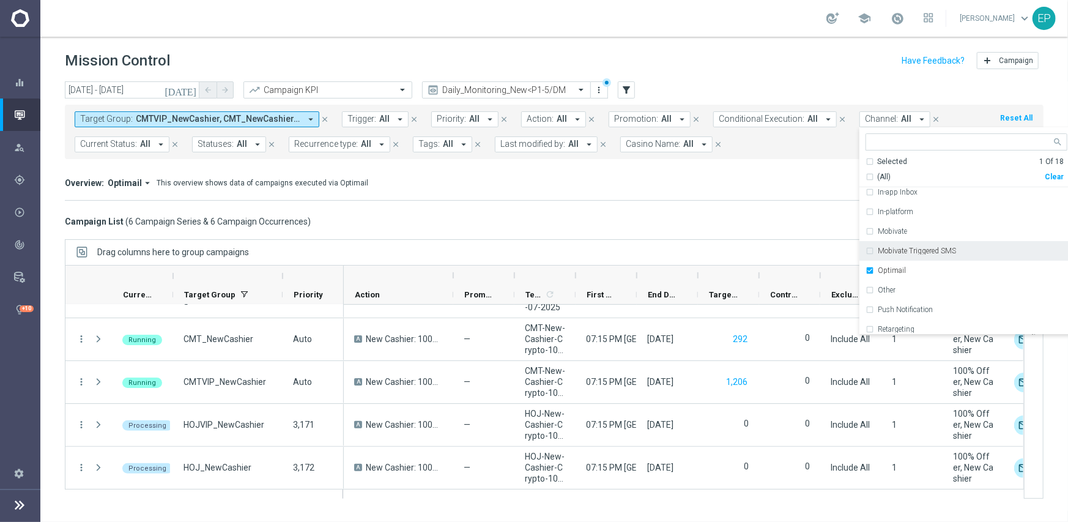
click at [706, 234] on div "today 08 Sep 2025 - 08 Sep 2025 arrow_back arrow_forward Campaign KPI trending_…" at bounding box center [554, 296] width 1028 height 430
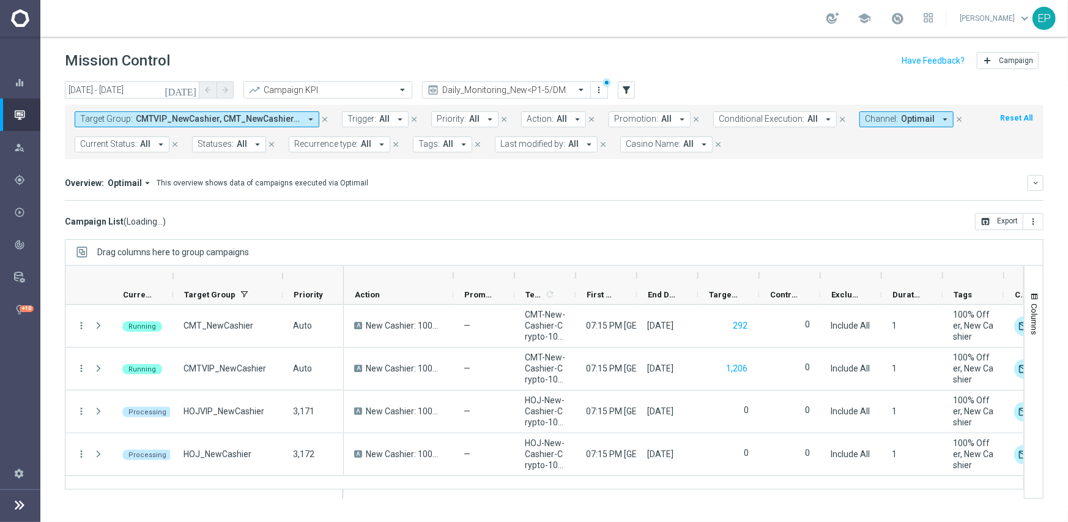
scroll to position [0, 0]
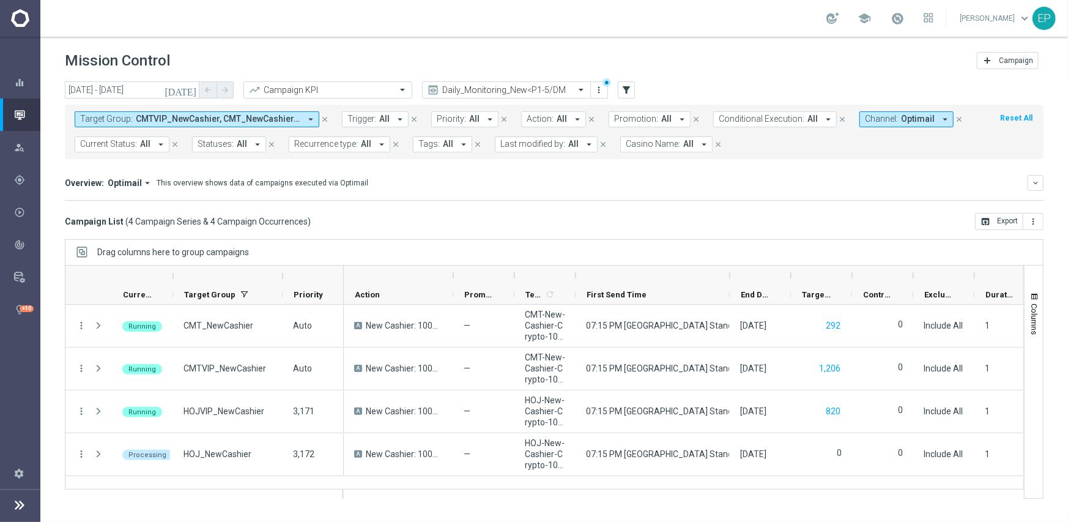
drag, startPoint x: 637, startPoint y: 275, endPoint x: 730, endPoint y: 275, distance: 93.0
click at [730, 275] on div at bounding box center [730, 276] width 5 height 20
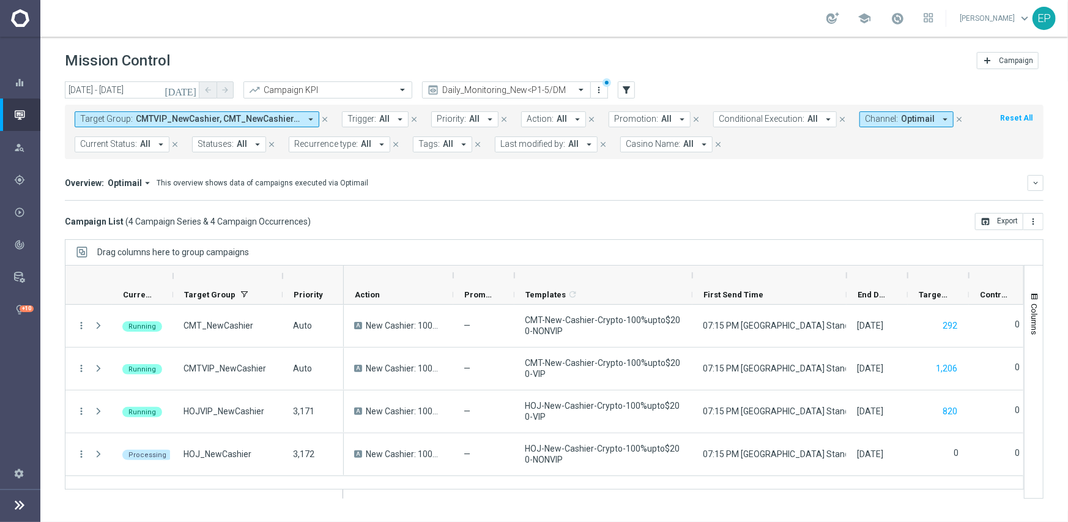
drag, startPoint x: 575, startPoint y: 274, endPoint x: 691, endPoint y: 274, distance: 116.9
click at [691, 274] on div at bounding box center [692, 276] width 5 height 20
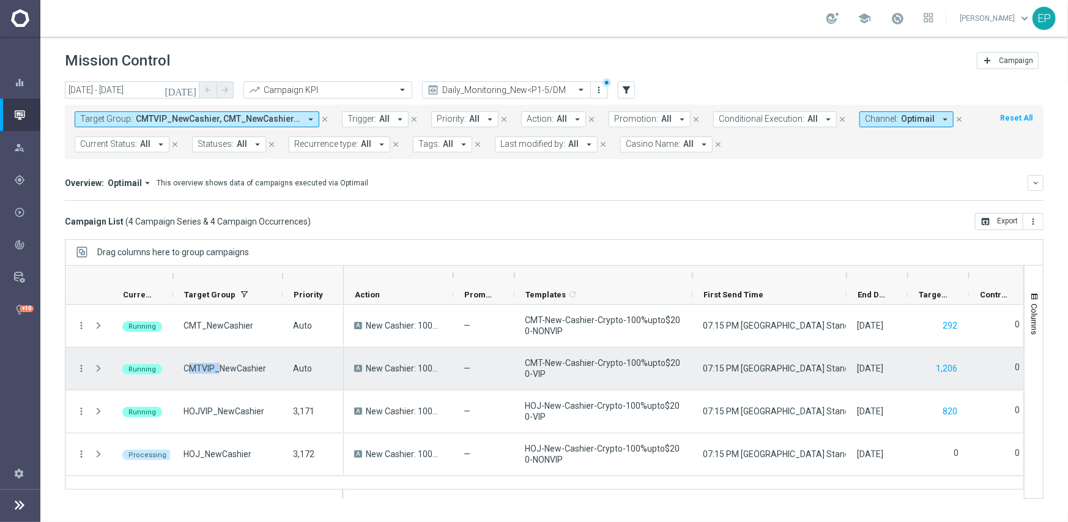
drag, startPoint x: 203, startPoint y: 370, endPoint x: 218, endPoint y: 371, distance: 15.3
click at [218, 371] on span "CMTVIP_NewCashier" at bounding box center [225, 368] width 83 height 11
drag, startPoint x: 527, startPoint y: 362, endPoint x: 545, endPoint y: 362, distance: 17.1
click at [545, 362] on span "CMT-New-Cashier-Crypto-100%upto$200-VIP" at bounding box center [603, 368] width 157 height 22
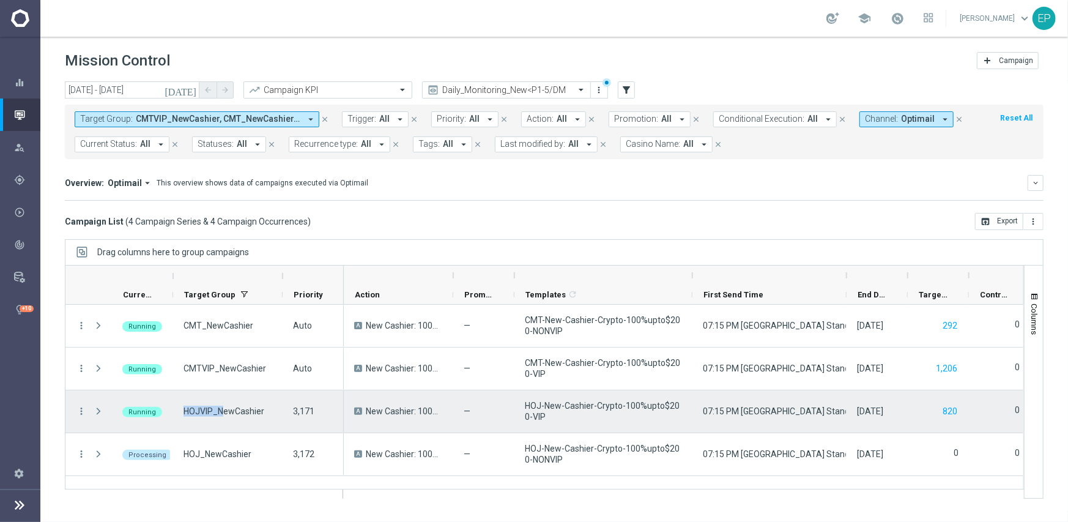
drag, startPoint x: 178, startPoint y: 414, endPoint x: 221, endPoint y: 413, distance: 42.8
click at [221, 413] on div "HOJVIP_NewCashier" at bounding box center [228, 411] width 110 height 42
drag, startPoint x: 532, startPoint y: 405, endPoint x: 567, endPoint y: 405, distance: 34.9
click at [567, 405] on span "HOJ-New-Cashier-Crypto-100%upto$200-VIP" at bounding box center [603, 411] width 157 height 22
drag, startPoint x: 227, startPoint y: 414, endPoint x: 235, endPoint y: 414, distance: 8.0
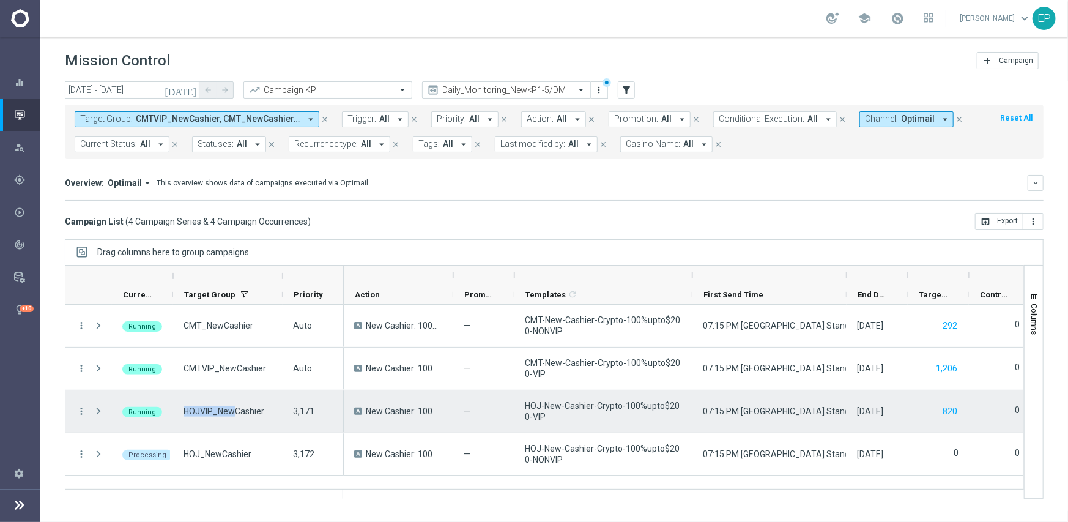
click at [235, 414] on span "HOJVIP_NewCashier" at bounding box center [224, 411] width 81 height 11
drag, startPoint x: 508, startPoint y: 405, endPoint x: 536, endPoint y: 417, distance: 30.5
click at [549, 405] on div "A New Cashier: 100% (Upto $200) — HOJ-New-Cashier-Crypto-100%upto$200-VIP 07:15…" at bounding box center [1024, 411] width 1360 height 43
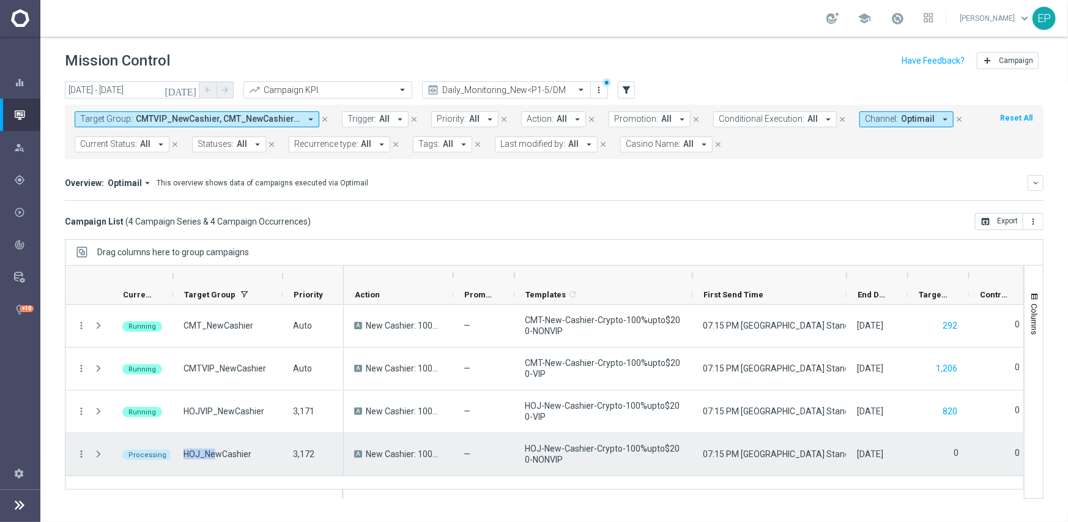
drag, startPoint x: 180, startPoint y: 453, endPoint x: 281, endPoint y: 454, distance: 101.0
click at [218, 453] on div "HOJ_NewCashier" at bounding box center [228, 454] width 110 height 42
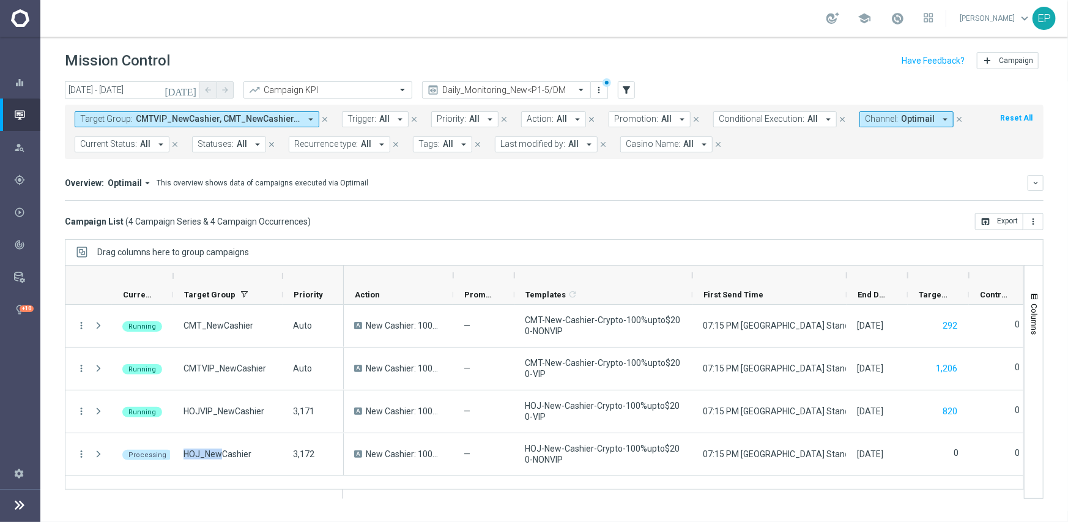
click at [426, 246] on div "Drag columns here to group campaigns" at bounding box center [554, 252] width 979 height 26
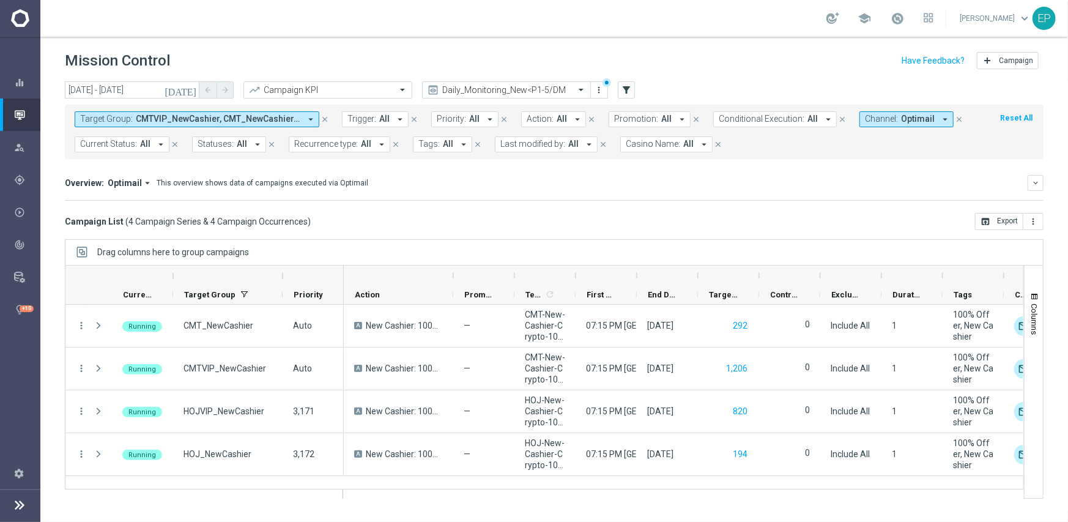
click at [649, 222] on div "Campaign List ( 4 Campaign Series & 4 Campaign Occurrences ) open_in_browser Ex…" at bounding box center [554, 221] width 979 height 17
